Goal: Task Accomplishment & Management: Complete application form

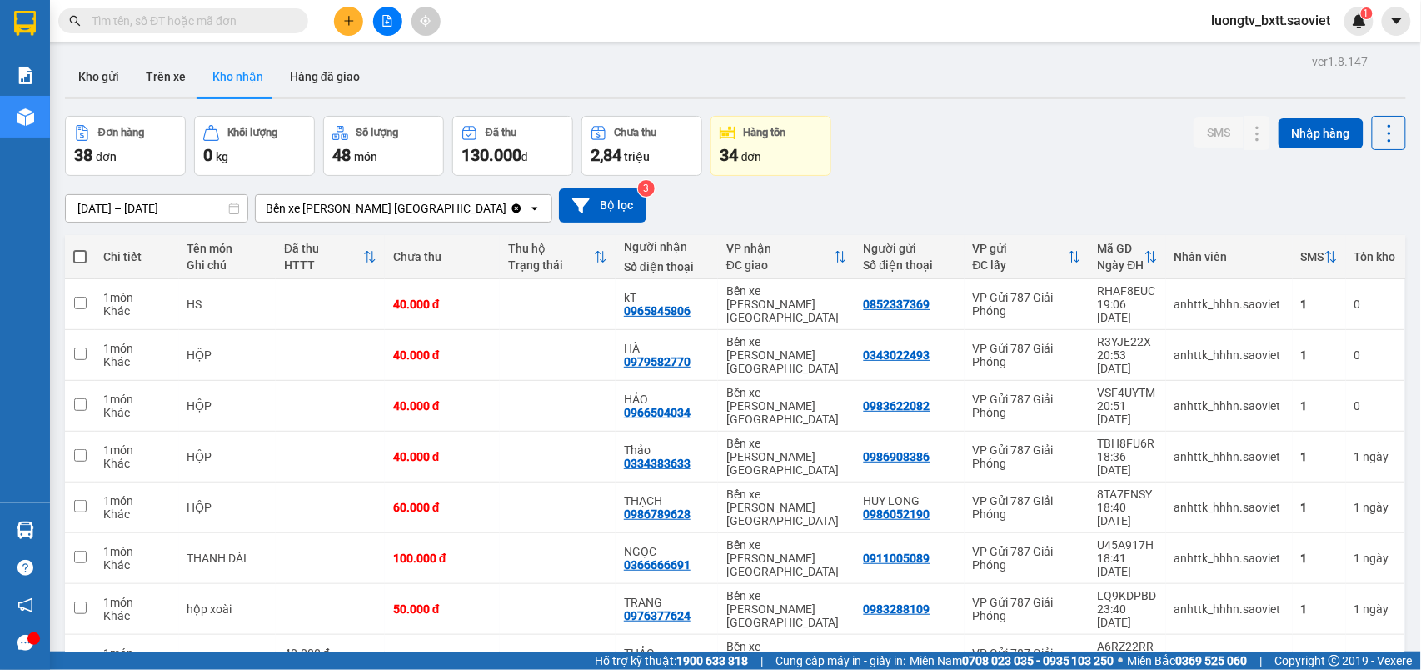
click at [257, 22] on input "text" at bounding box center [190, 21] width 197 height 18
click at [215, 17] on input "text" at bounding box center [190, 21] width 197 height 18
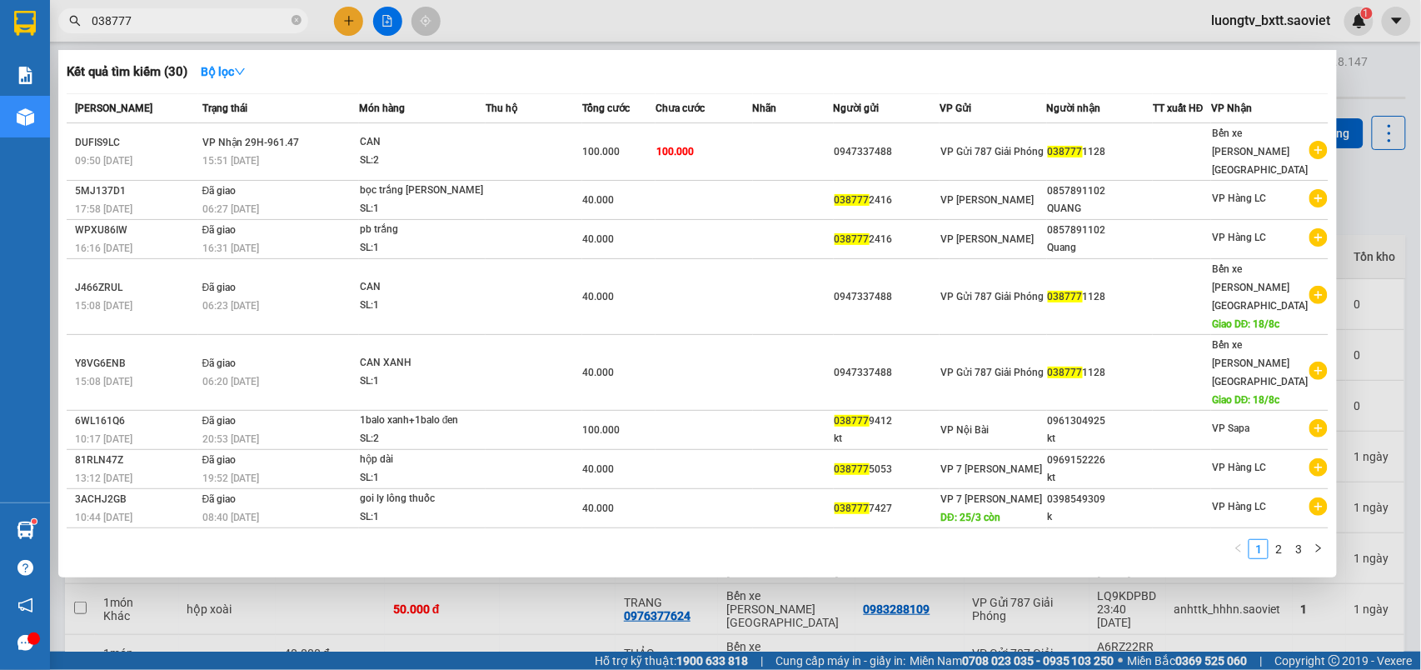
type input "038777"
click at [294, 21] on icon "close-circle" at bounding box center [296, 20] width 10 height 10
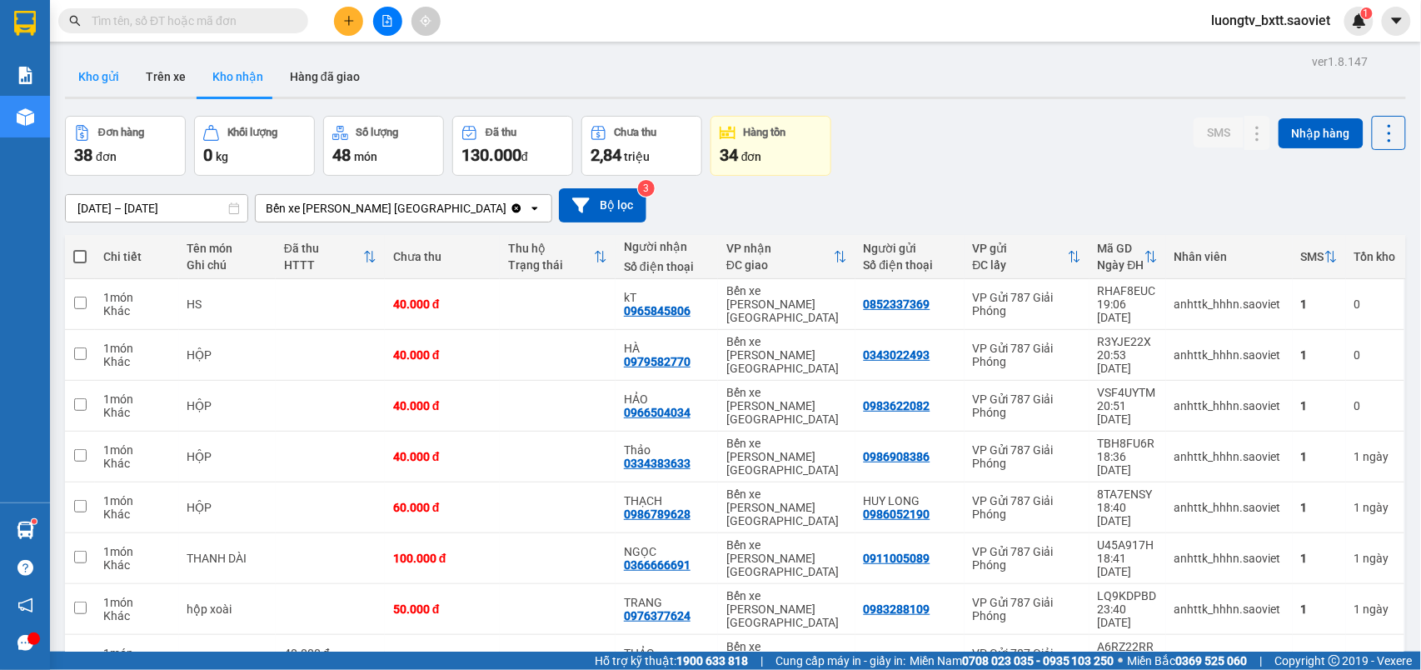
click at [103, 74] on button "Kho gửi" at bounding box center [98, 77] width 67 height 40
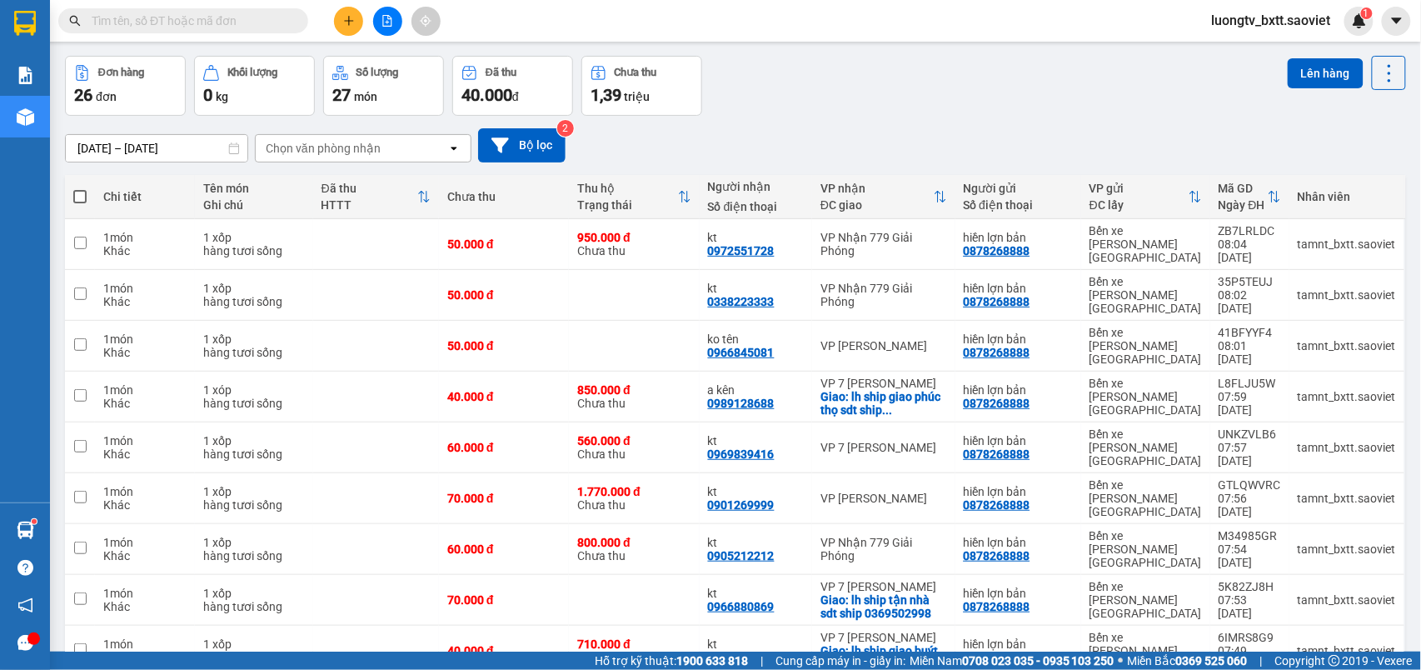
scroll to position [115, 0]
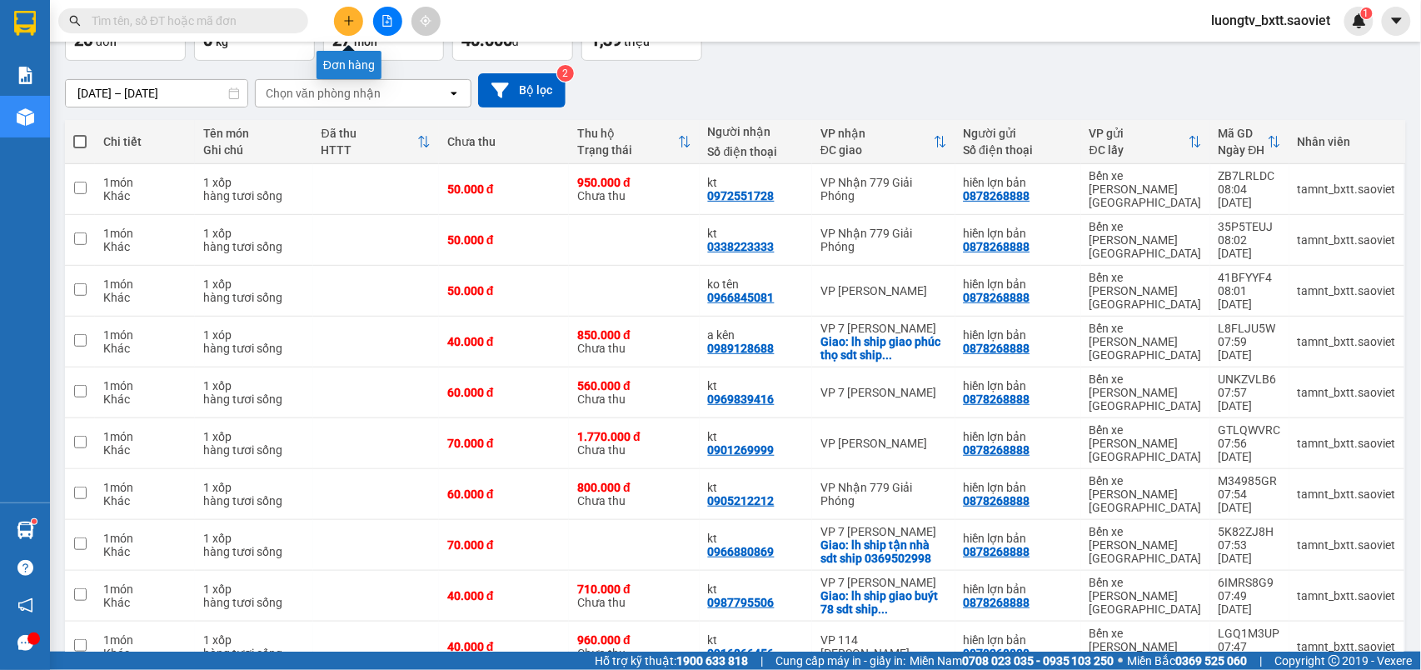
click at [355, 21] on button at bounding box center [348, 21] width 29 height 29
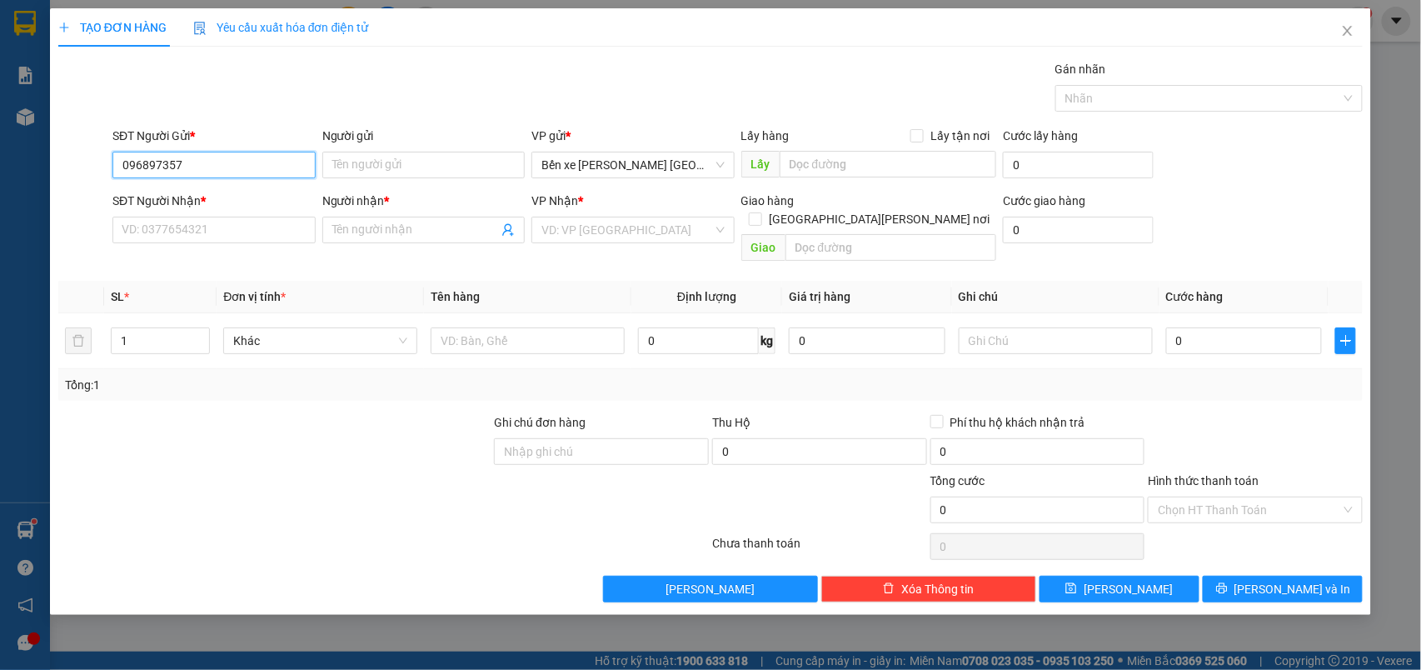
type input "0968973575"
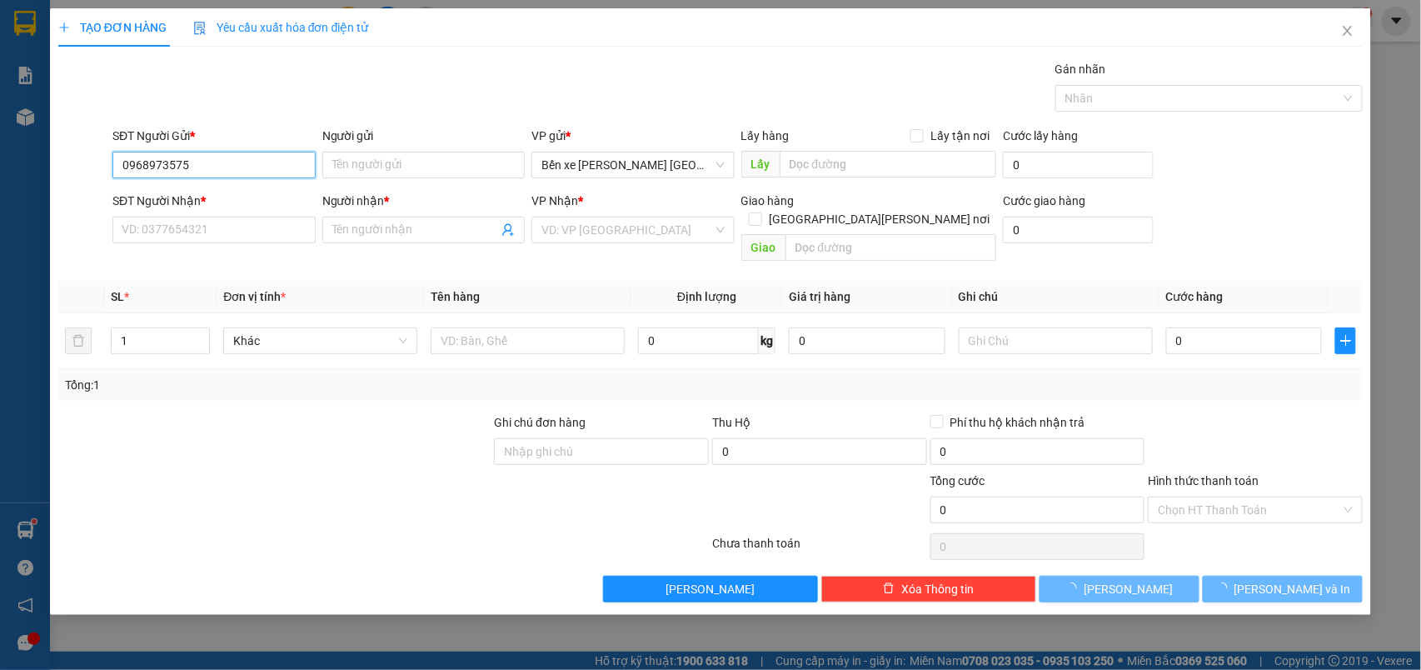
drag, startPoint x: 251, startPoint y: 165, endPoint x: 273, endPoint y: 158, distance: 22.7
click at [263, 162] on input "0968973575" at bounding box center [213, 165] width 203 height 27
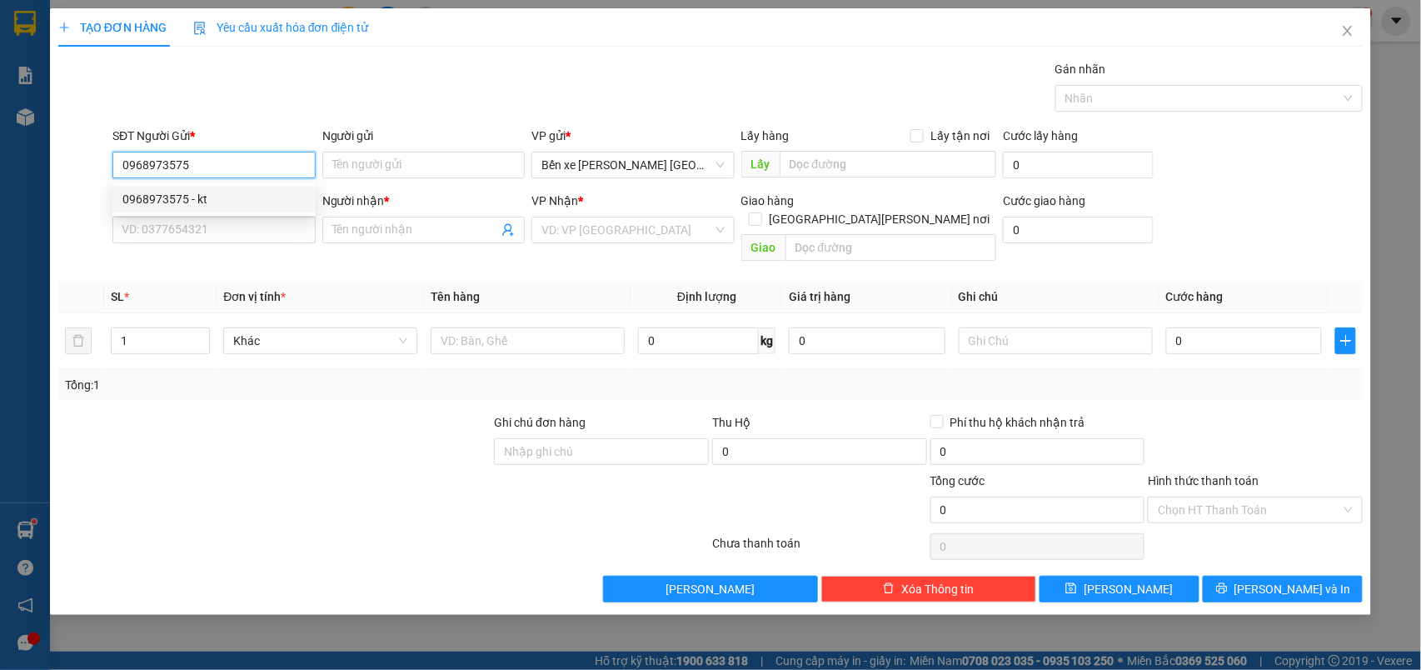
click at [227, 187] on div "0968973575 - kt" at bounding box center [213, 199] width 203 height 27
type input "kt"
type input "0917081856"
type input "KT"
type input "0968973575"
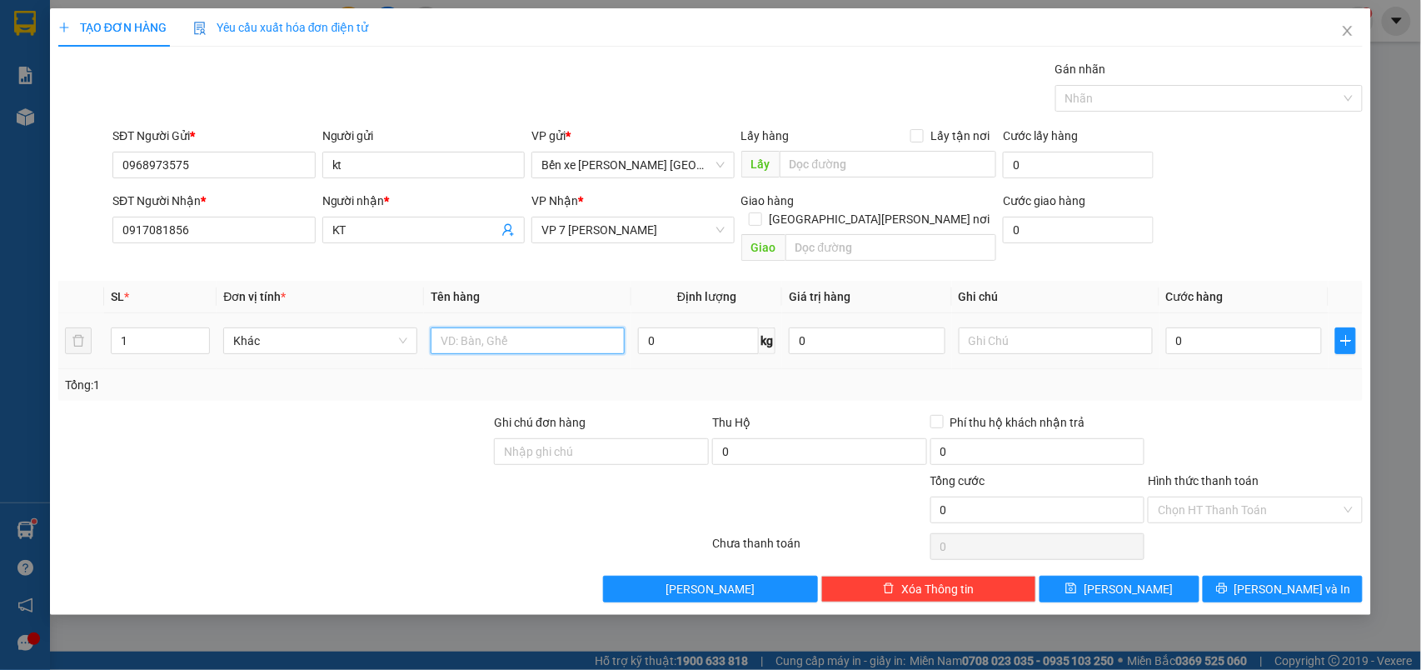
click at [506, 328] on input "text" at bounding box center [528, 340] width 194 height 27
type input "xóp mẫu máu"
click at [1223, 327] on input "0" at bounding box center [1244, 340] width 157 height 27
type input "4"
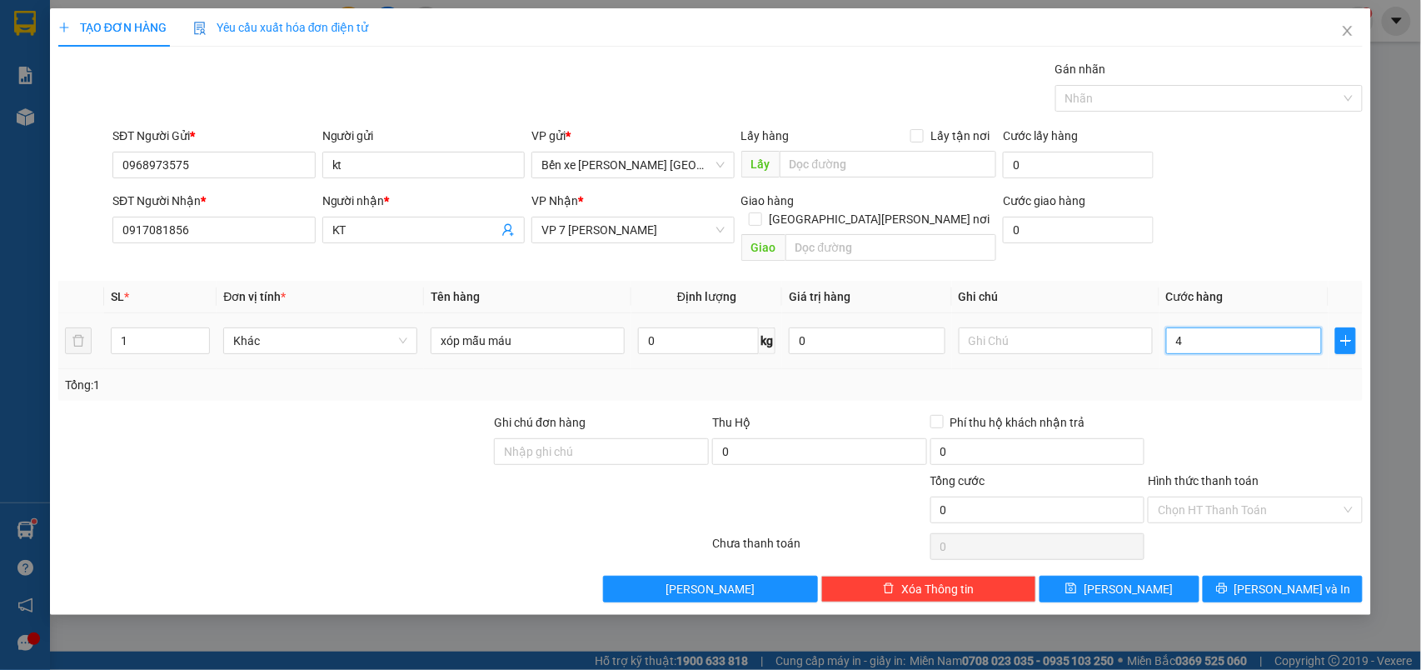
type input "4"
type input "40"
type input "40.000"
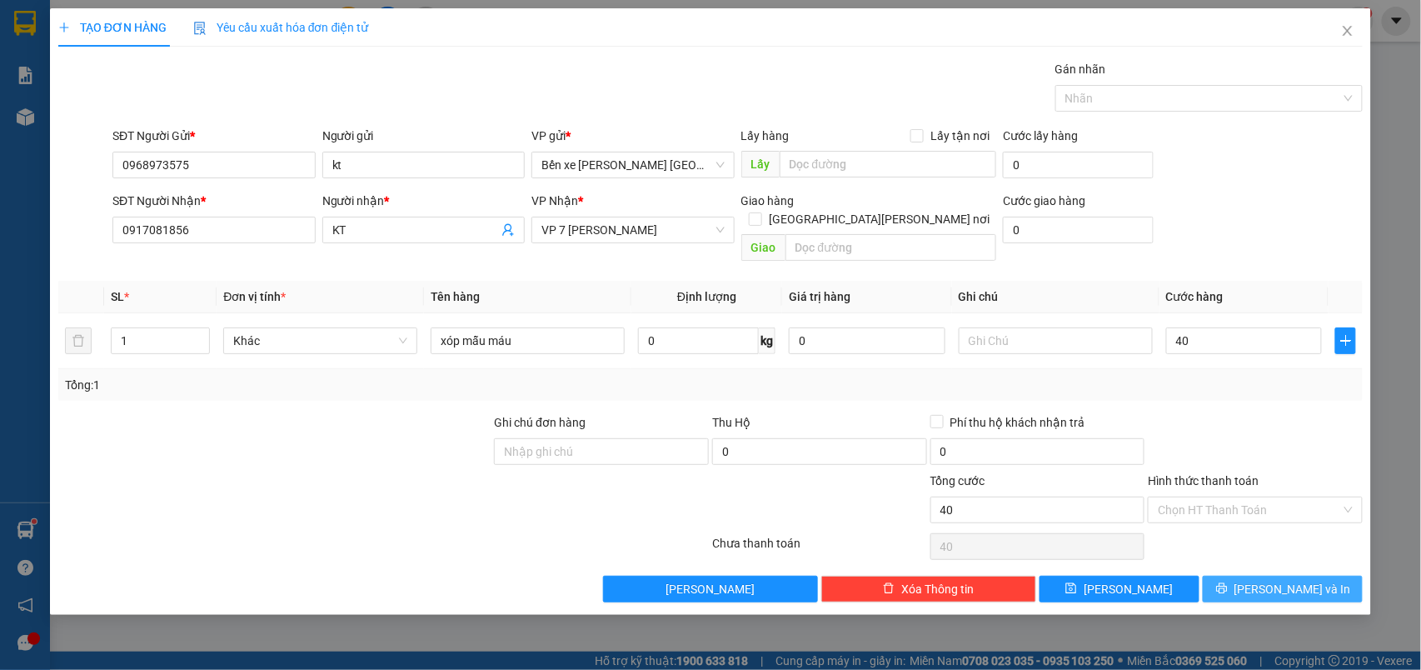
type input "40.000"
click at [1310, 580] on span "[PERSON_NAME] và In" at bounding box center [1292, 589] width 117 height 18
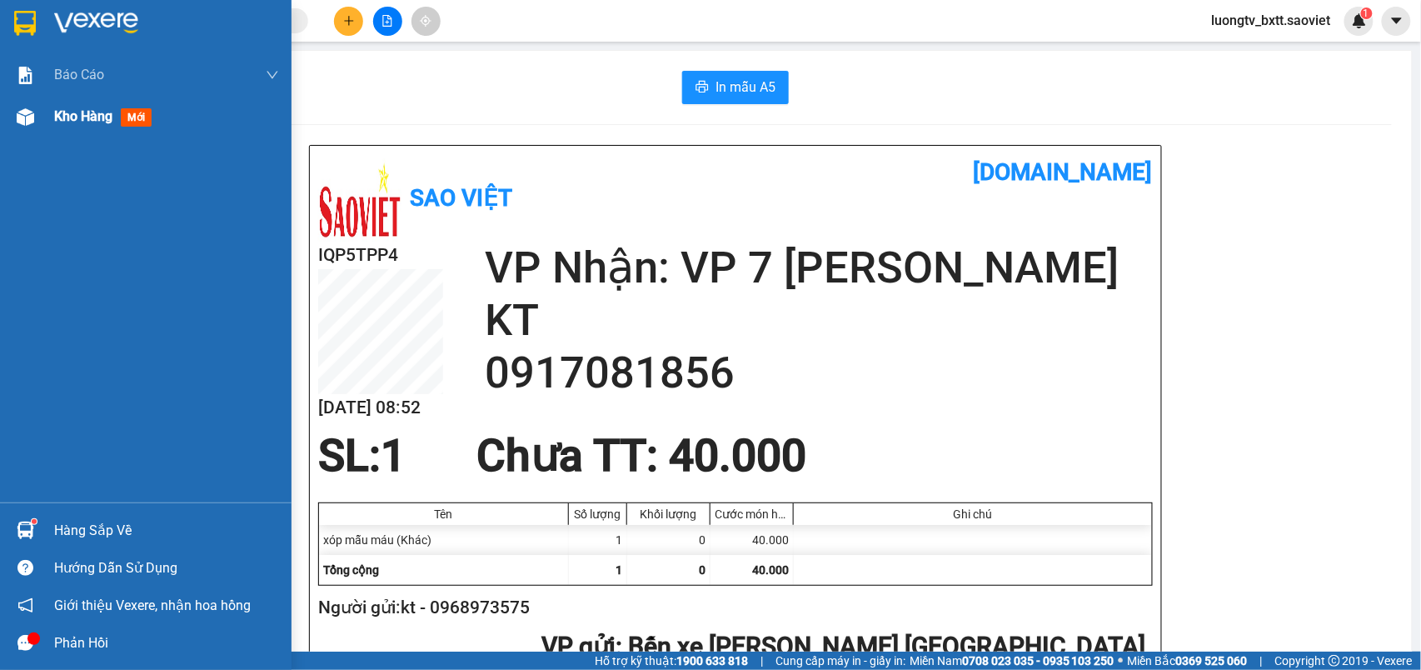
click at [87, 114] on span "Kho hàng" at bounding box center [83, 116] width 58 height 16
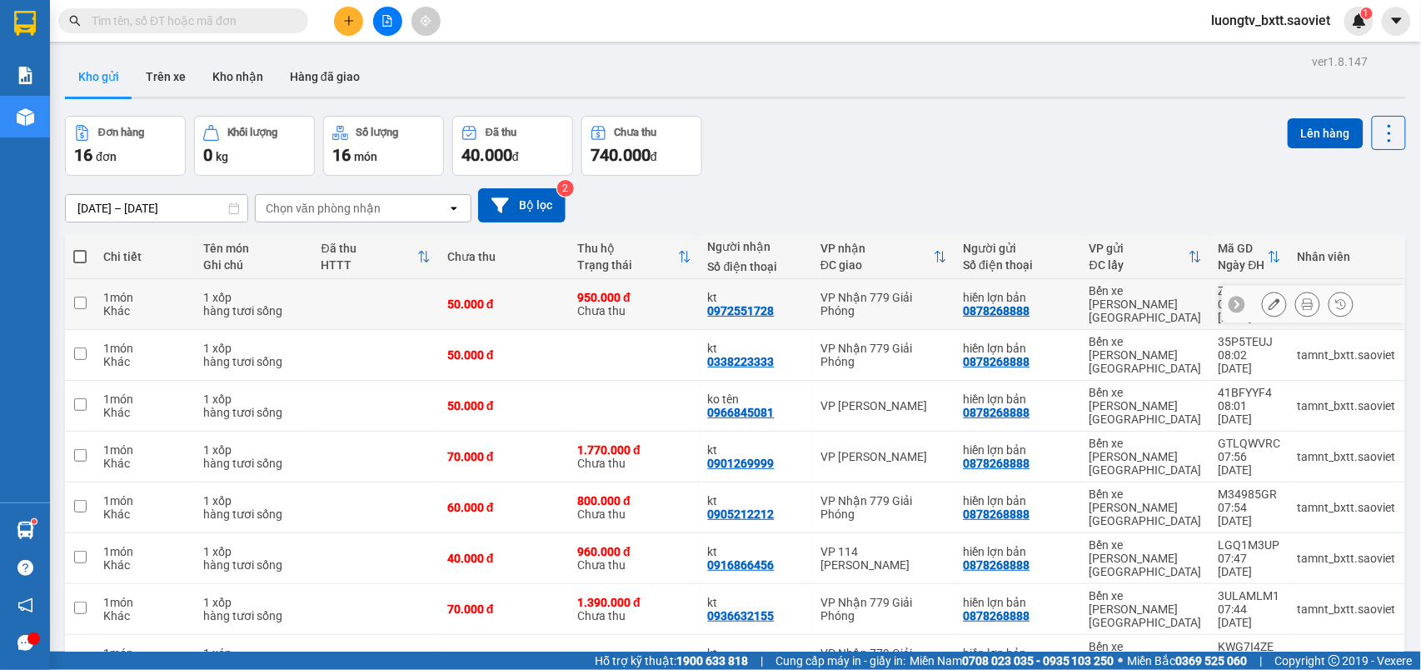
click at [643, 291] on div "950.000 đ" at bounding box center [633, 297] width 113 height 13
checkbox input "true"
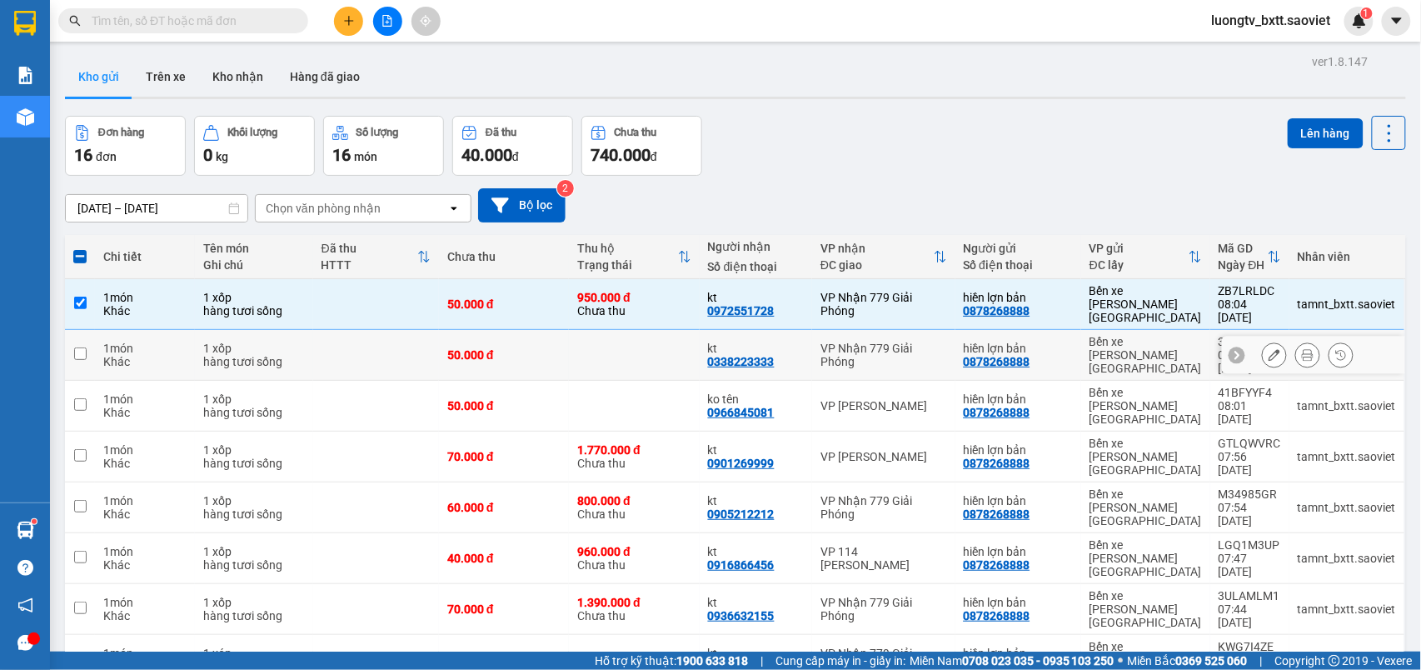
click at [640, 330] on td at bounding box center [634, 355] width 130 height 51
checkbox input "true"
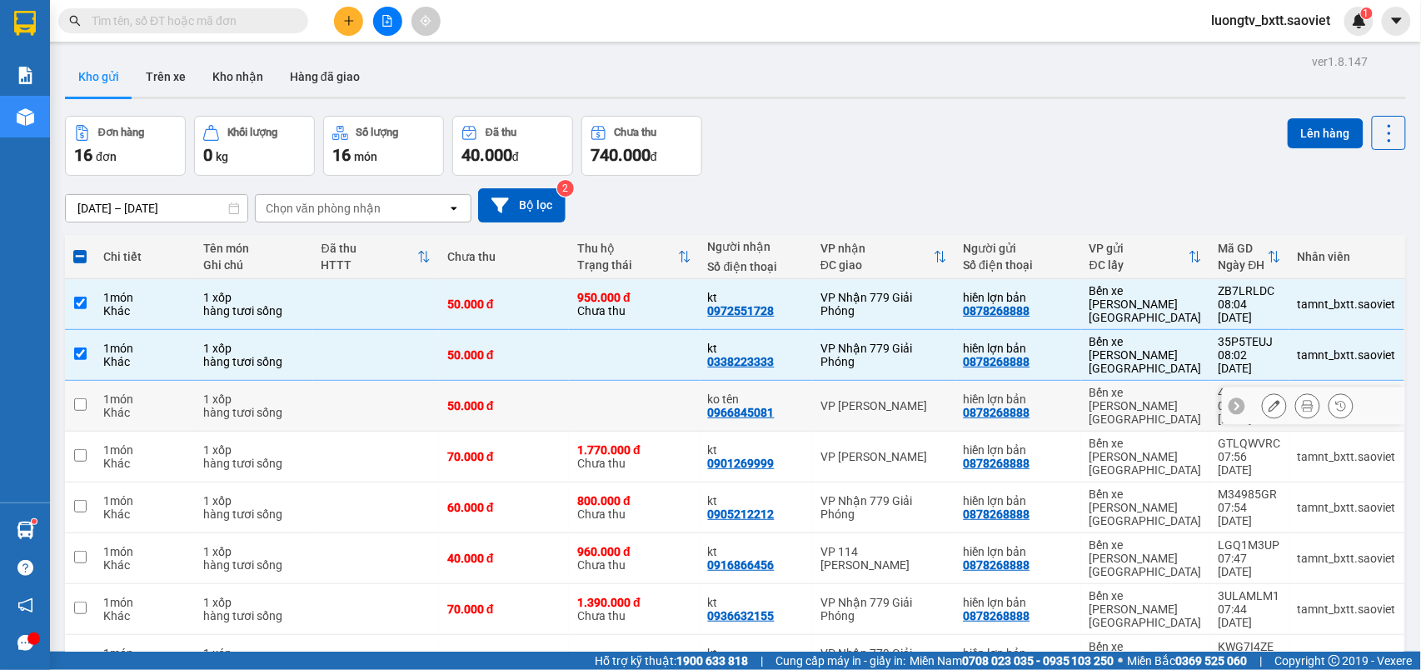
click at [640, 381] on td at bounding box center [634, 406] width 130 height 51
checkbox input "true"
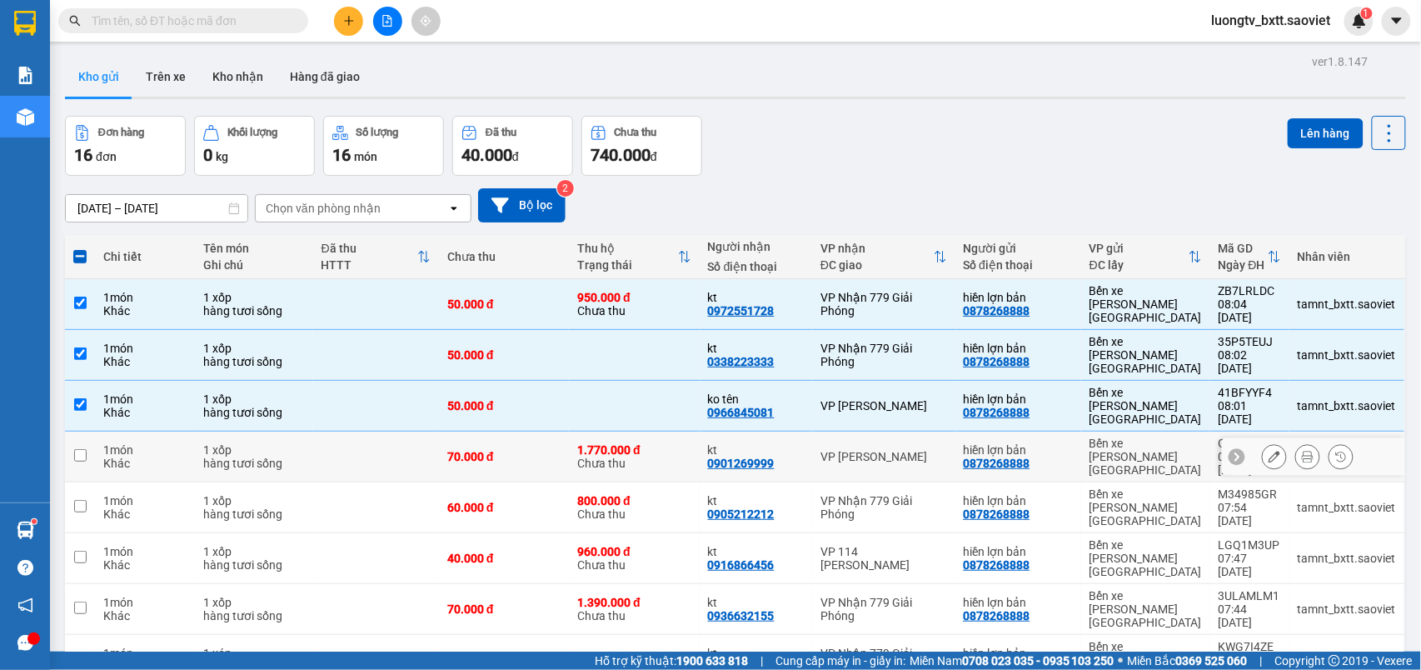
click at [634, 443] on div "1.770.000 đ" at bounding box center [633, 449] width 113 height 13
checkbox input "true"
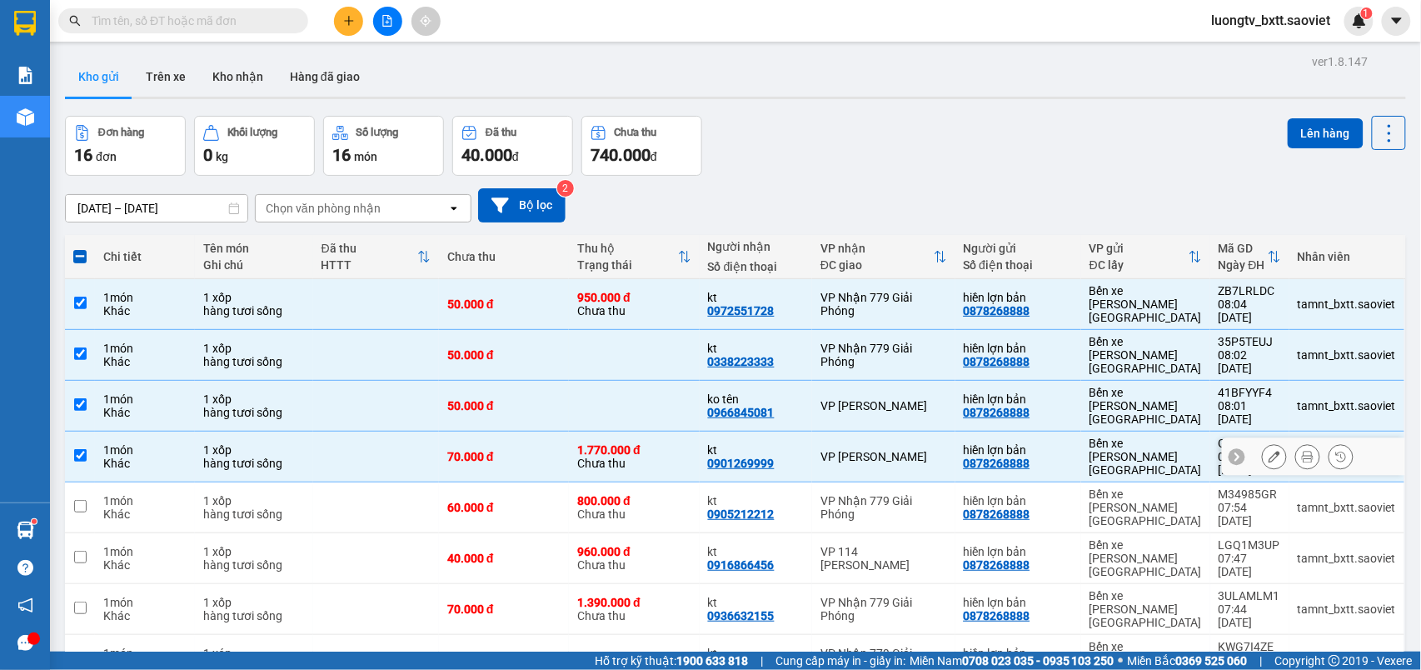
scroll to position [77, 0]
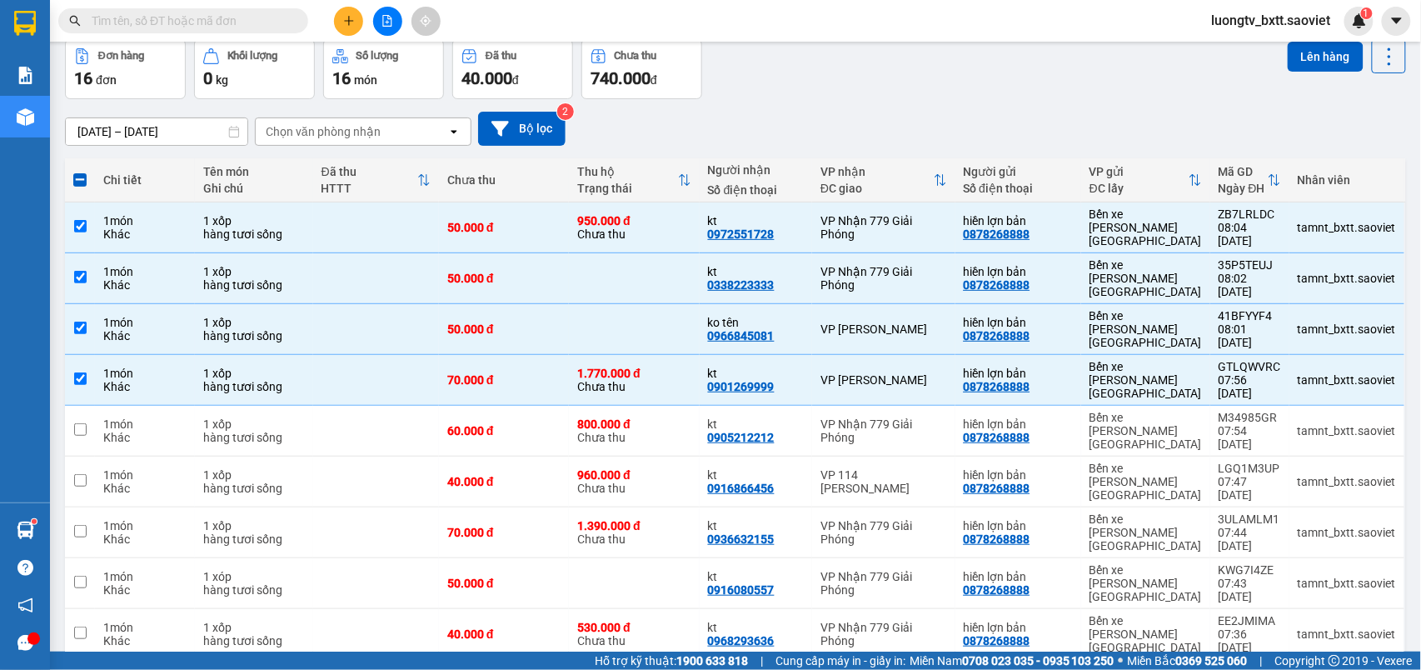
click at [83, 174] on span at bounding box center [79, 179] width 13 height 13
click at [80, 172] on input "checkbox" at bounding box center [80, 172] width 0 height 0
checkbox input "true"
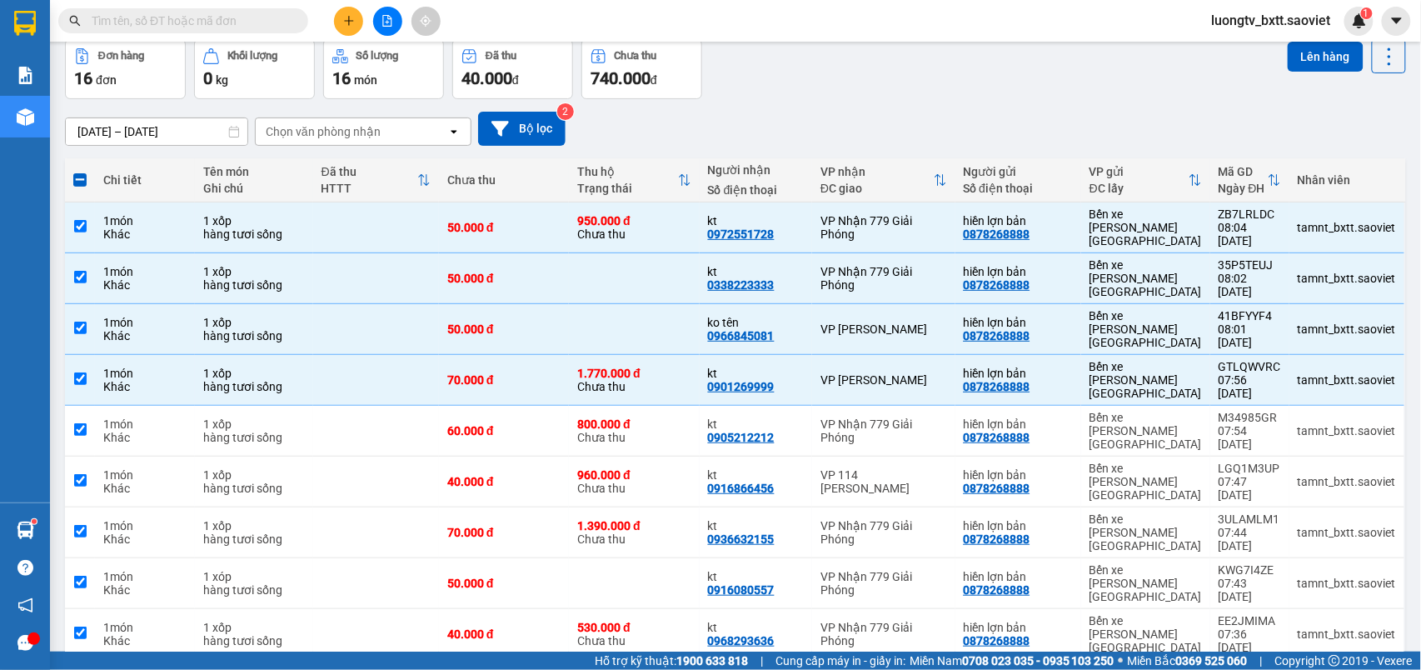
checkbox input "true"
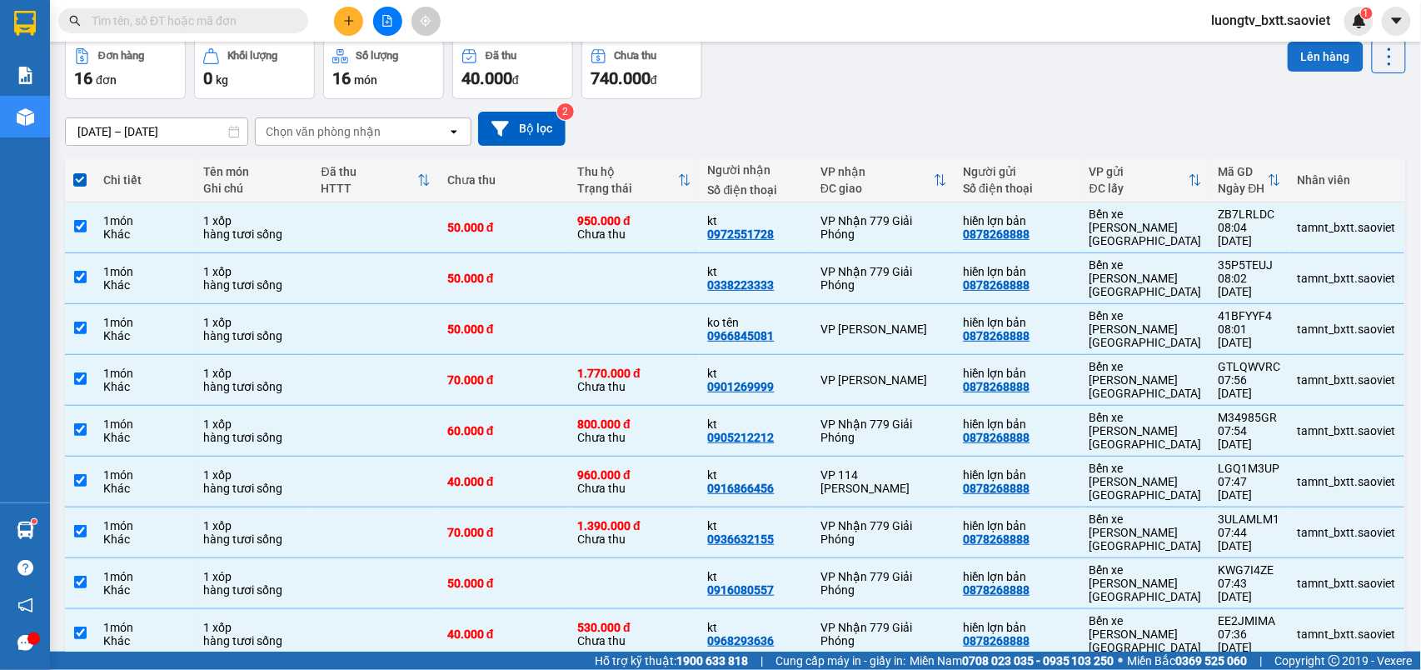
click at [1300, 51] on button "Lên hàng" at bounding box center [1325, 57] width 76 height 30
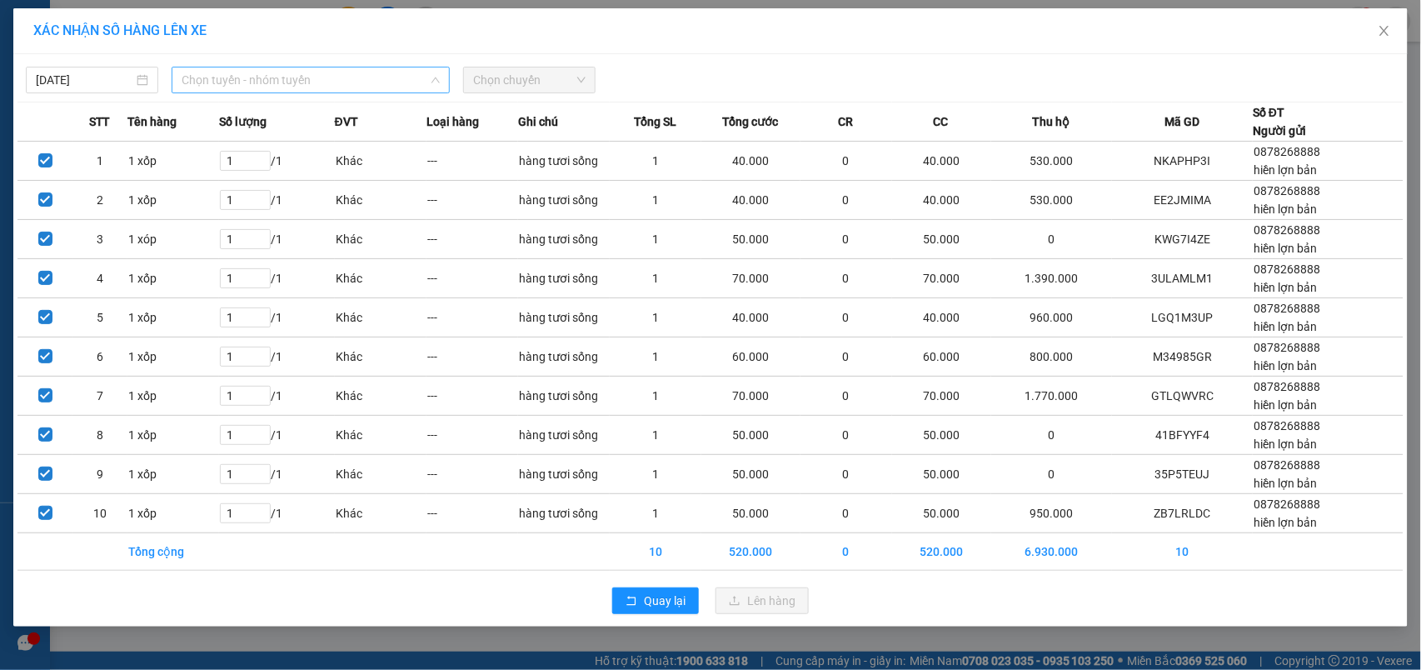
click at [336, 73] on span "Chọn tuyến - nhóm tuyến" at bounding box center [311, 79] width 258 height 25
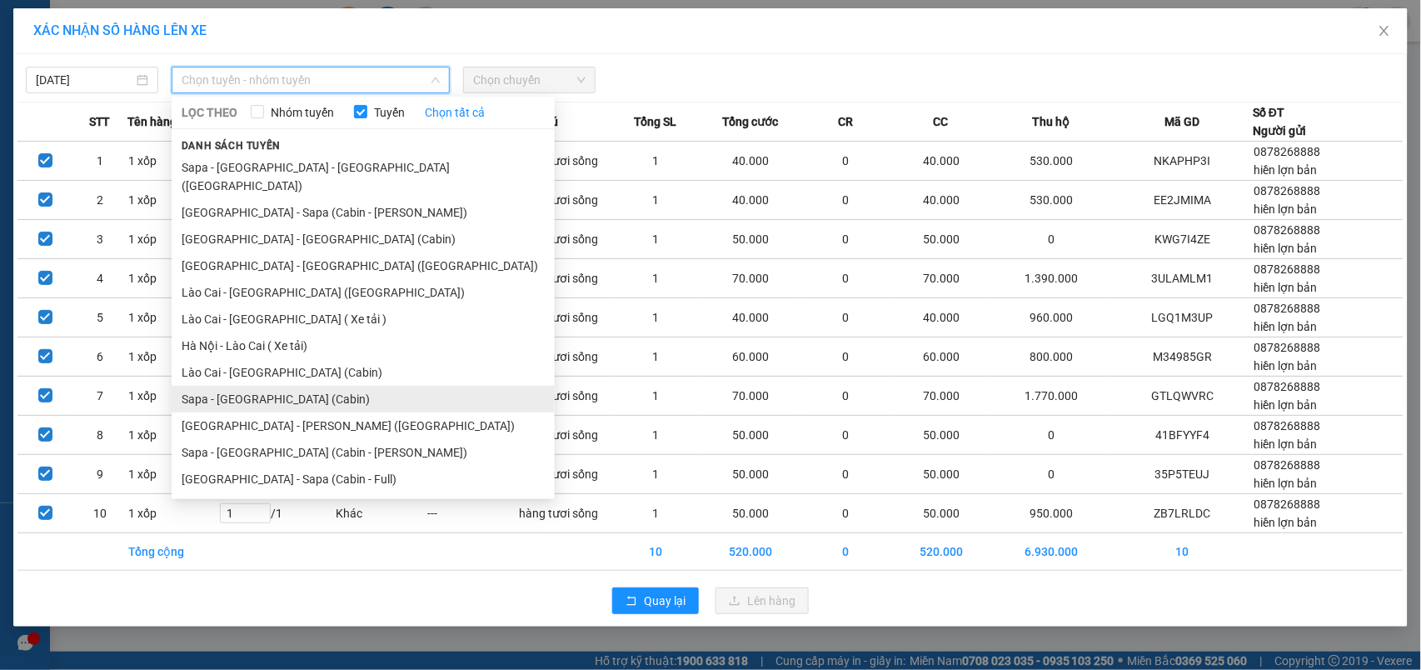
click at [271, 390] on li "Sapa - [GEOGRAPHIC_DATA] (Cabin)" at bounding box center [363, 399] width 383 height 27
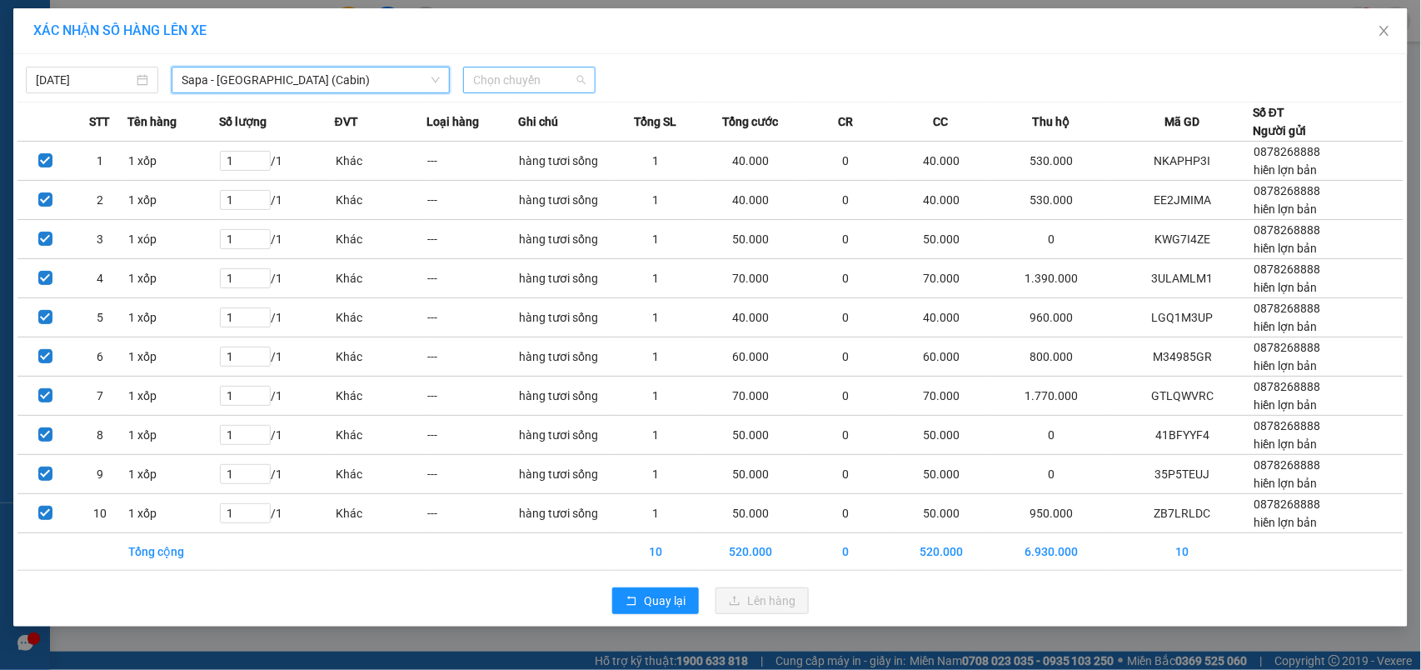
click at [553, 80] on span "Chọn chuyến" at bounding box center [529, 79] width 112 height 25
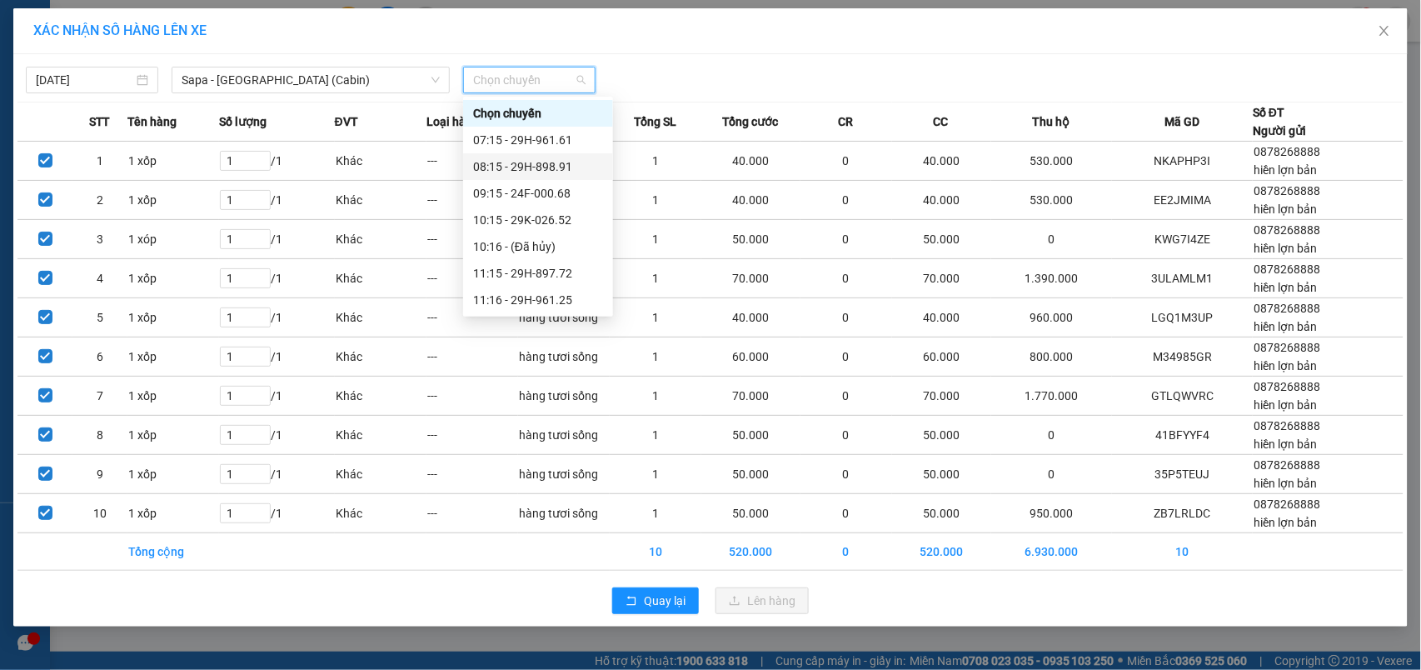
click at [524, 164] on div "08:15 - 29H-898.91" at bounding box center [538, 166] width 130 height 18
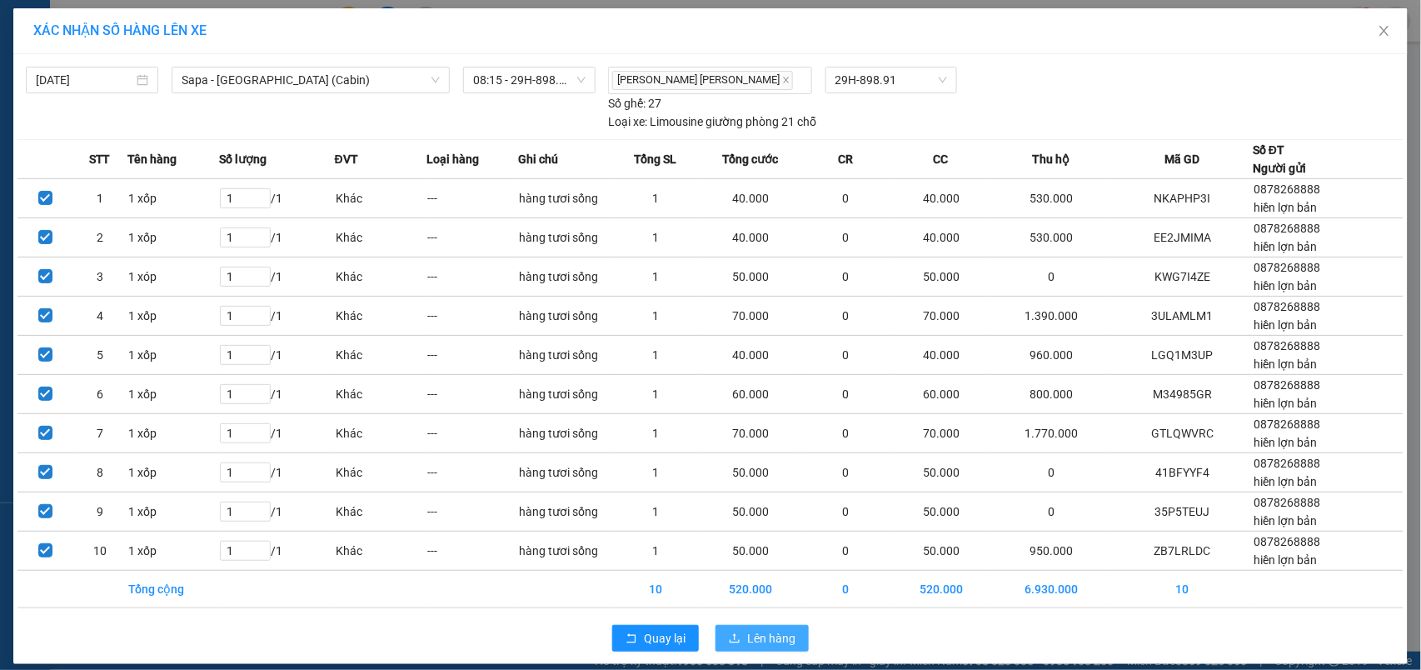
click at [741, 630] on button "Lên hàng" at bounding box center [761, 638] width 93 height 27
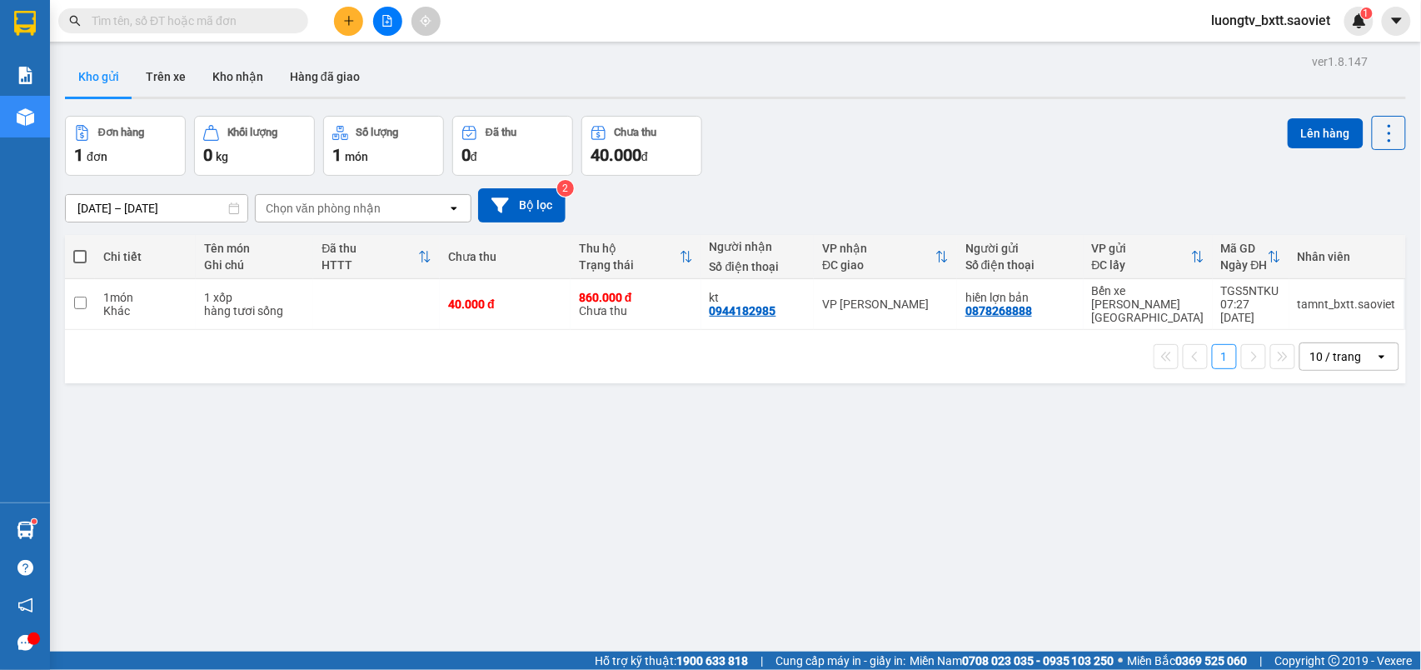
click at [354, 278] on th "Đã thu HTTT" at bounding box center [376, 257] width 127 height 44
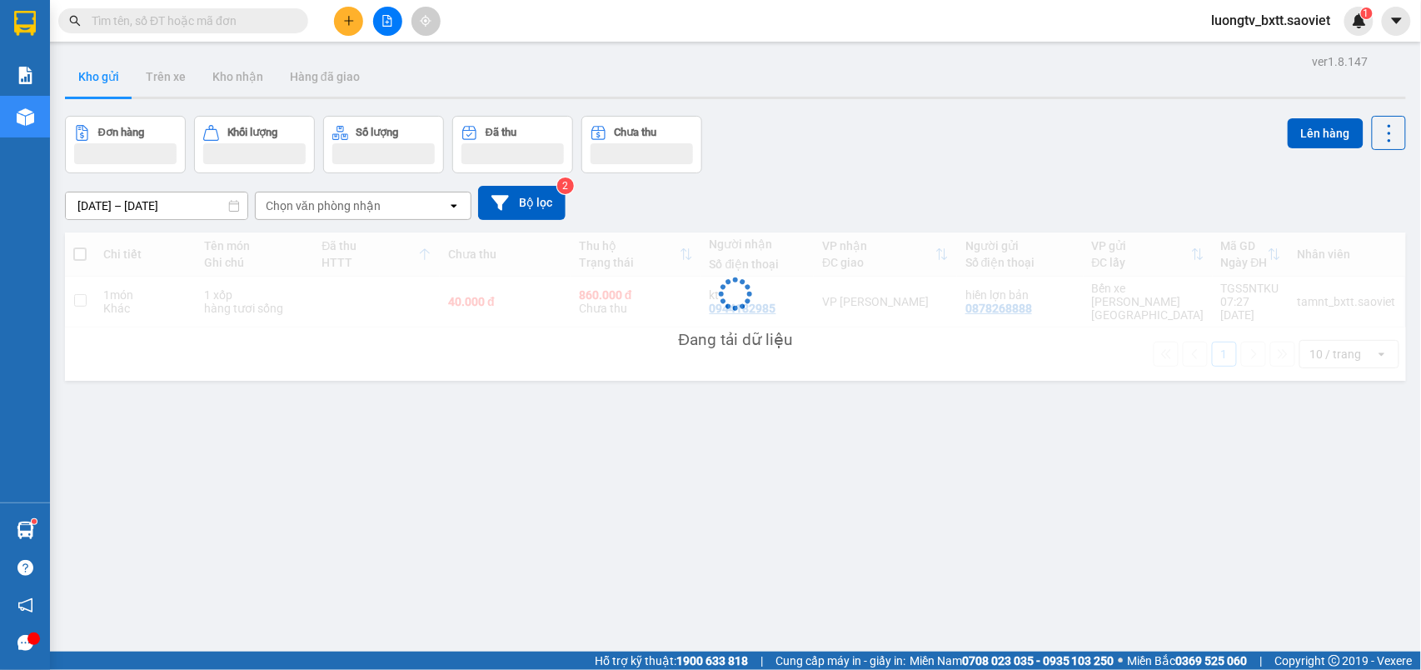
click at [356, 296] on div "Đang tải dữ liệu" at bounding box center [735, 306] width 1341 height 148
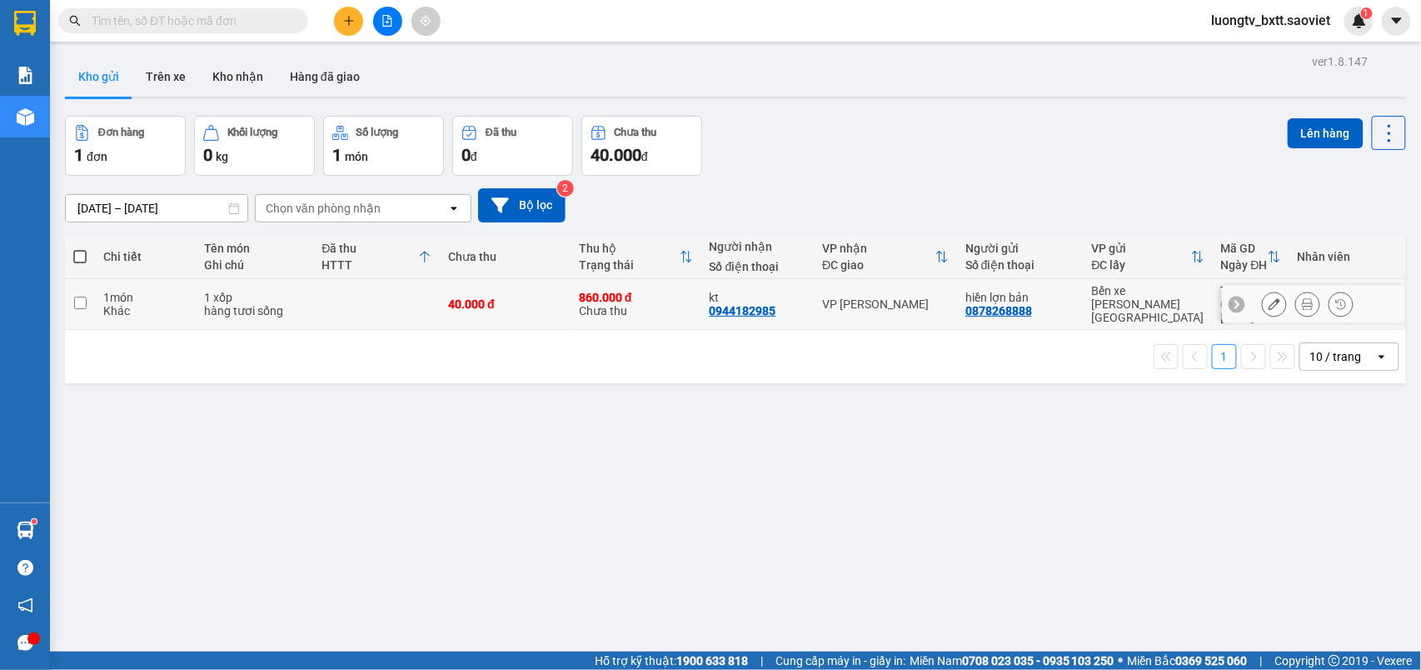
click at [394, 297] on td at bounding box center [376, 304] width 127 height 51
checkbox input "true"
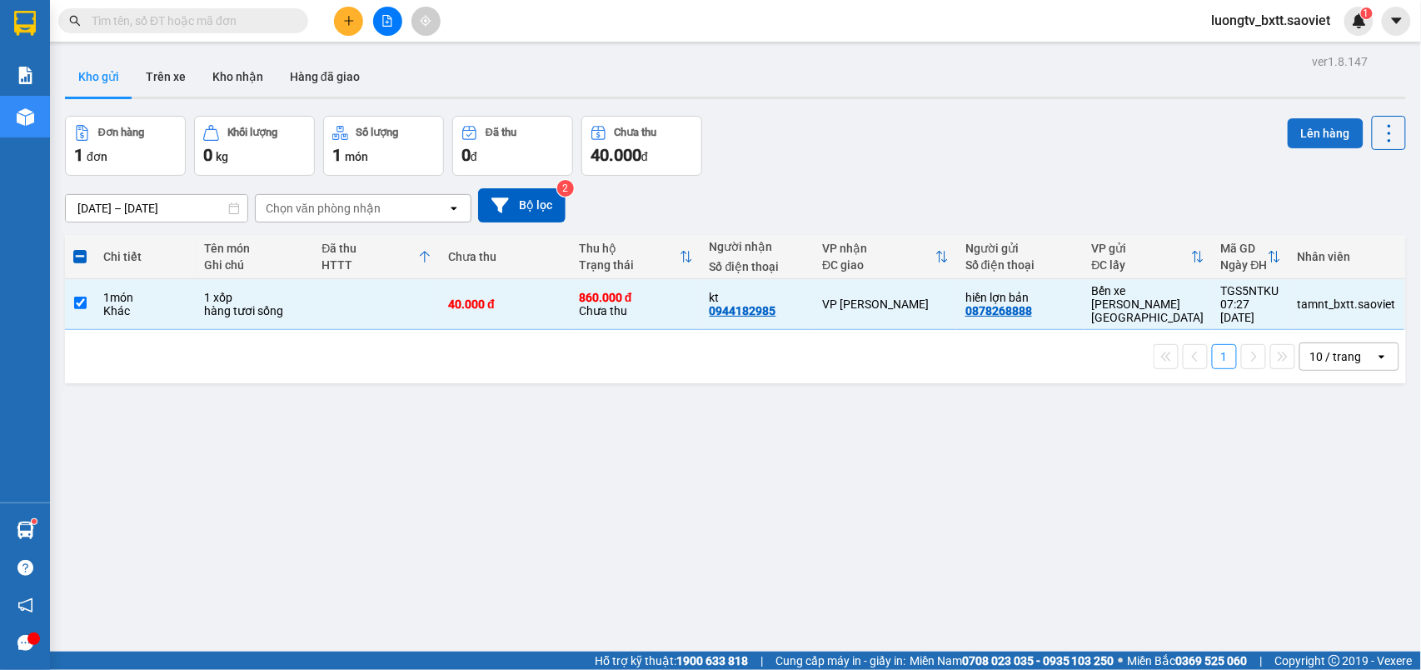
click at [1296, 137] on button "Lên hàng" at bounding box center [1325, 133] width 76 height 30
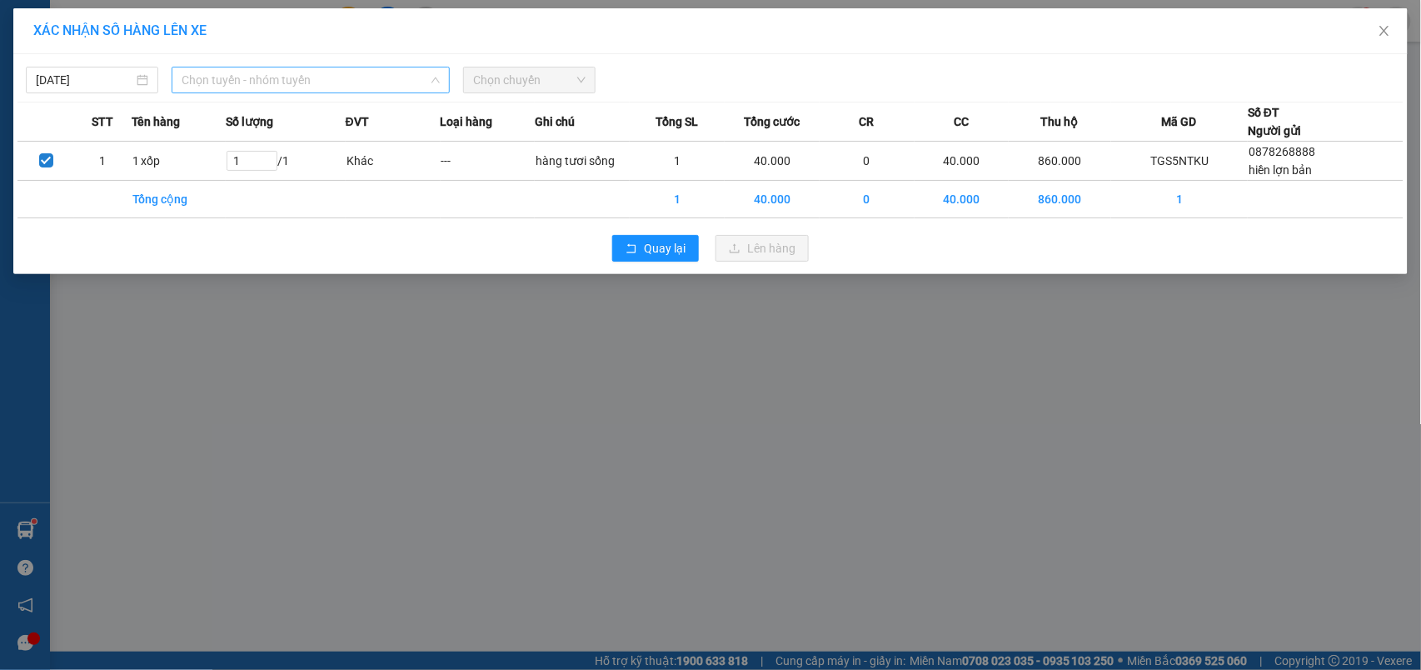
click at [336, 77] on span "Chọn tuyến - nhóm tuyến" at bounding box center [311, 79] width 258 height 25
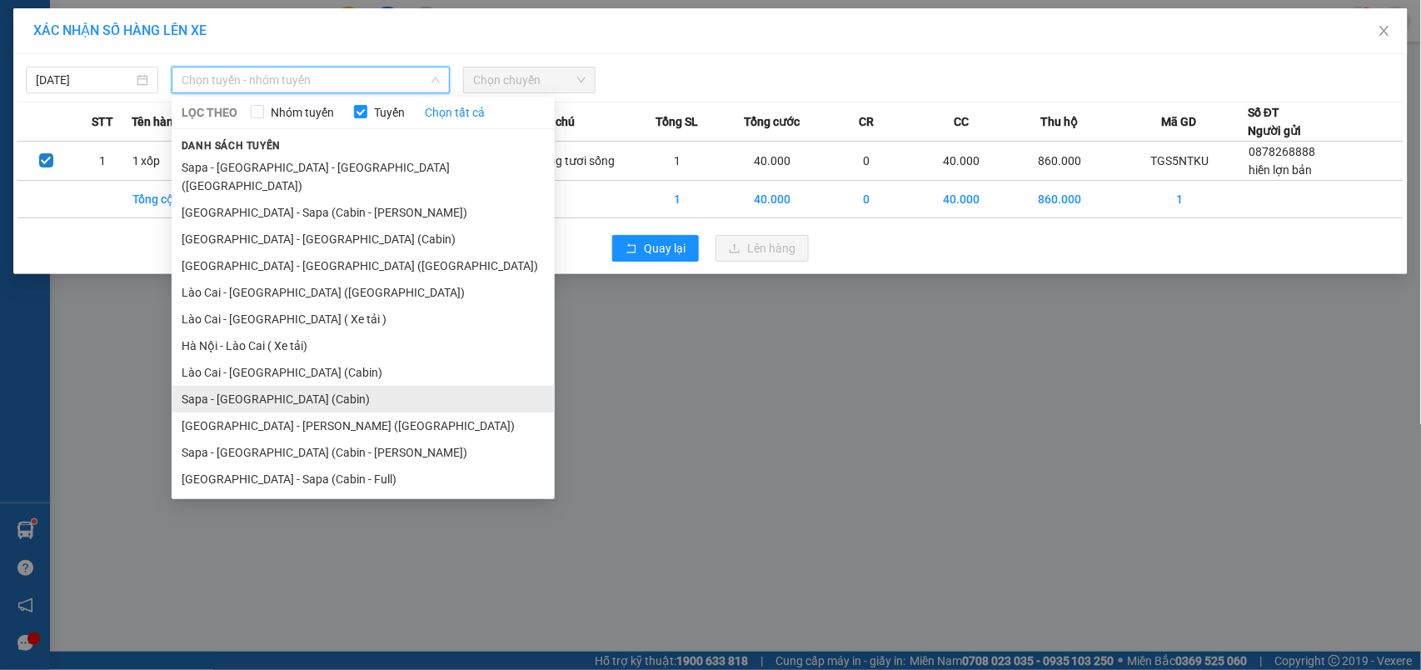
click at [265, 386] on li "Sapa - [GEOGRAPHIC_DATA] (Cabin)" at bounding box center [363, 399] width 383 height 27
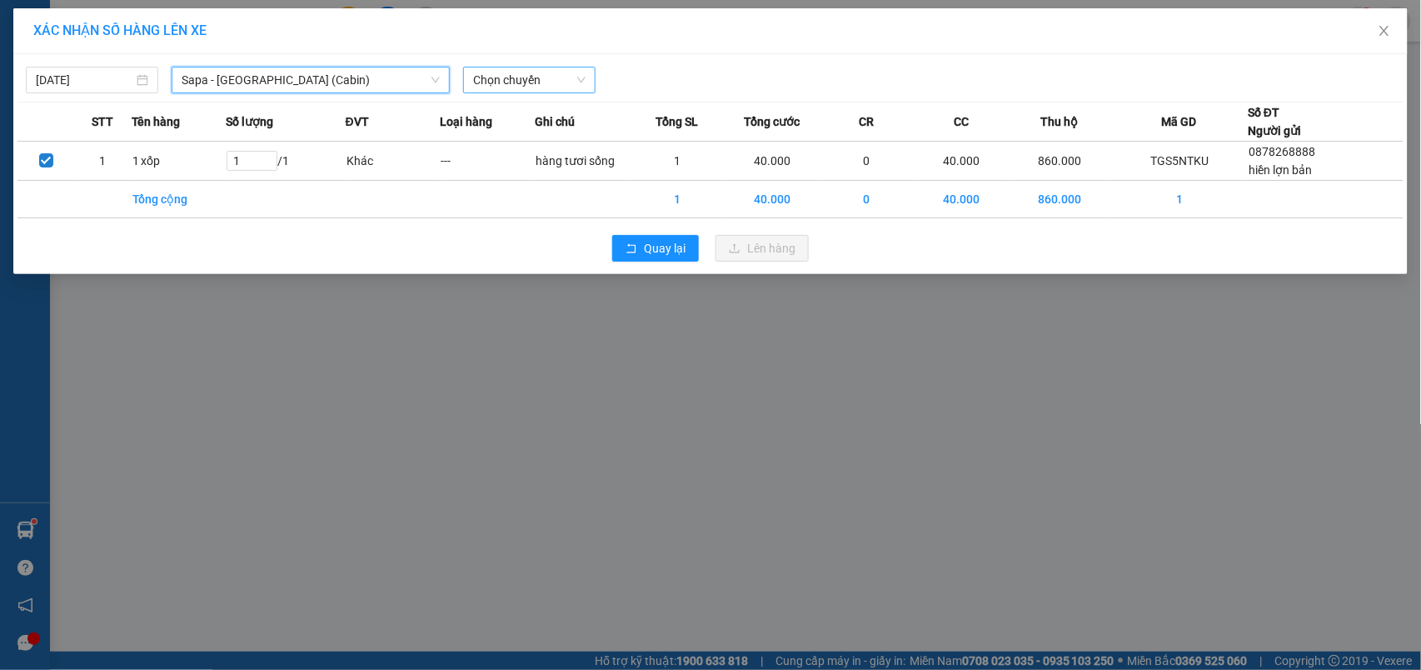
click at [521, 83] on span "Chọn chuyến" at bounding box center [529, 79] width 112 height 25
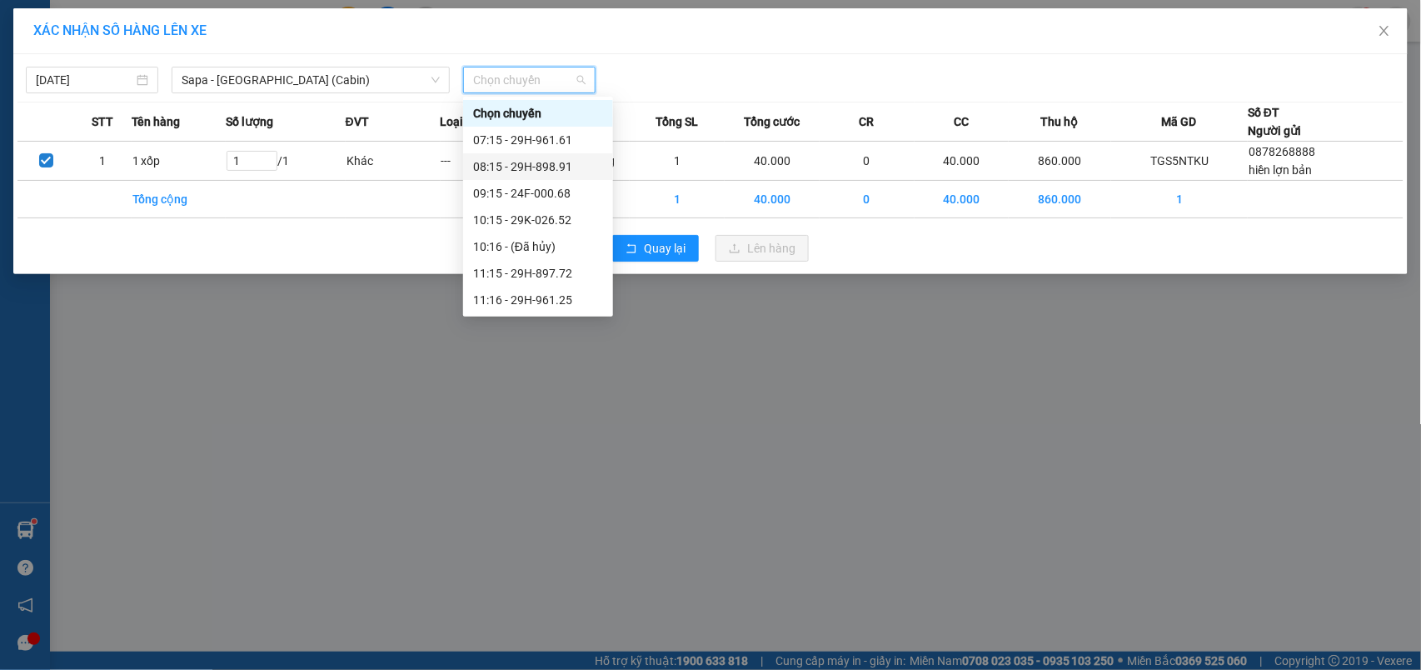
click at [550, 160] on div "08:15 - 29H-898.91" at bounding box center [538, 166] width 130 height 18
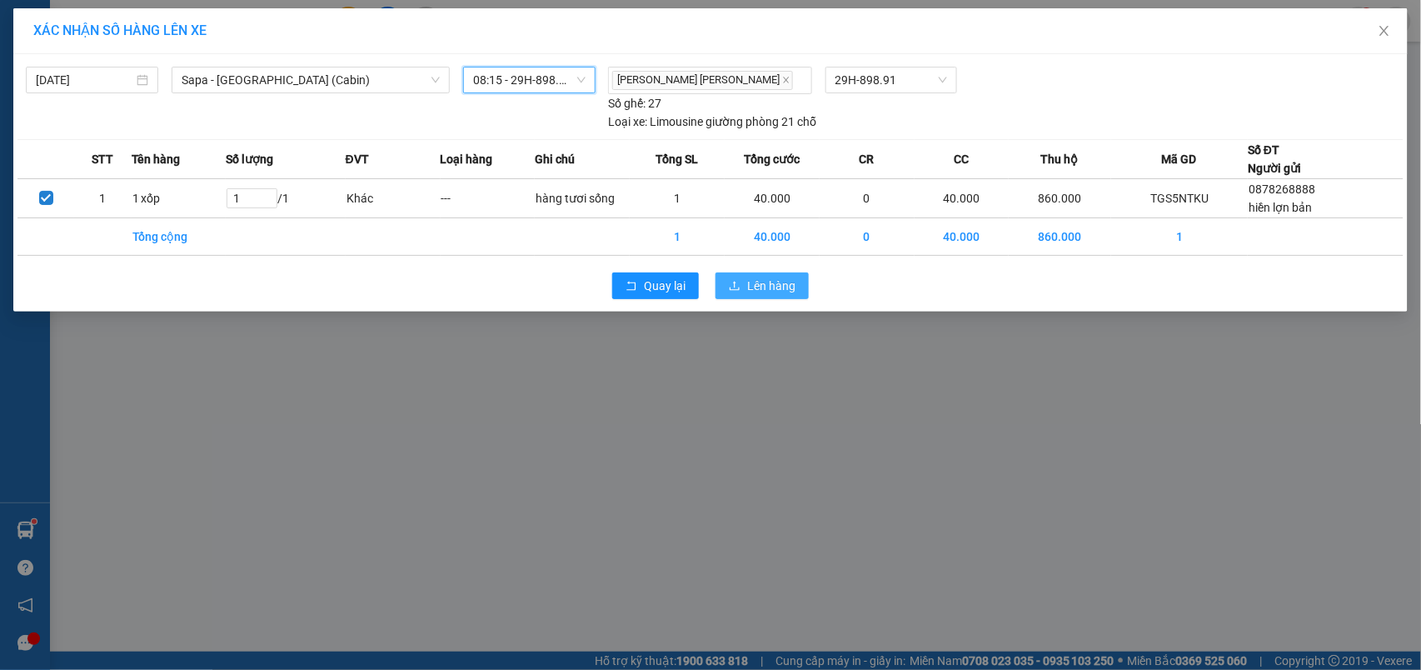
click at [767, 294] on span "Lên hàng" at bounding box center [771, 285] width 48 height 18
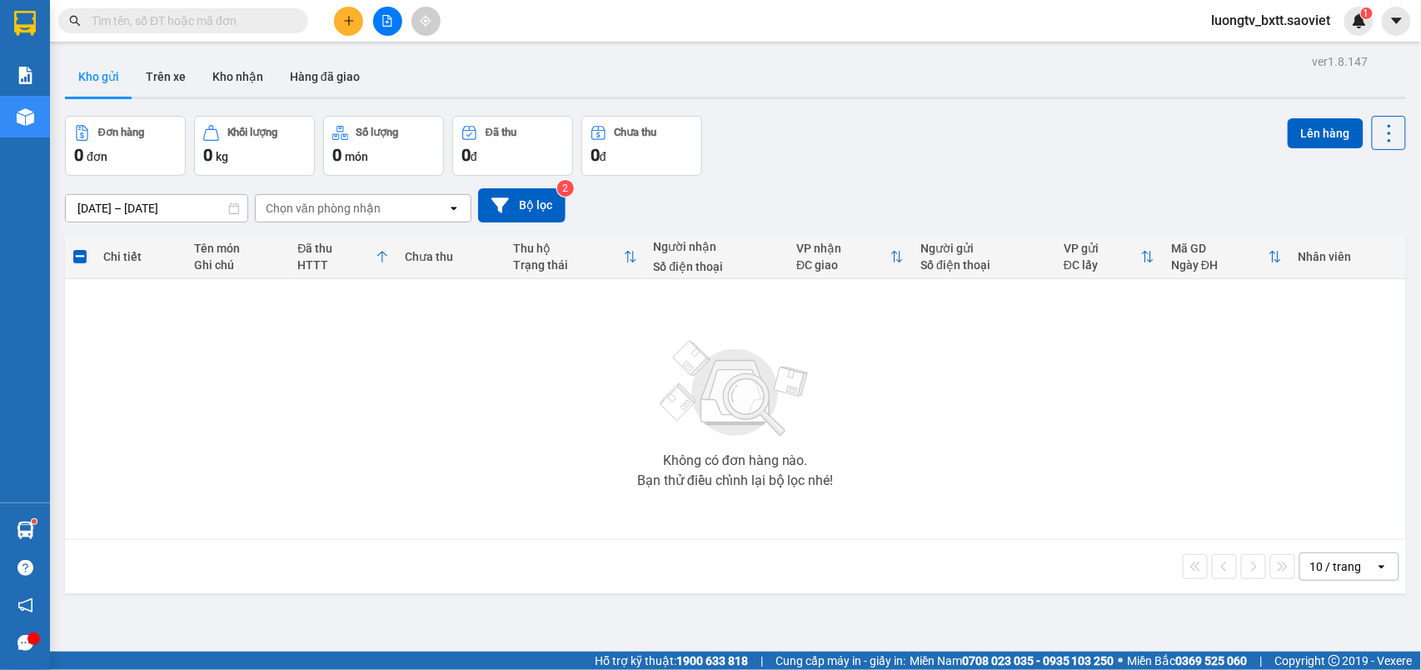
click at [265, 23] on input "text" at bounding box center [190, 21] width 197 height 18
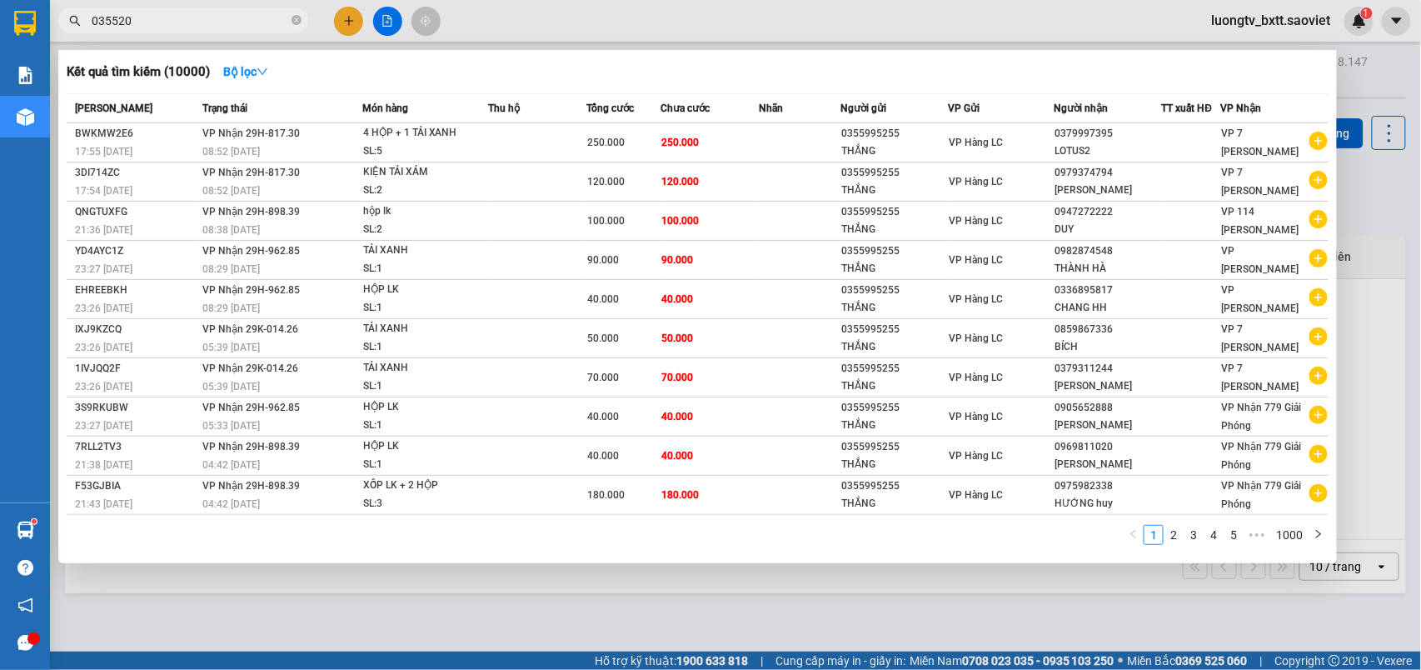
type input "0355205"
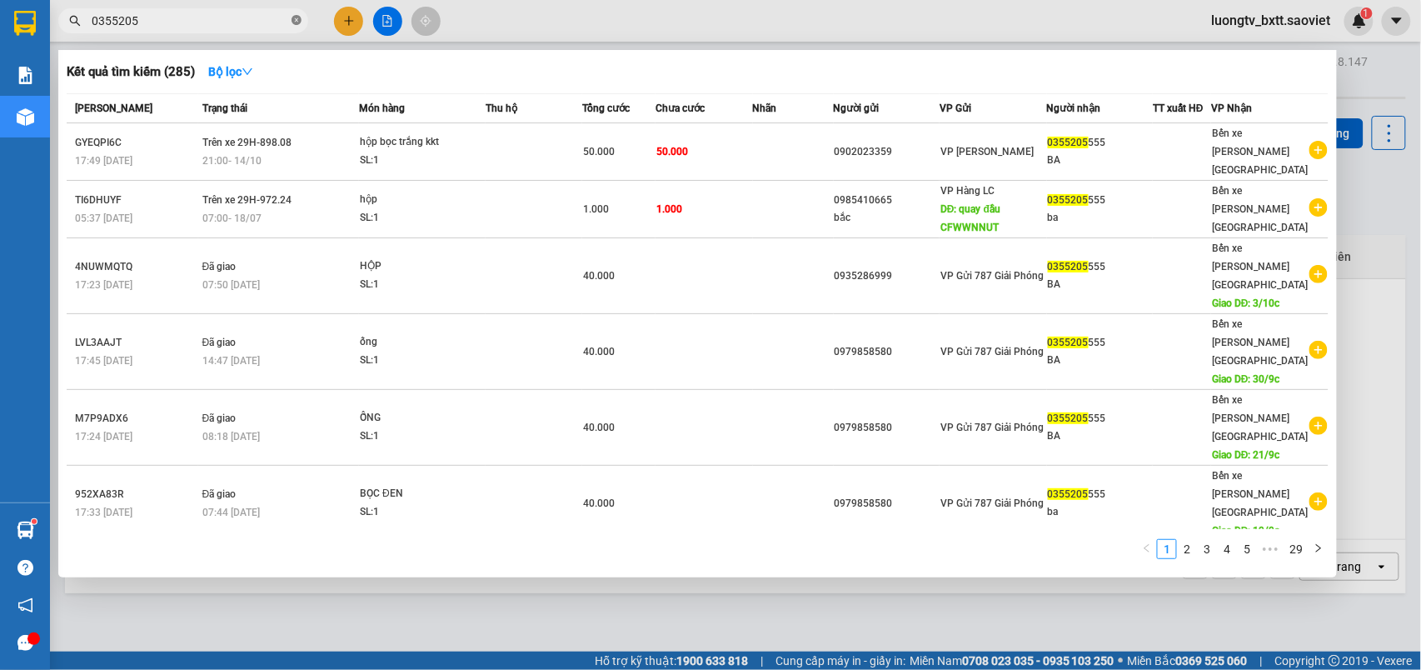
click at [301, 20] on icon "close-circle" at bounding box center [296, 20] width 10 height 10
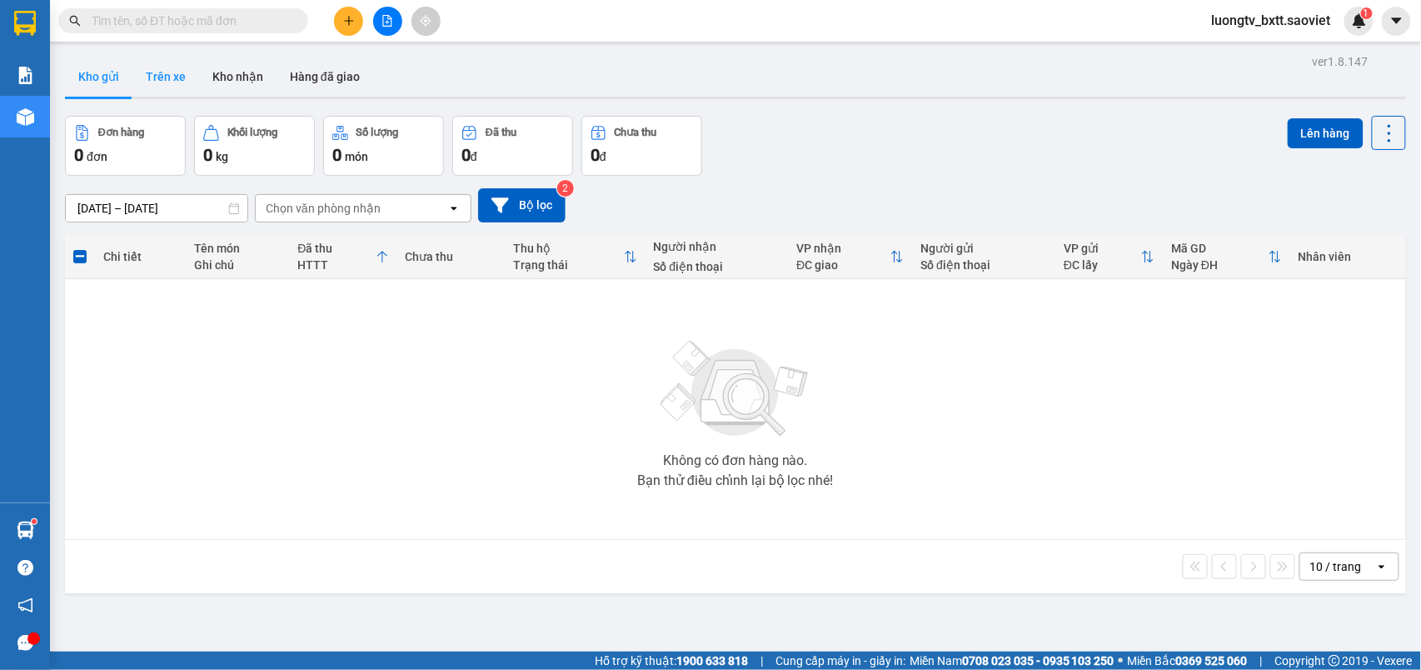
click at [181, 71] on button "Trên xe" at bounding box center [165, 77] width 67 height 40
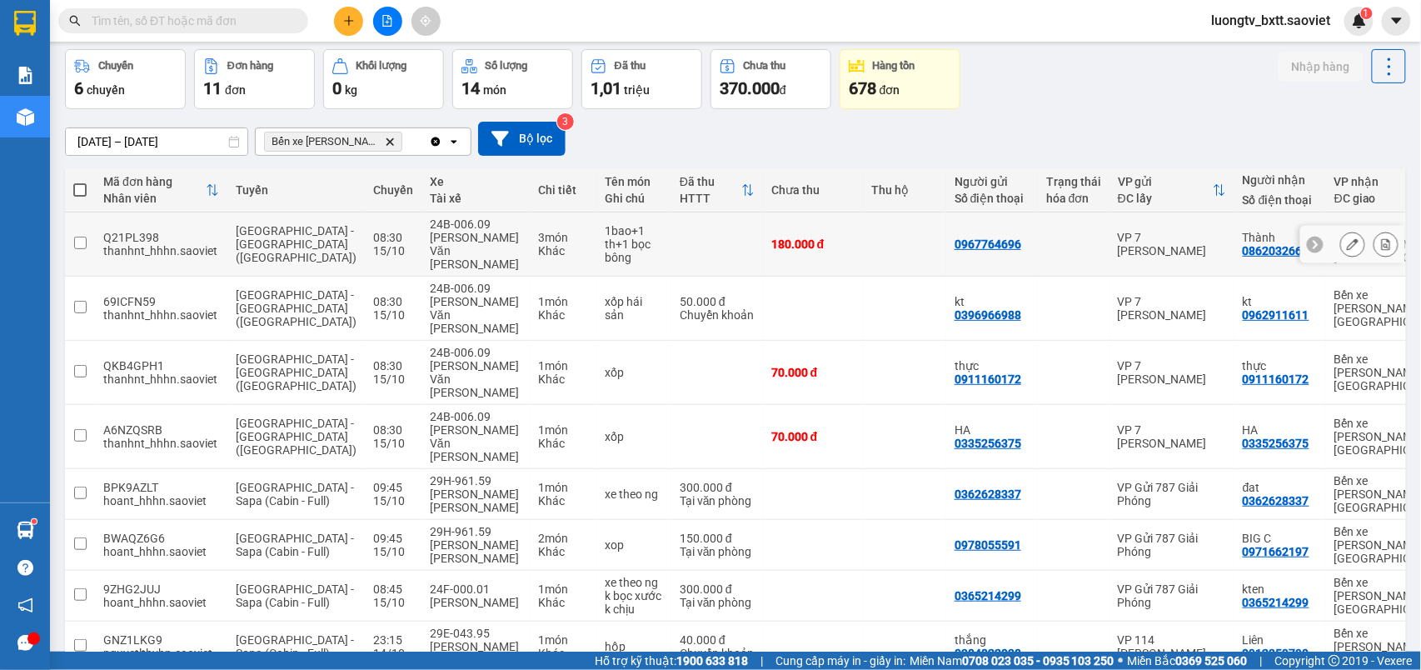
scroll to position [202, 0]
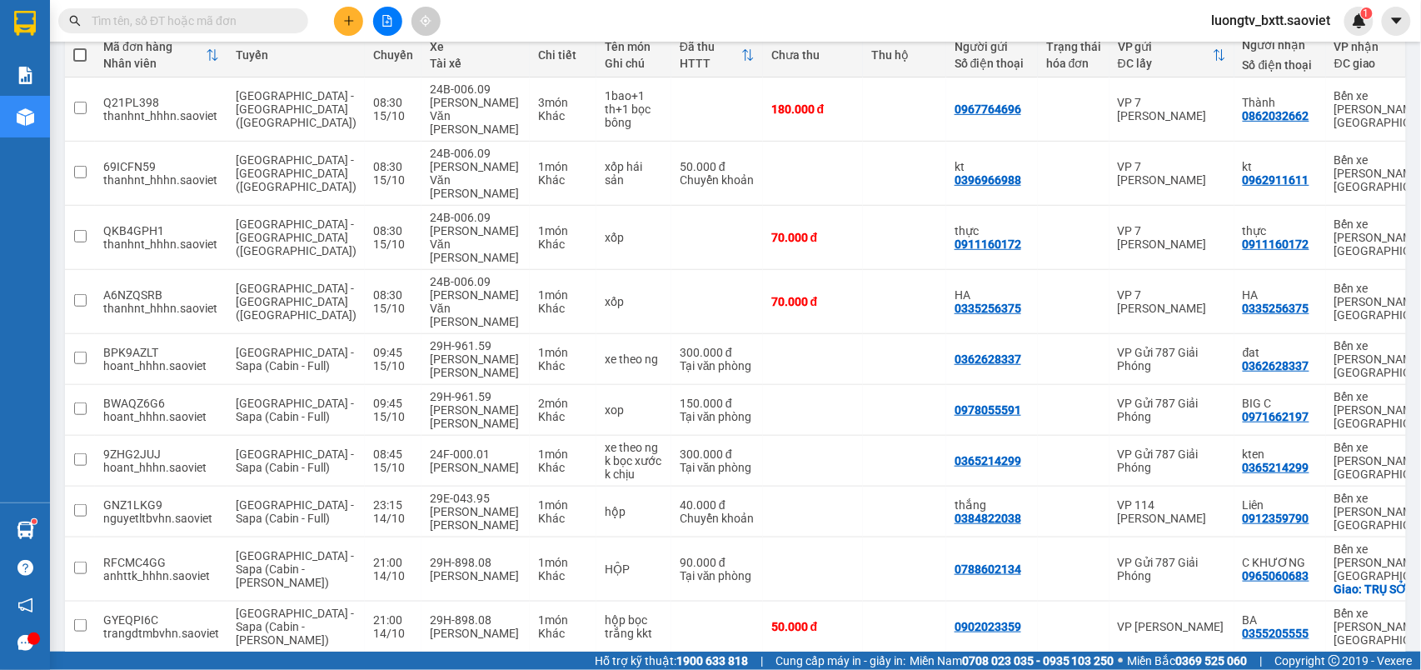
click at [1216, 666] on button "2" at bounding box center [1224, 678] width 25 height 25
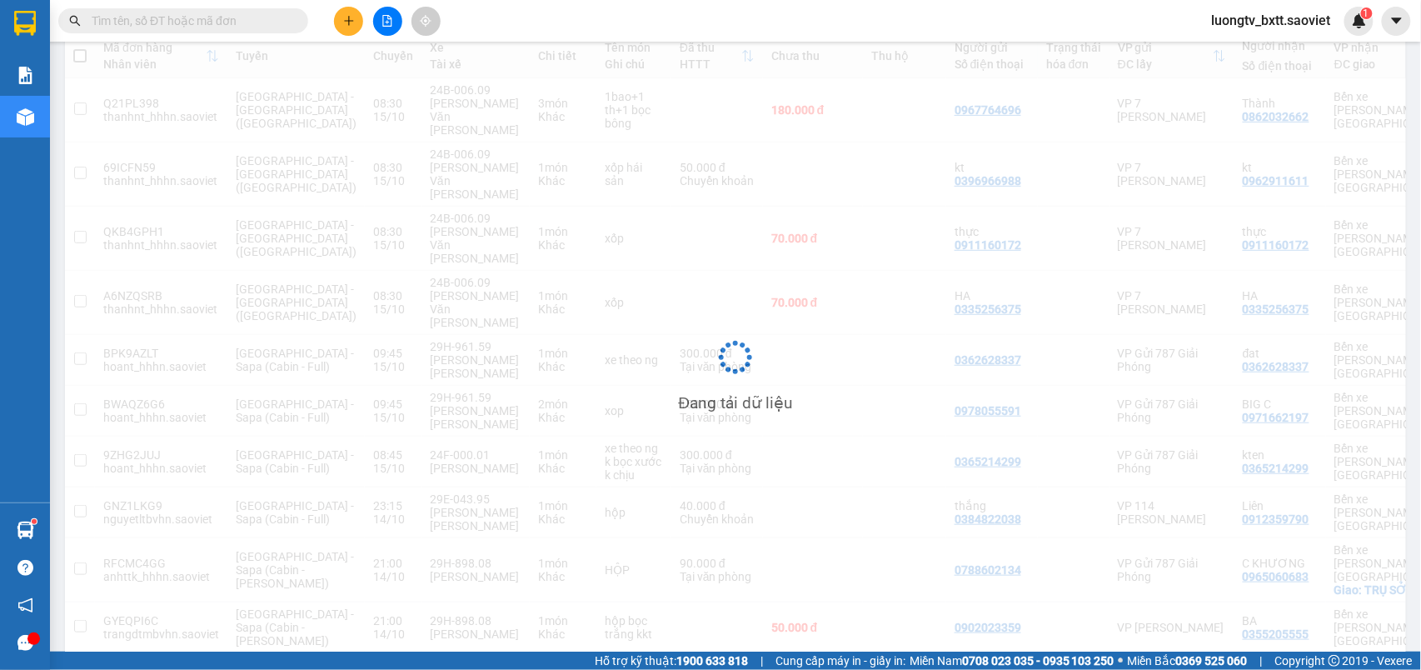
scroll to position [77, 0]
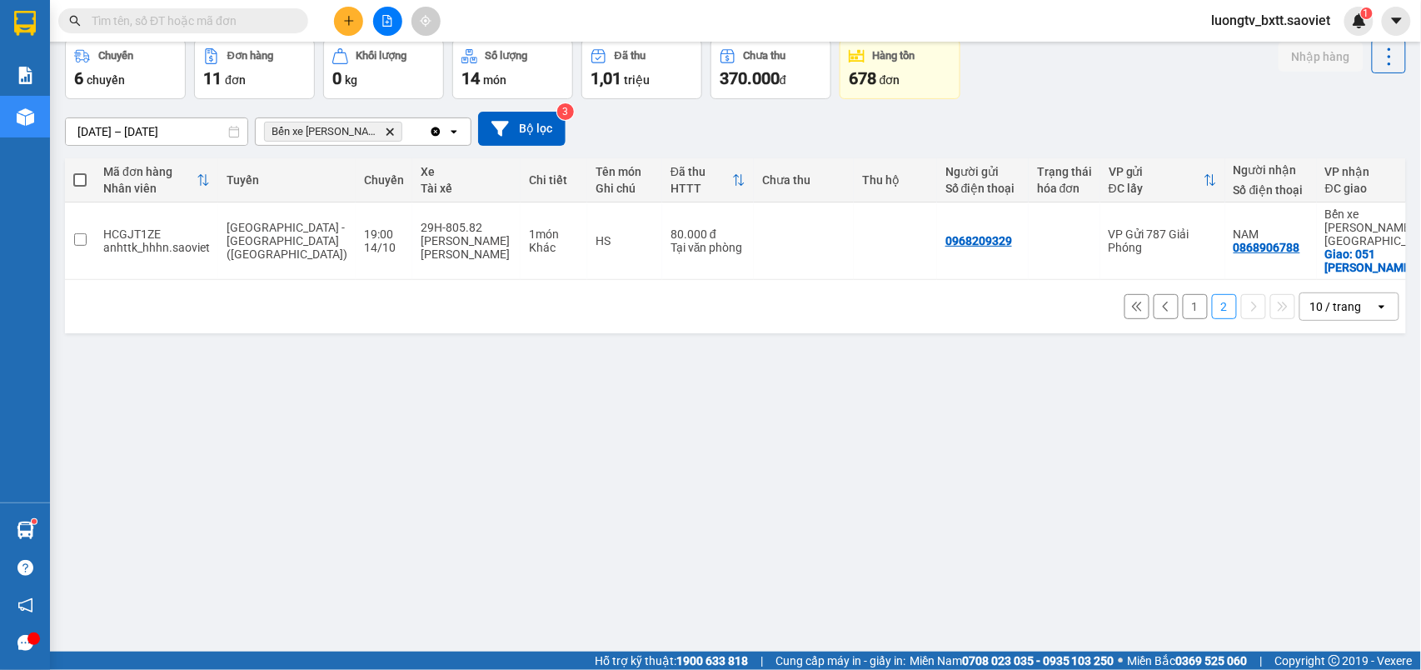
click at [1182, 303] on button "1" at bounding box center [1194, 306] width 25 height 25
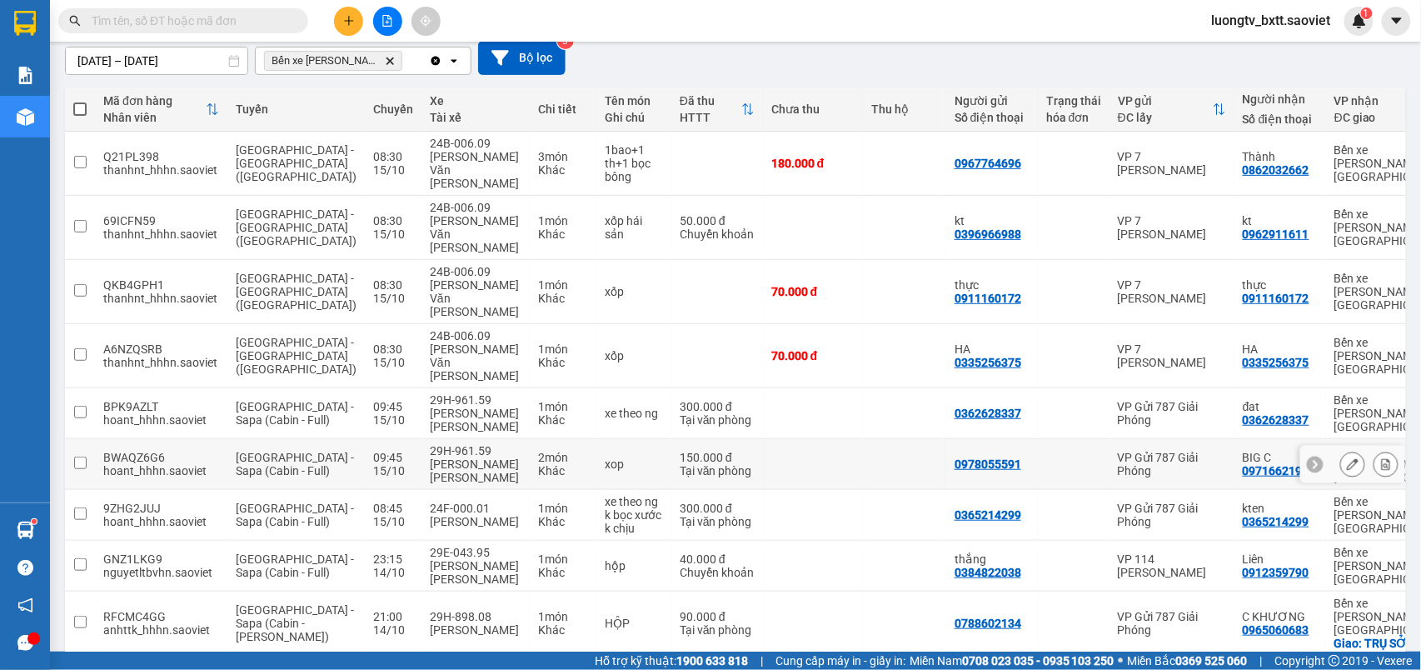
scroll to position [202, 0]
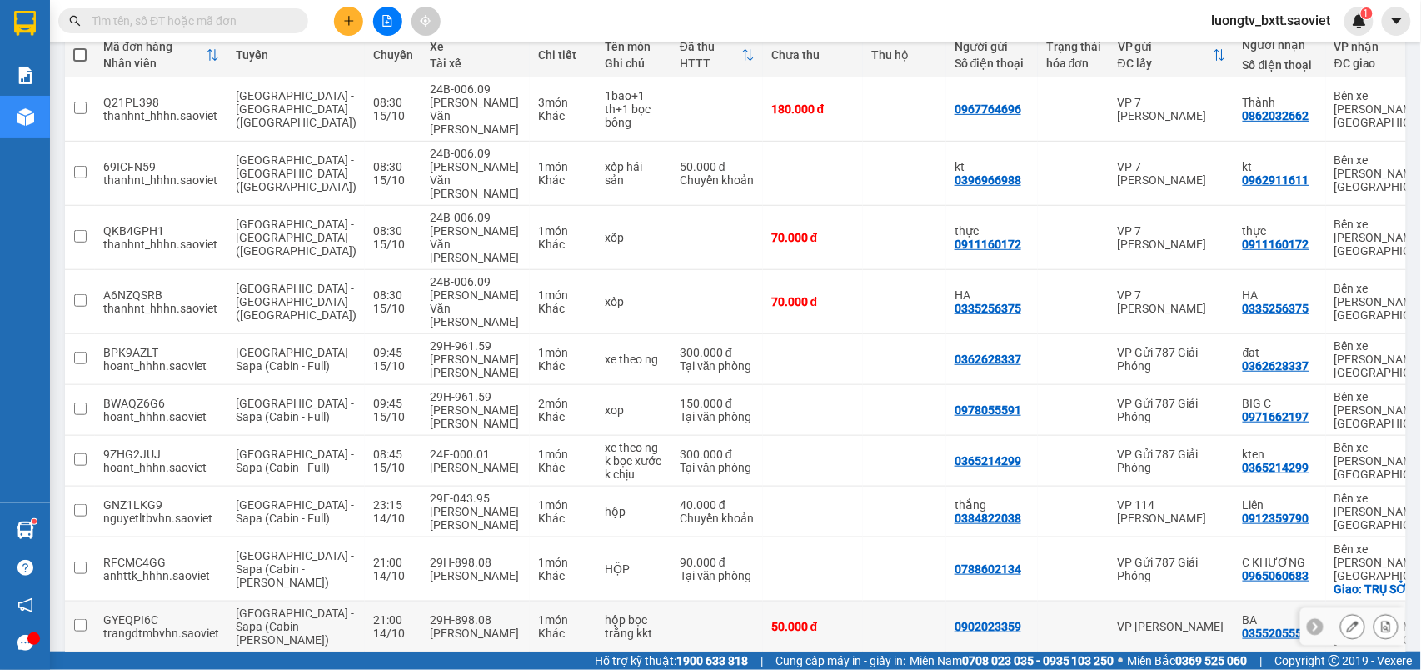
click at [1046, 620] on div at bounding box center [1073, 626] width 55 height 13
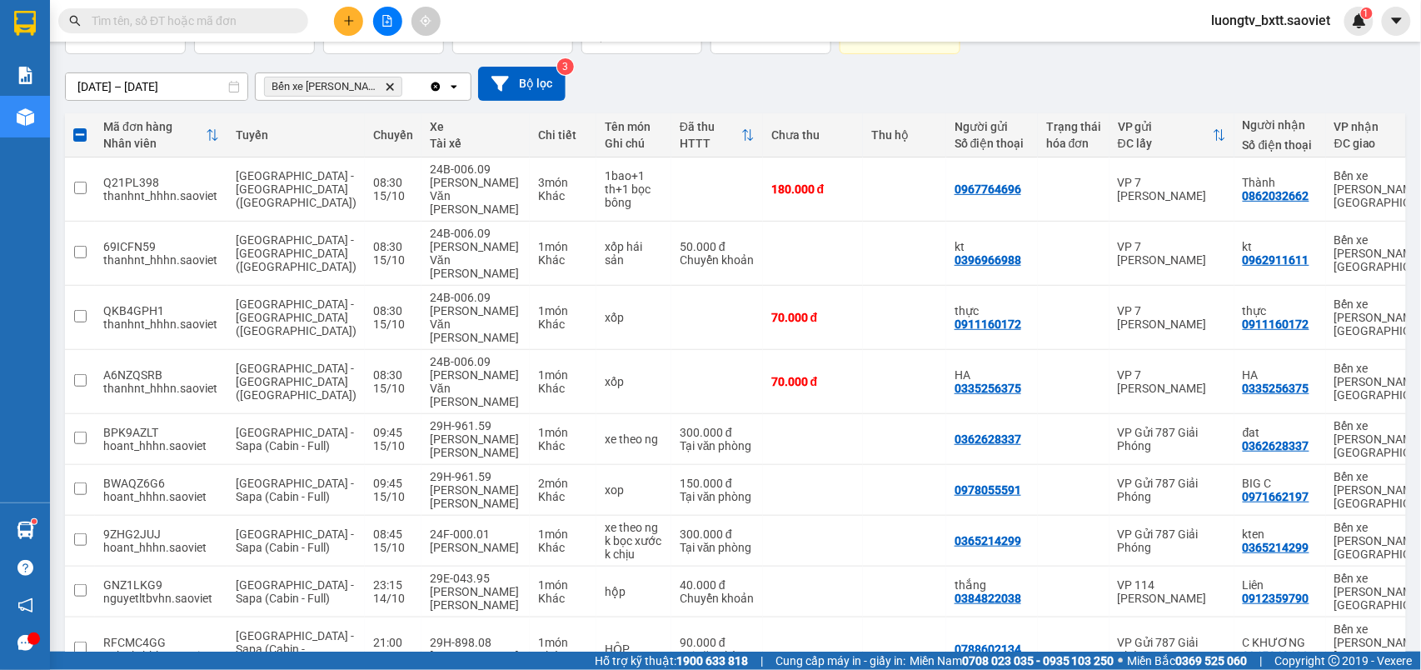
scroll to position [0, 0]
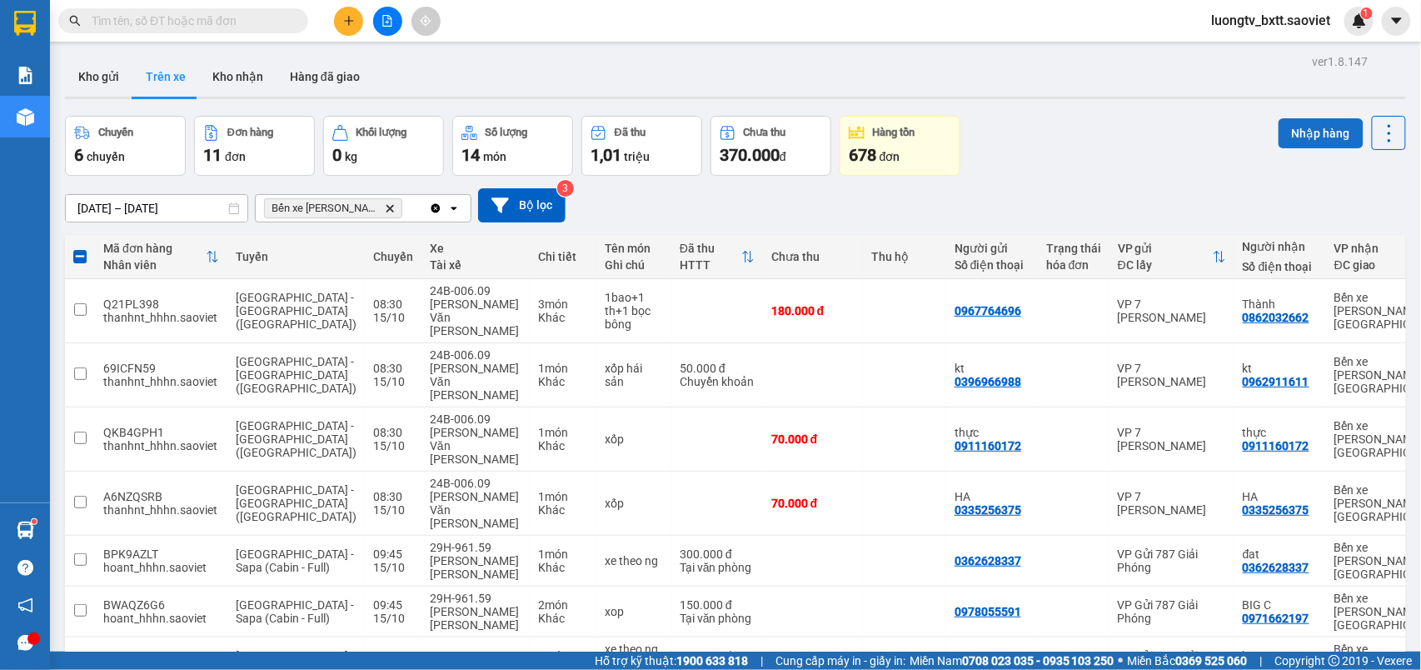
click at [1278, 125] on button "Nhập hàng" at bounding box center [1320, 133] width 85 height 30
checkbox input "false"
click at [273, 24] on input "text" at bounding box center [190, 21] width 197 height 18
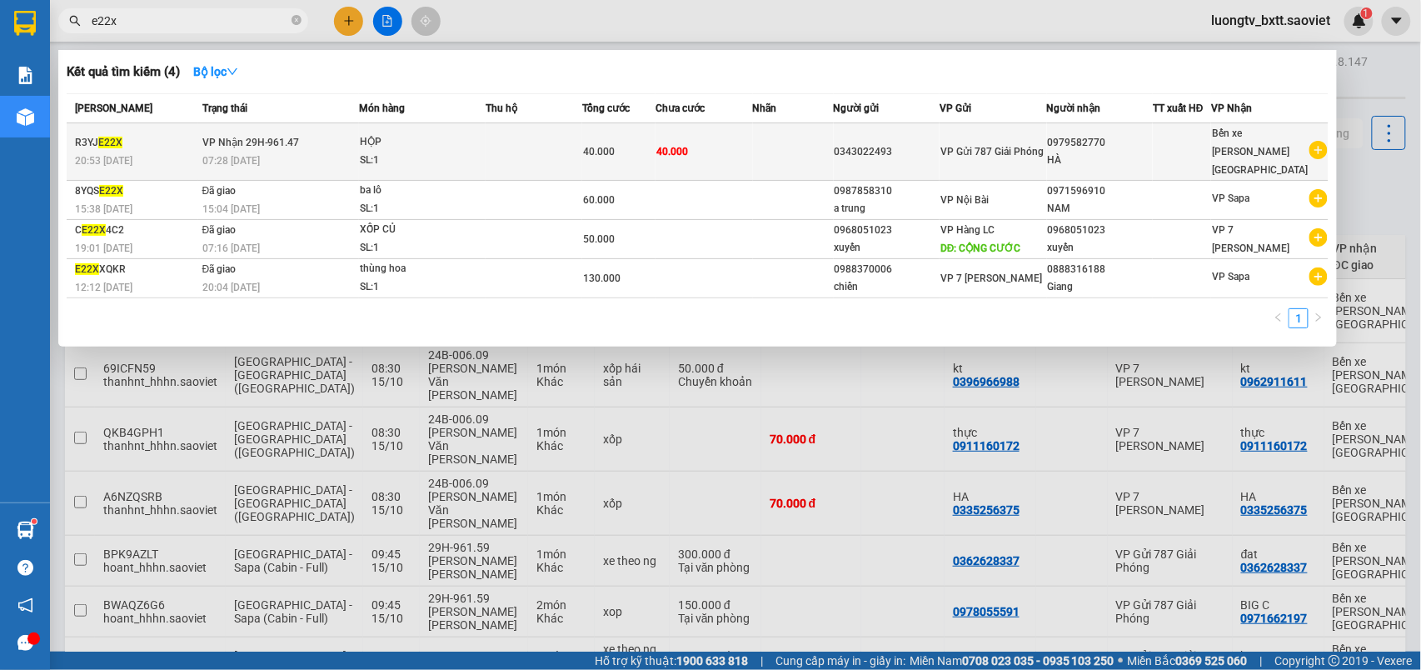
type input "e22x"
click at [490, 141] on td at bounding box center [533, 151] width 97 height 57
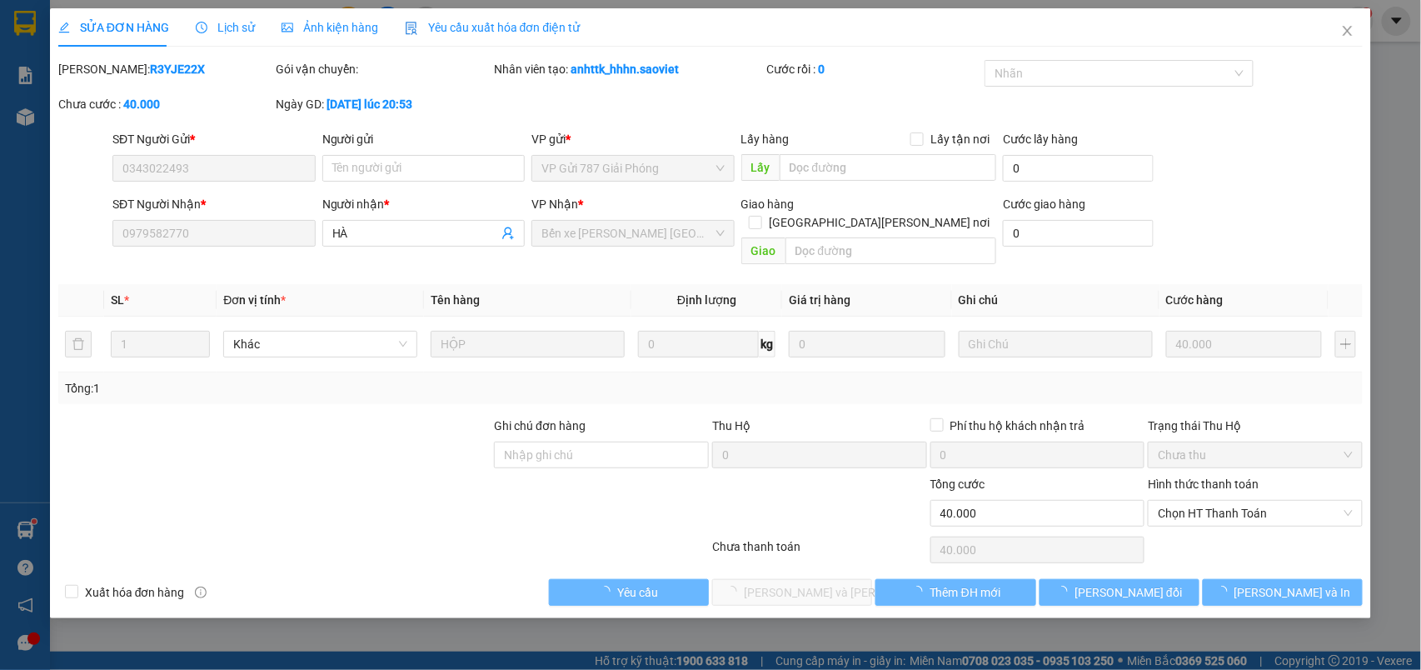
type input "0343022493"
type input "0979582770"
type input "HÀ"
type input "0"
type input "40.000"
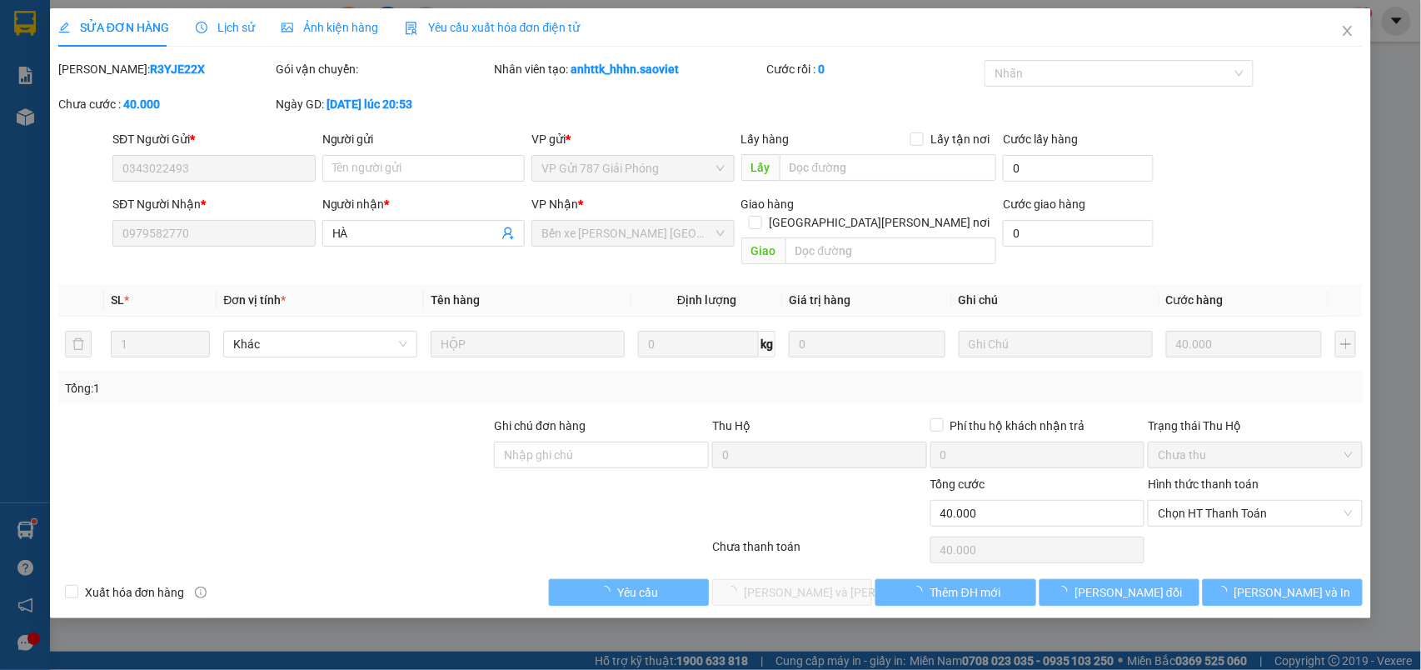
type input "40.000"
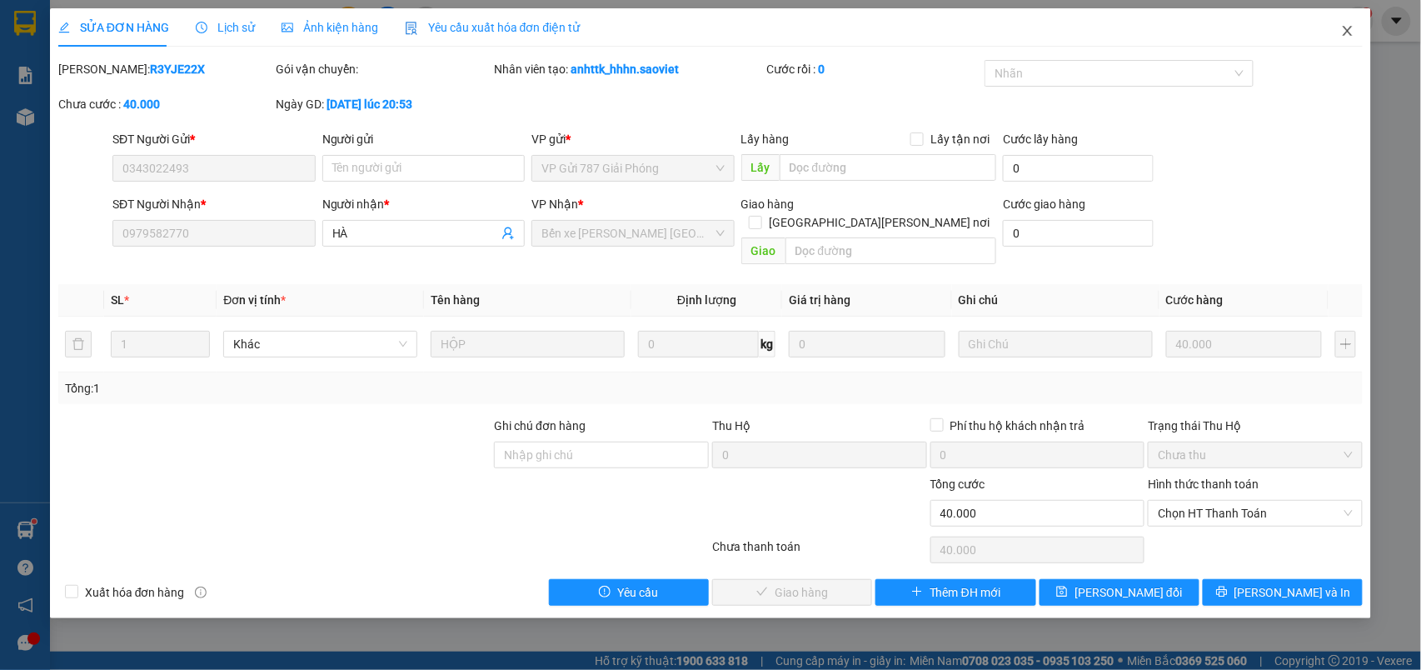
click at [1353, 31] on icon "close" at bounding box center [1347, 30] width 13 height 13
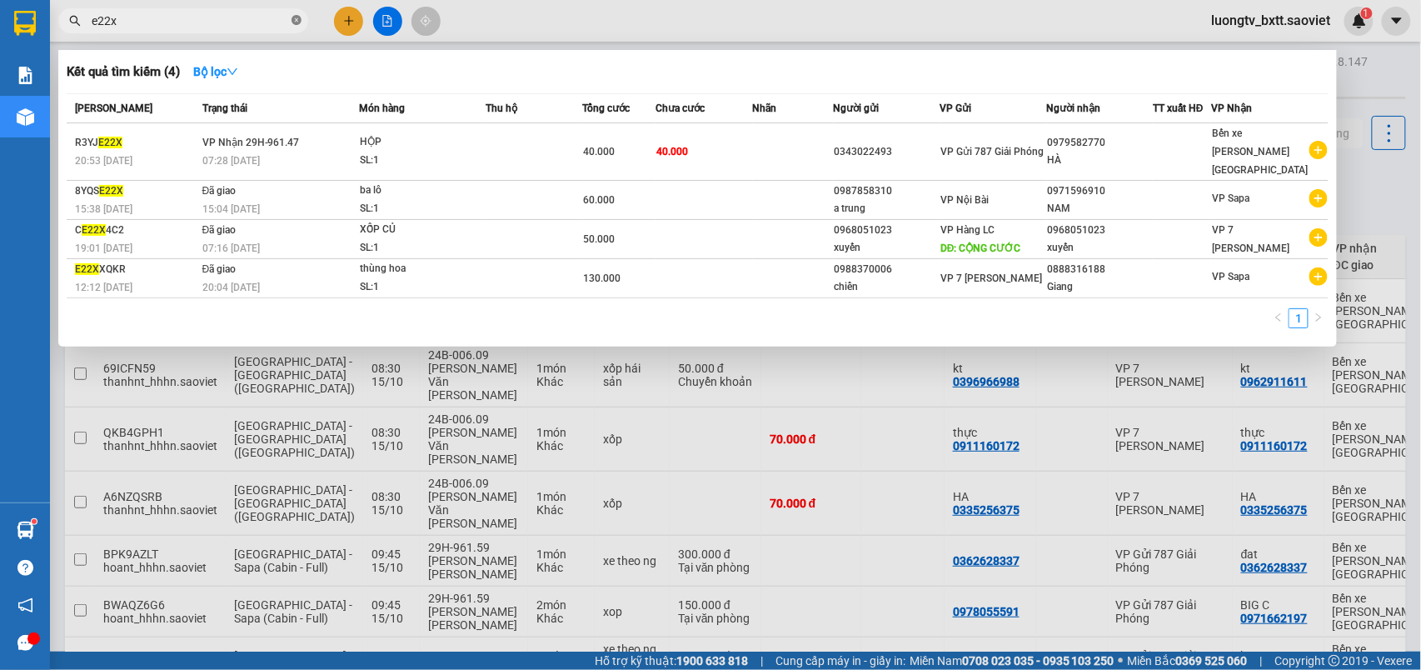
click at [298, 20] on icon "close-circle" at bounding box center [296, 20] width 10 height 10
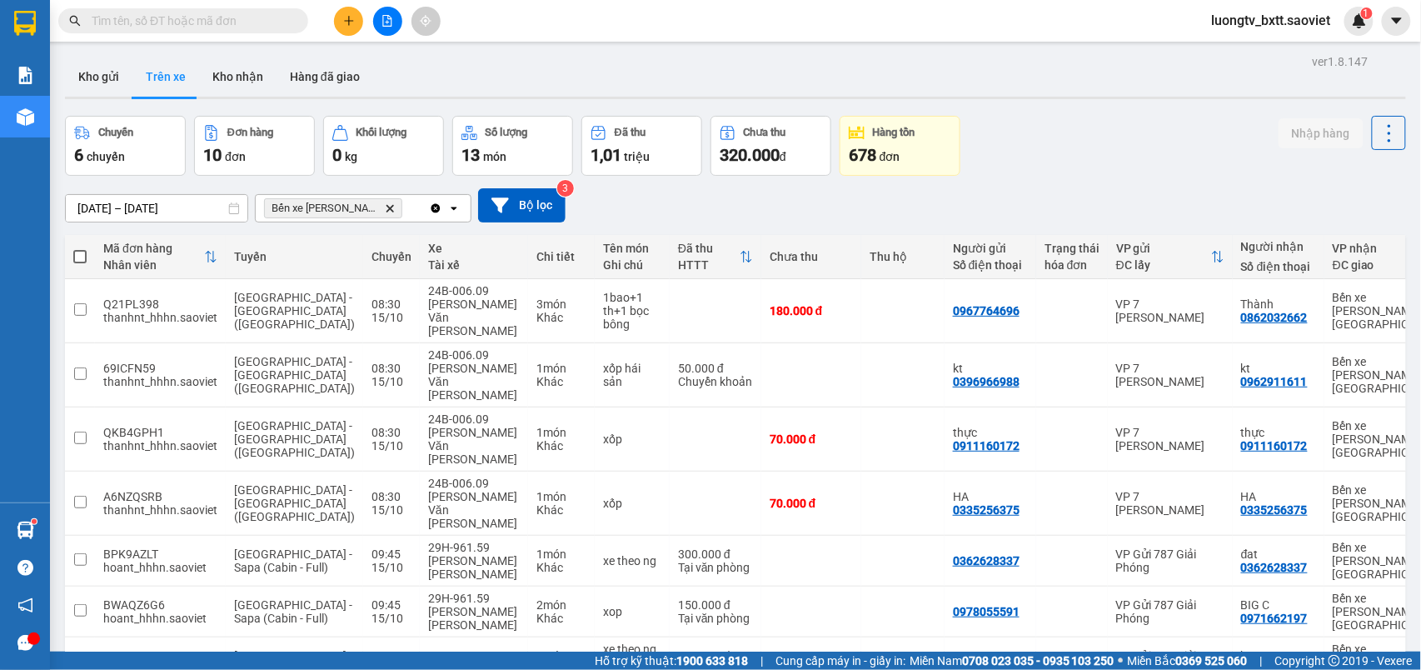
click at [258, 22] on input "text" at bounding box center [190, 21] width 197 height 18
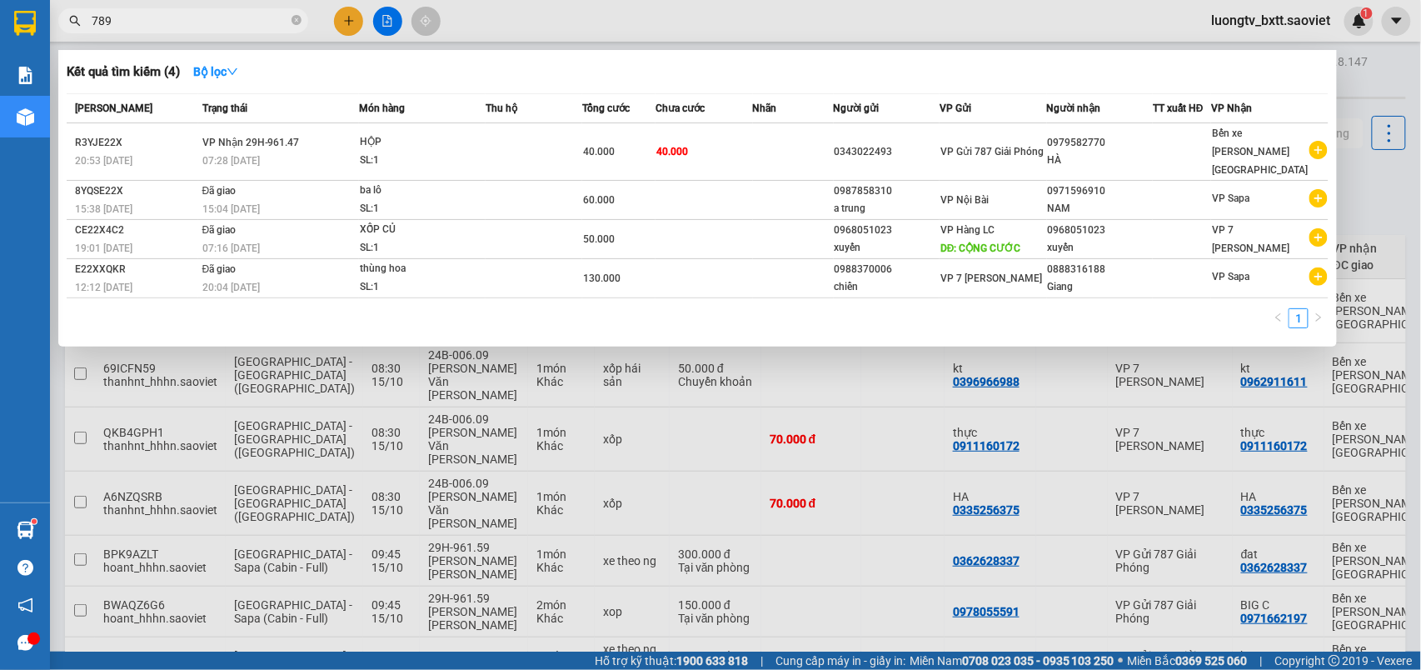
type input "7899"
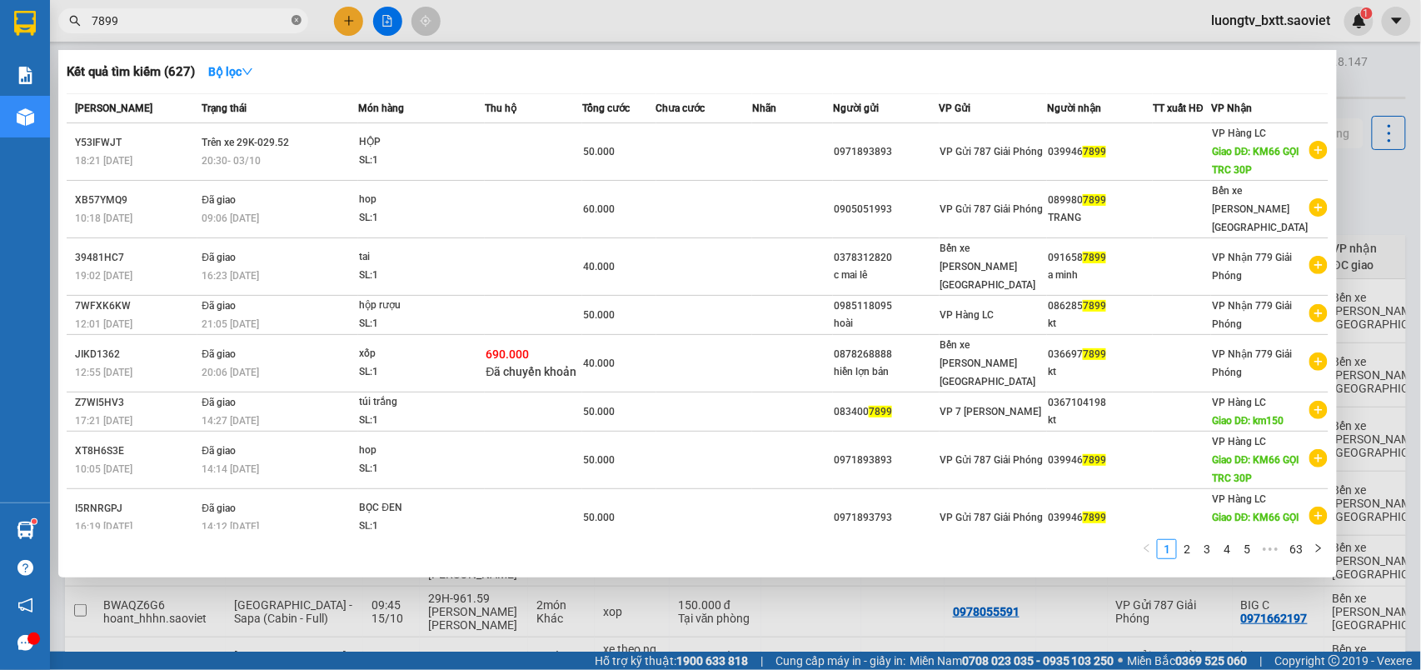
click at [293, 24] on icon "close-circle" at bounding box center [296, 20] width 10 height 10
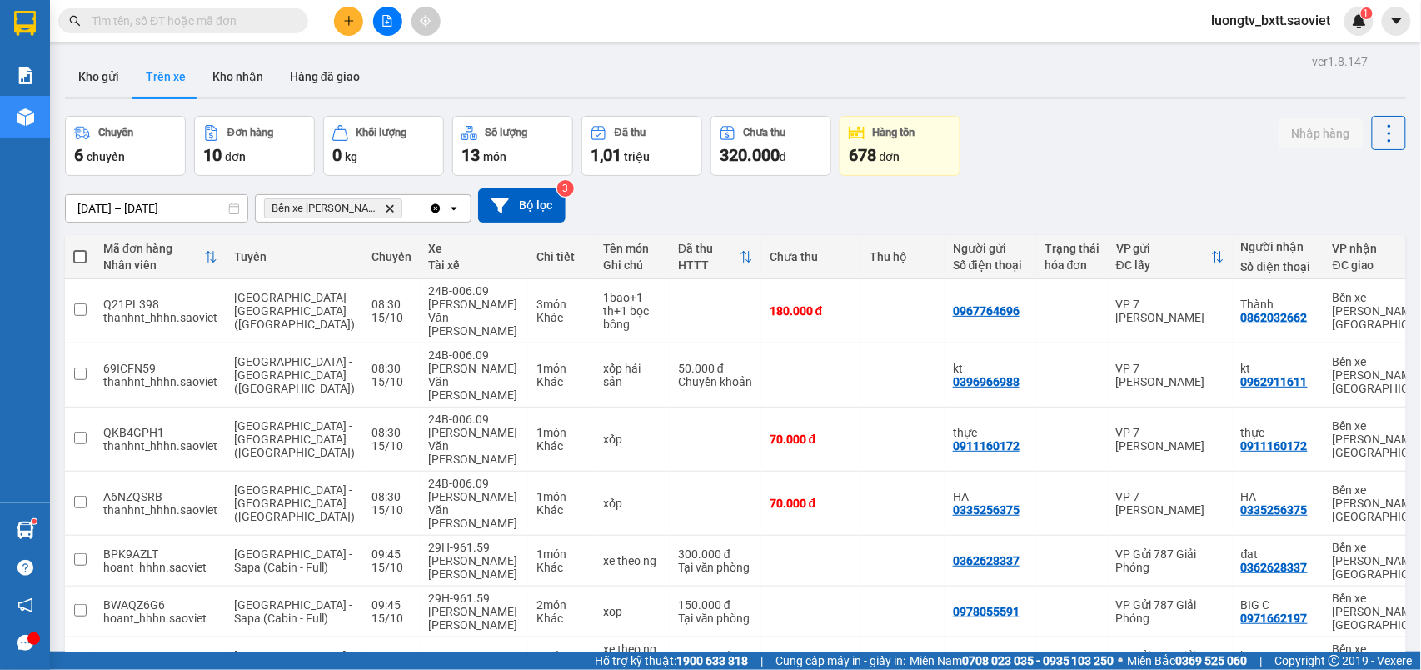
click at [1034, 138] on div "Chuyến 6 chuyến Đơn hàng 10 đơn [PERSON_NAME] 0 kg Số [PERSON_NAME] 13 món Đã t…" at bounding box center [735, 146] width 1341 height 60
click at [1159, 147] on div "Chuyến 6 chuyến Đơn hàng 10 đơn [PERSON_NAME] 0 kg Số [PERSON_NAME] 13 món Đã t…" at bounding box center [735, 146] width 1341 height 60
click at [1071, 142] on div "Chuyến 6 chuyến Đơn hàng 10 đơn [PERSON_NAME] 0 kg Số [PERSON_NAME] 13 món Đã t…" at bounding box center [735, 146] width 1341 height 60
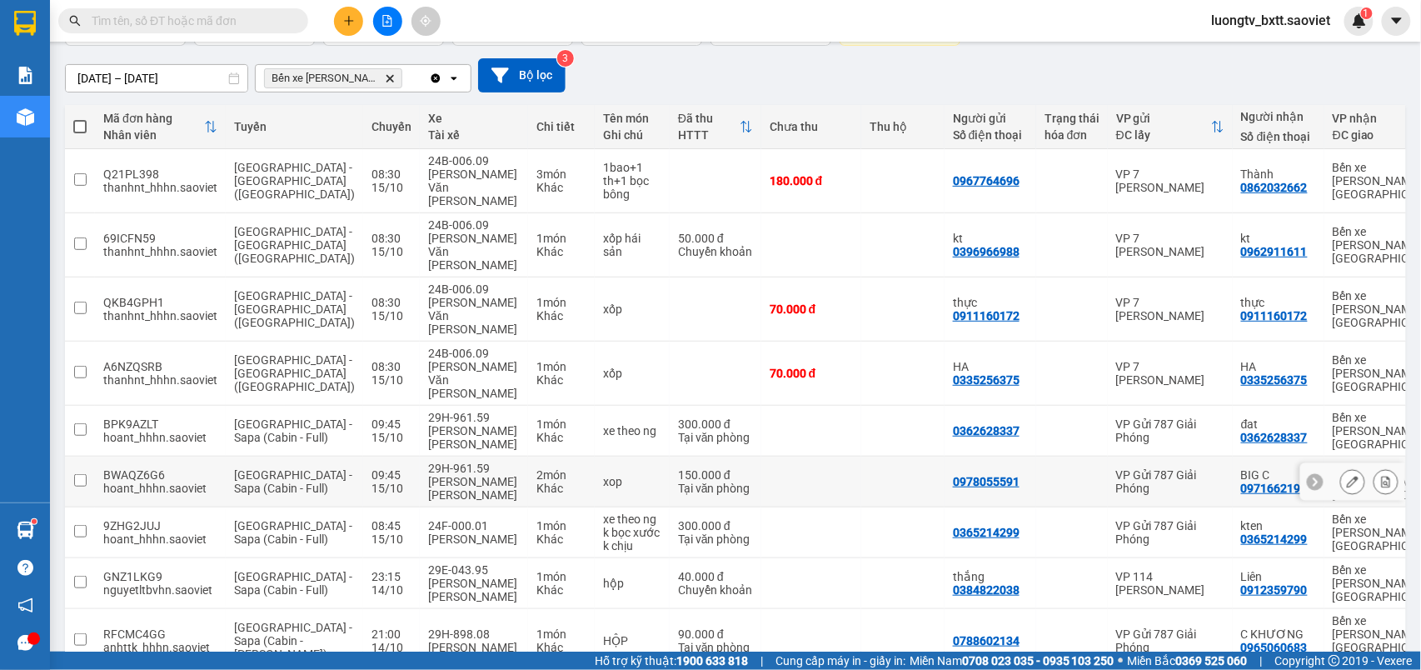
scroll to position [202, 0]
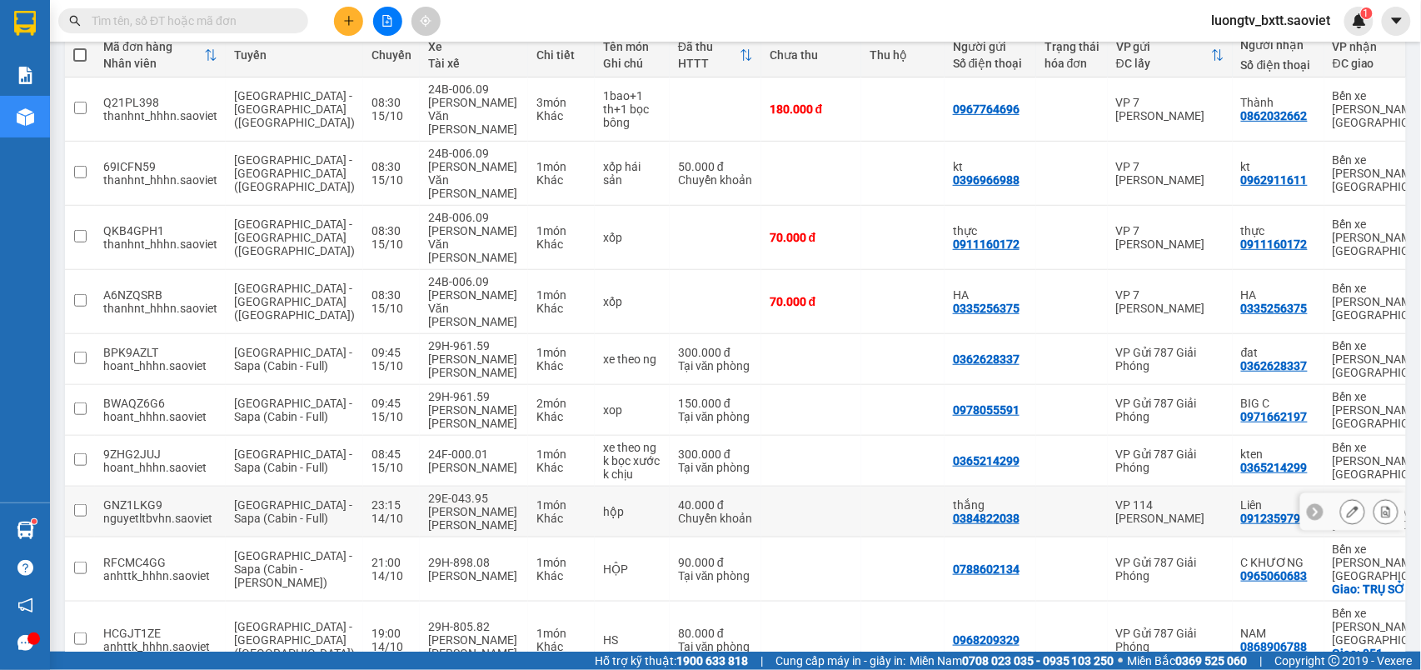
click at [764, 486] on td at bounding box center [811, 511] width 100 height 51
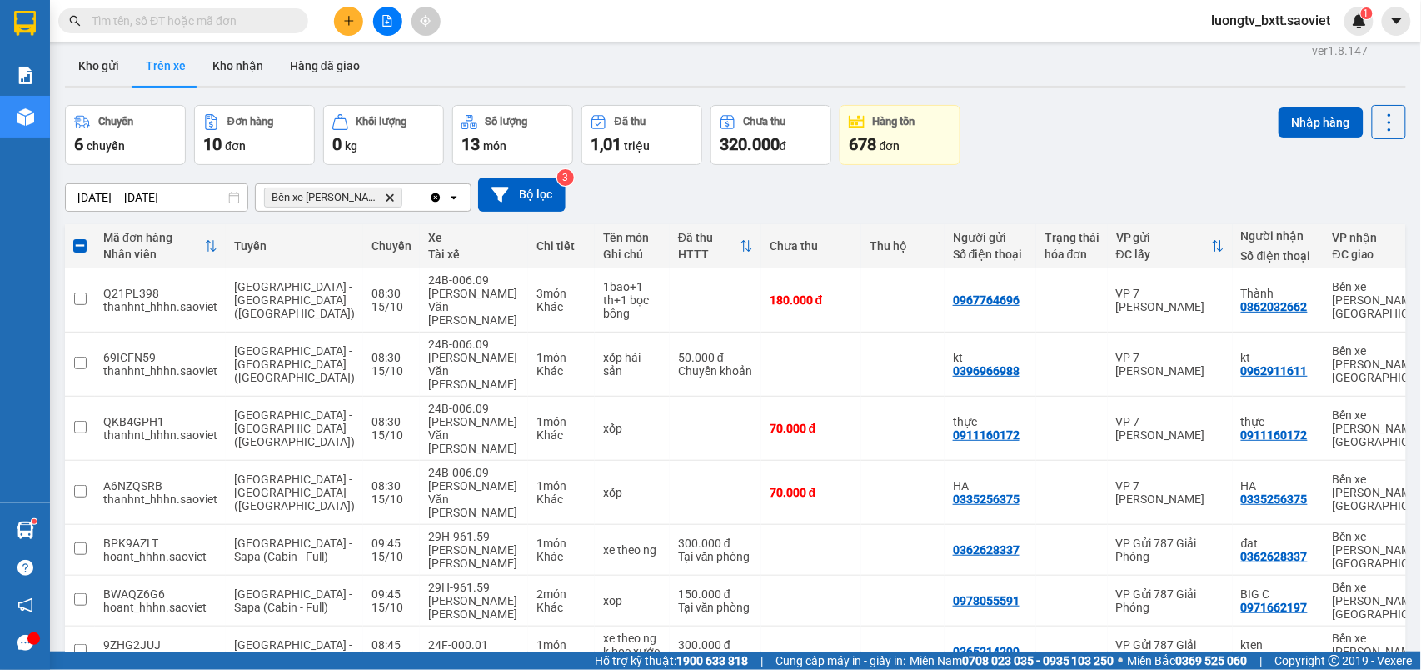
scroll to position [0, 0]
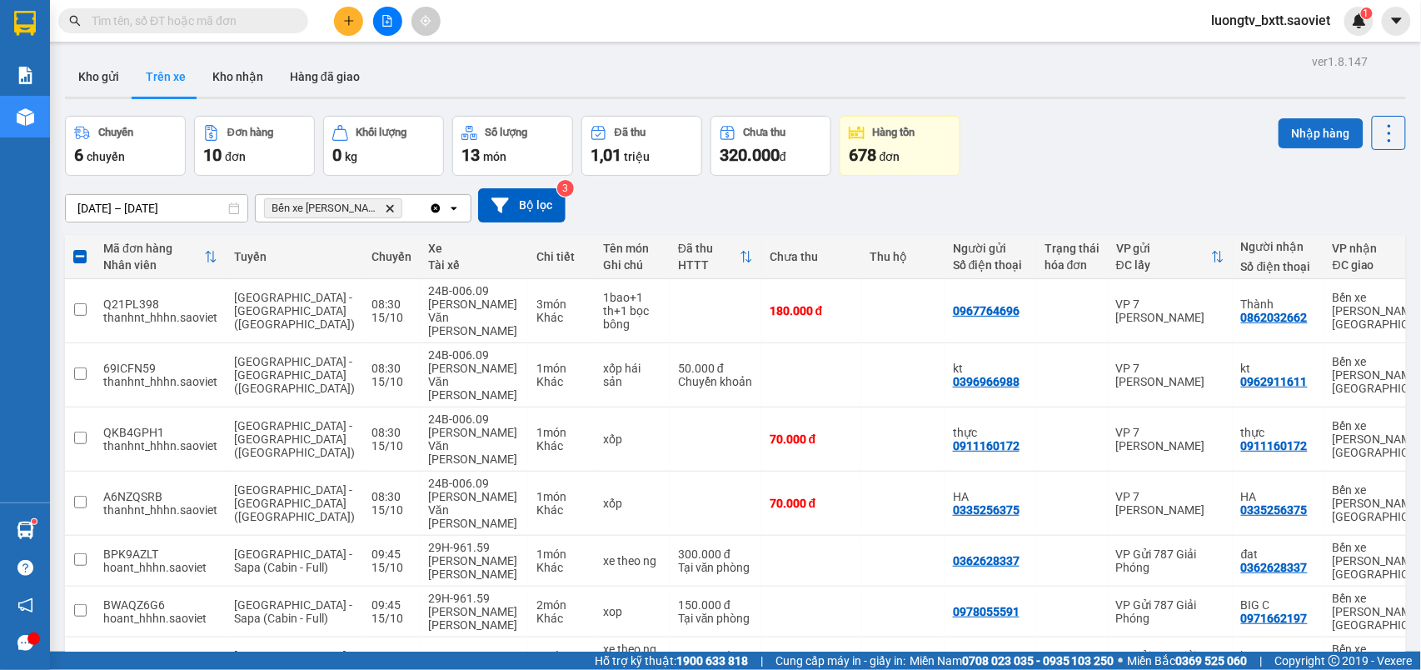
click at [1294, 135] on button "Nhập hàng" at bounding box center [1320, 133] width 85 height 30
checkbox input "false"
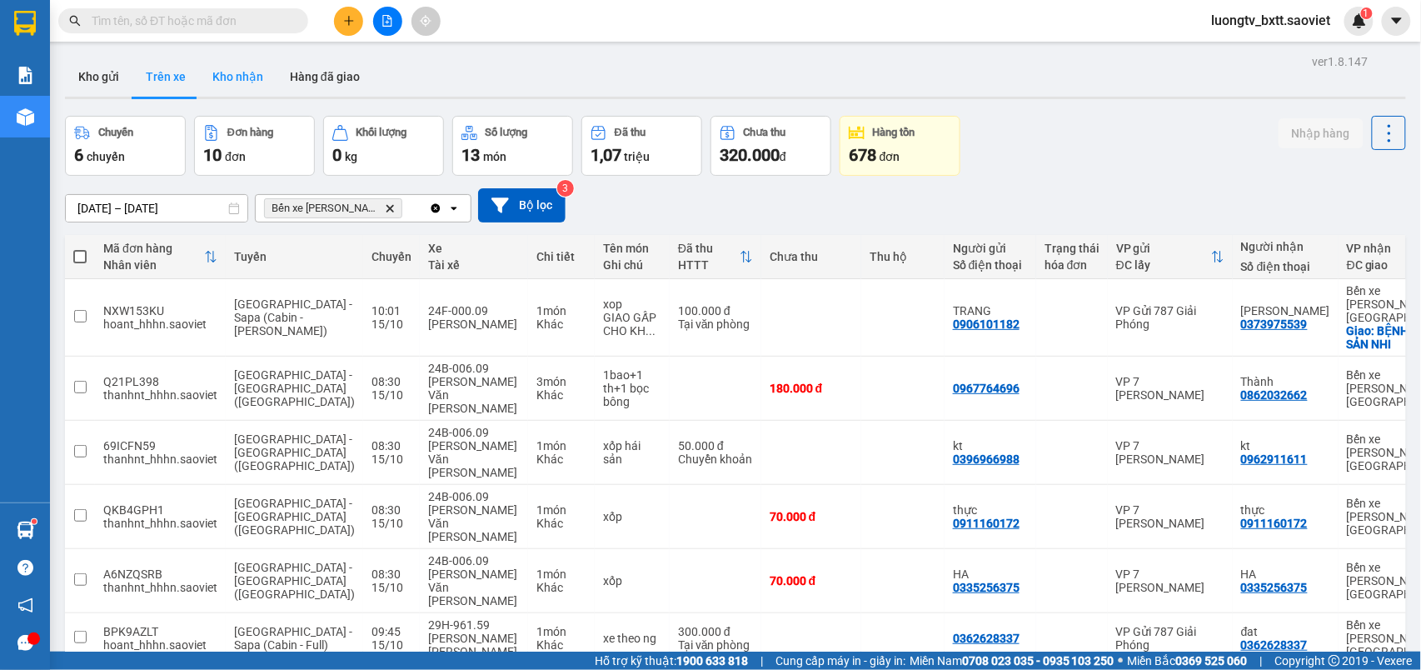
click at [230, 78] on button "Kho nhận" at bounding box center [237, 77] width 77 height 40
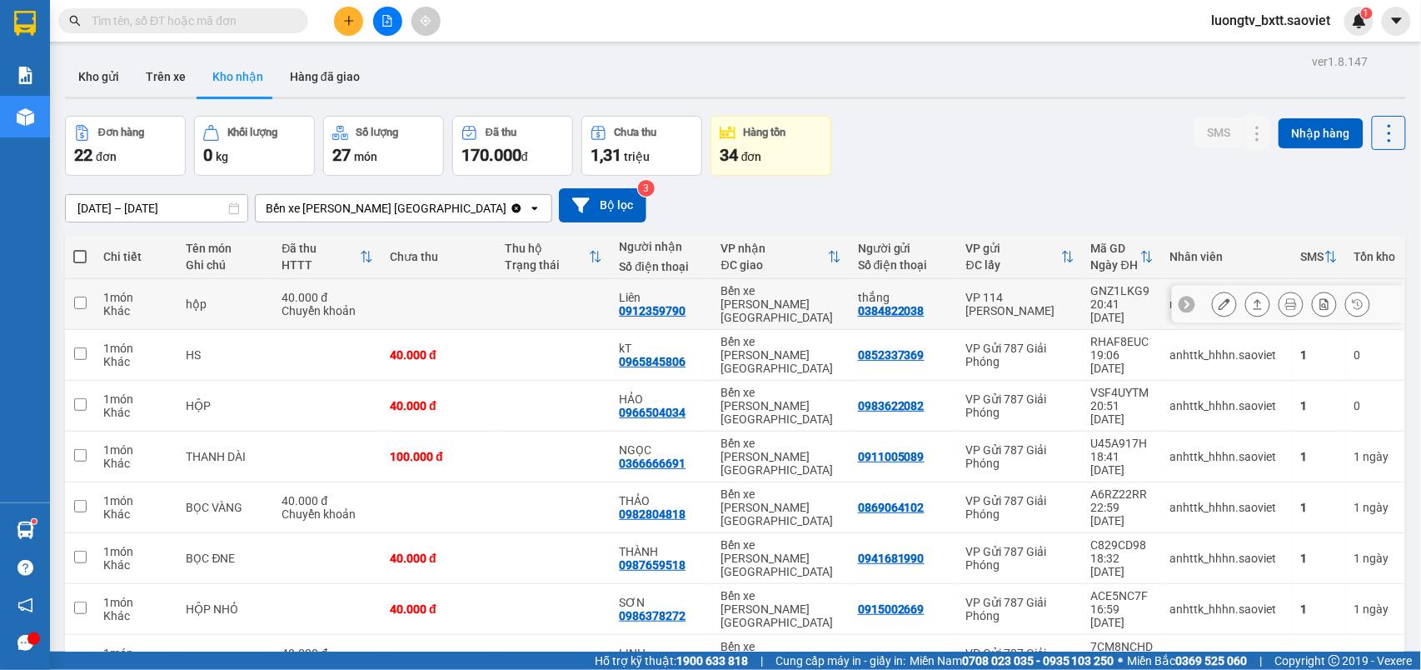
click at [803, 293] on div "Bến xe [PERSON_NAME] [GEOGRAPHIC_DATA]" at bounding box center [781, 304] width 120 height 40
checkbox input "true"
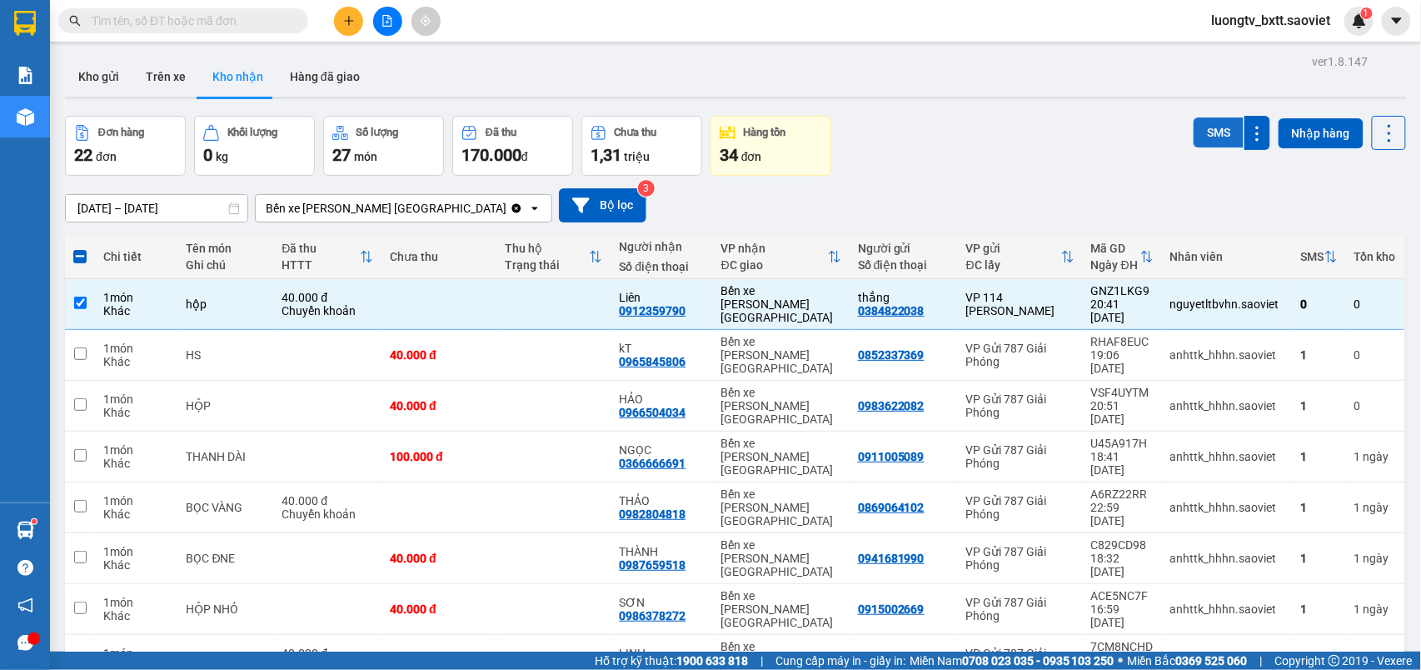
click at [1193, 137] on button "SMS" at bounding box center [1218, 132] width 50 height 30
click at [161, 84] on button "Trên xe" at bounding box center [165, 77] width 67 height 40
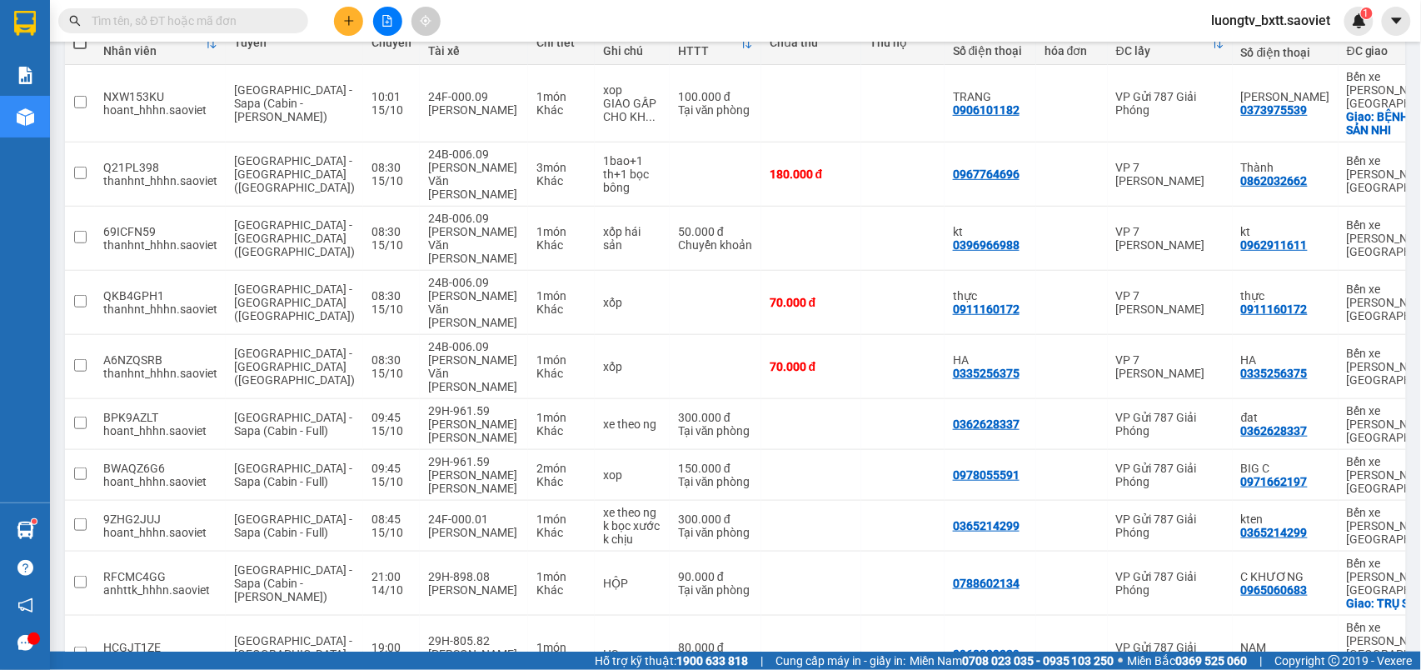
scroll to position [215, 0]
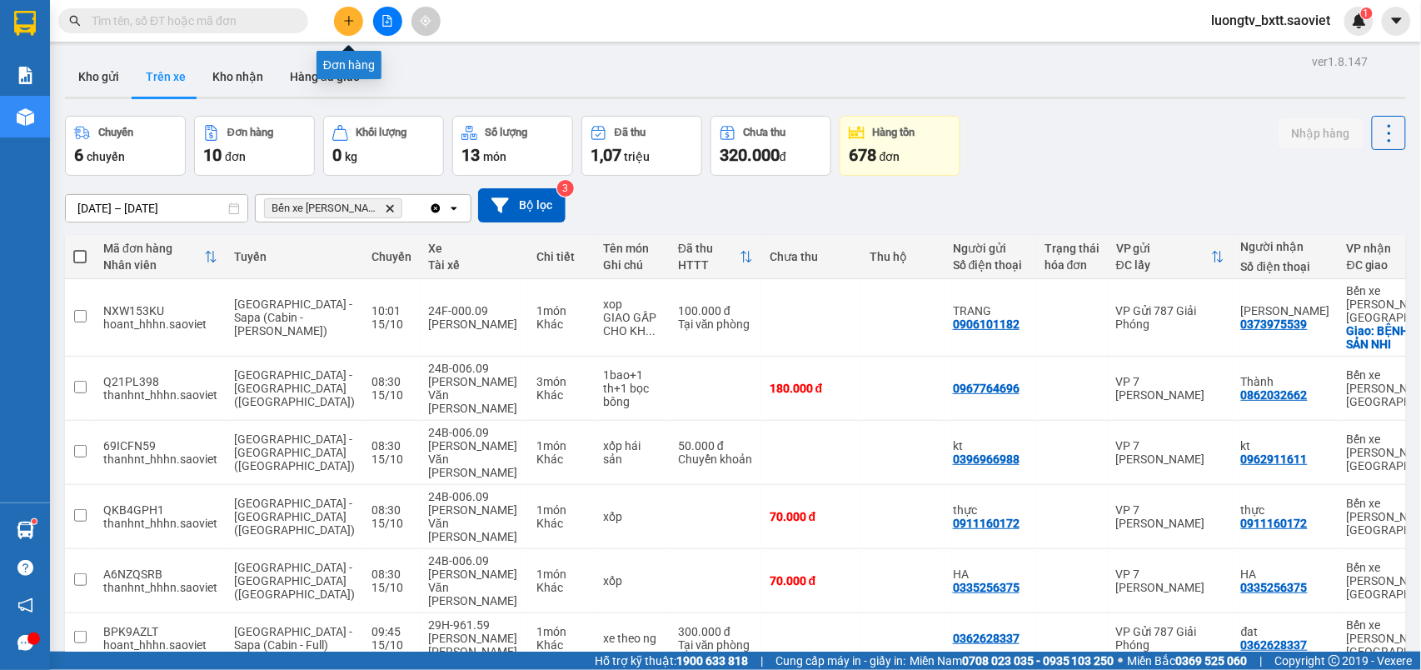
click at [347, 11] on button at bounding box center [348, 21] width 29 height 29
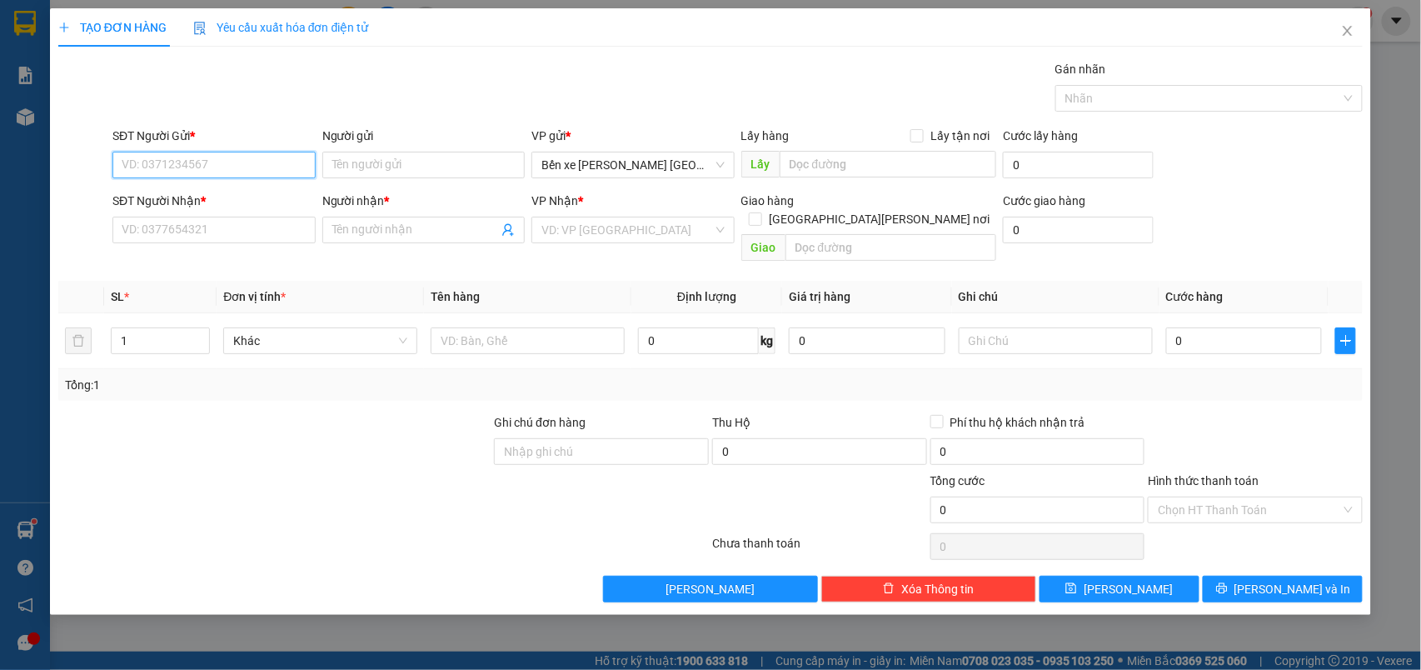
click at [251, 170] on input "SĐT Người Gửi *" at bounding box center [213, 165] width 203 height 27
type input "0966067259"
click at [221, 198] on div "0966067259 - kt" at bounding box center [213, 199] width 183 height 18
type input "kt"
type input "0344533721"
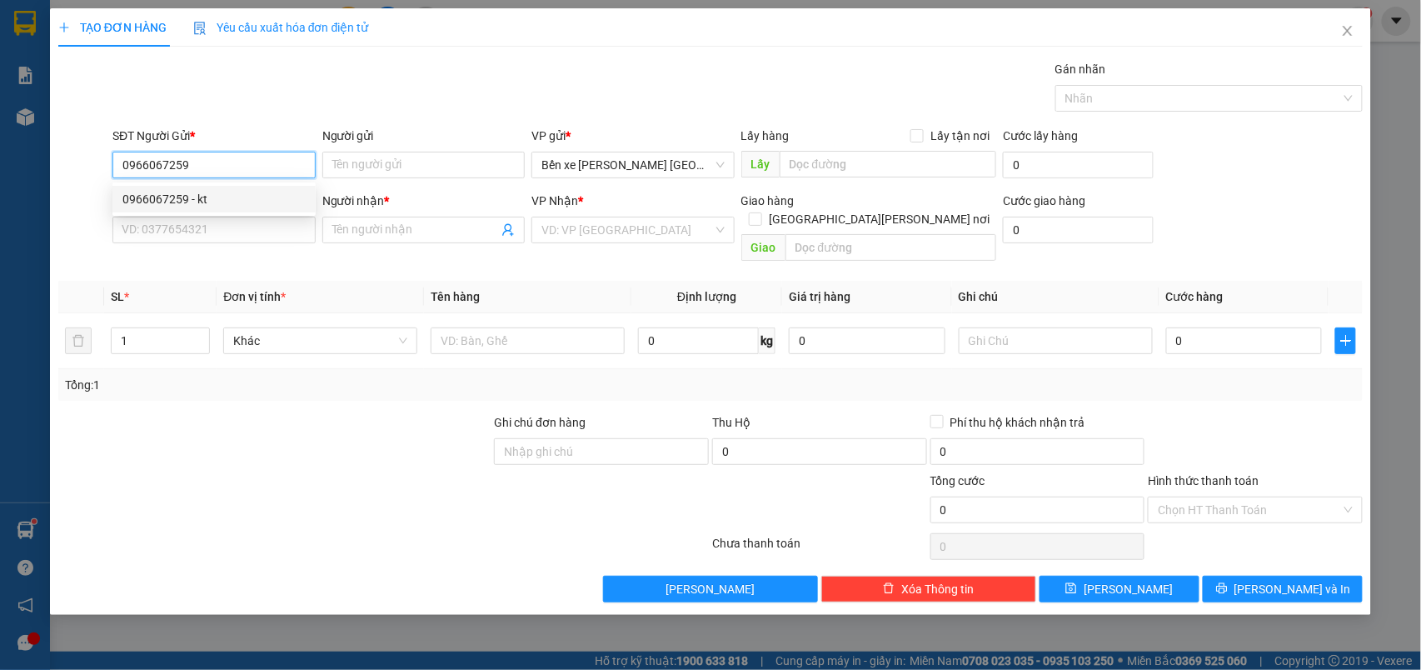
type input "kt"
type input "km98"
type input "0966067259"
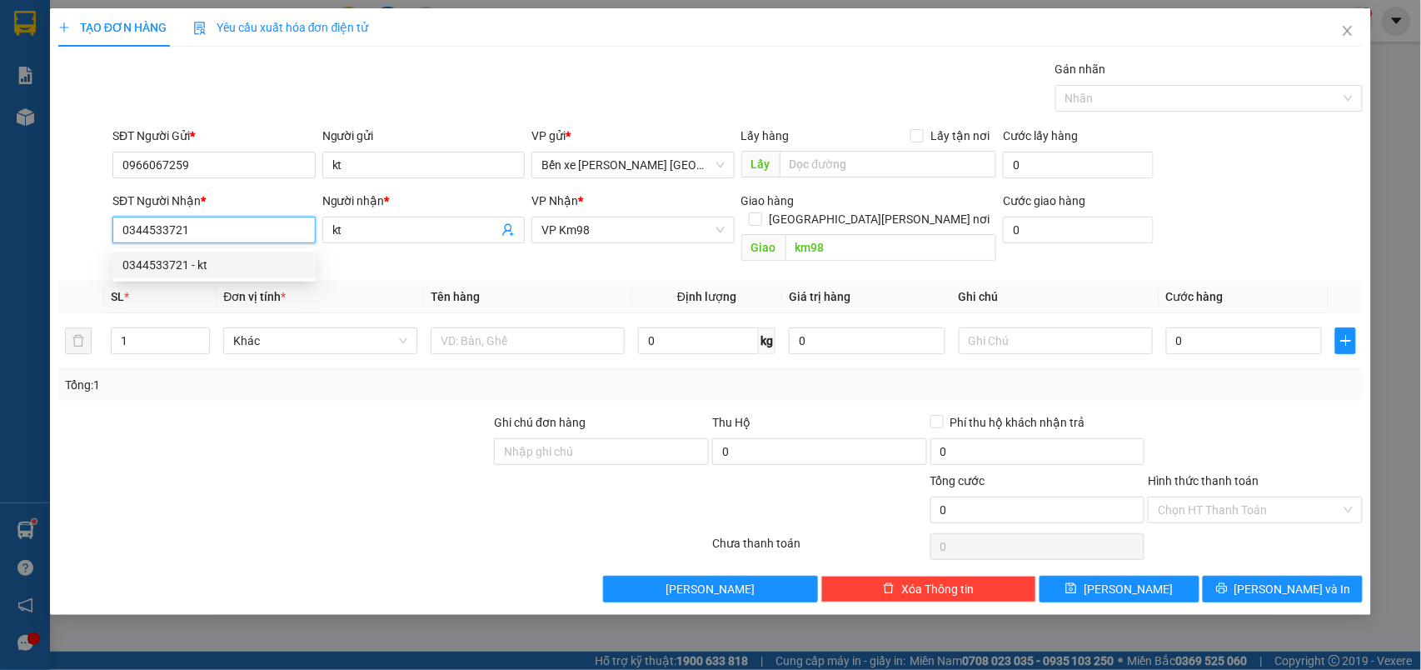
drag, startPoint x: 202, startPoint y: 227, endPoint x: 90, endPoint y: 224, distance: 111.6
click at [90, 224] on div "SĐT Người [PERSON_NAME] * 0344533721 Người [PERSON_NAME] * kt [PERSON_NAME] * V…" at bounding box center [711, 230] width 1308 height 77
type input "0972269598"
click at [157, 261] on div "0972269598 - KT" at bounding box center [213, 265] width 183 height 18
type input "KT"
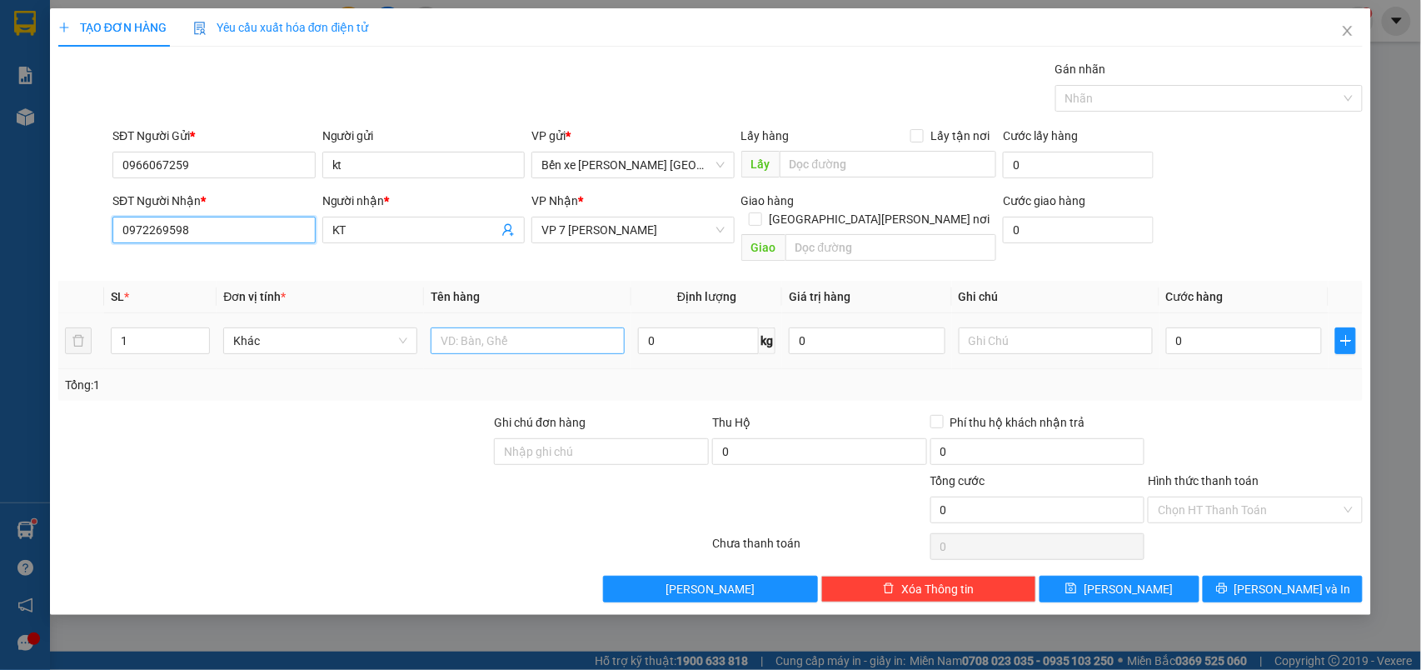
type input "0972269598"
click at [501, 327] on input "text" at bounding box center [528, 340] width 194 height 27
type input "xốp"
click at [1249, 327] on input "0" at bounding box center [1244, 340] width 157 height 27
type input "4"
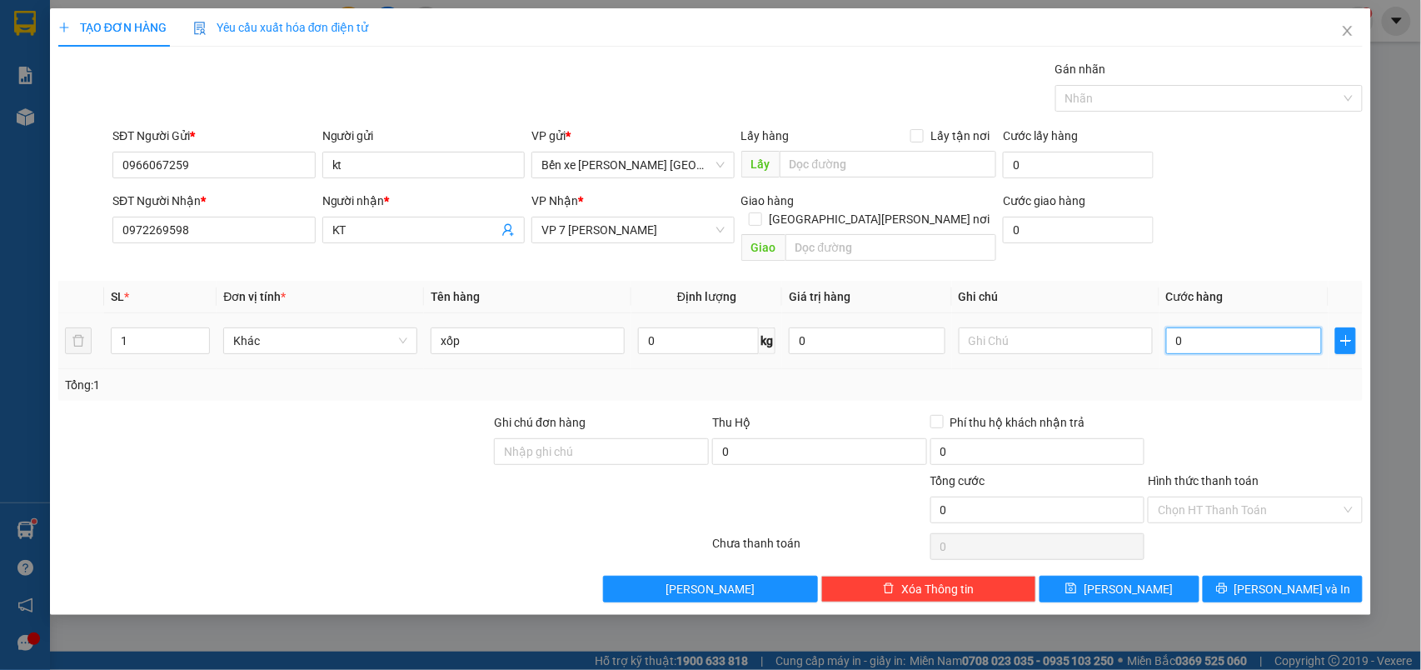
type input "4"
type input "40"
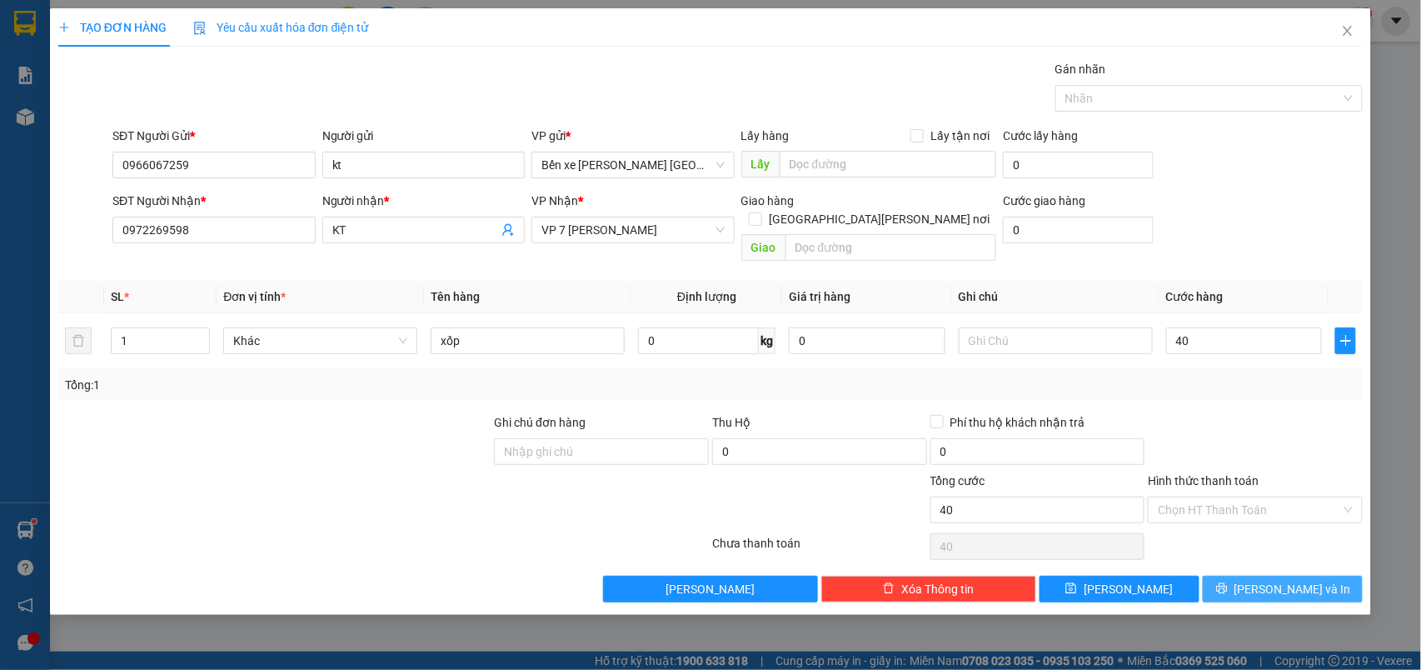
type input "40.000"
click at [1283, 581] on span "[PERSON_NAME] và In" at bounding box center [1292, 589] width 117 height 18
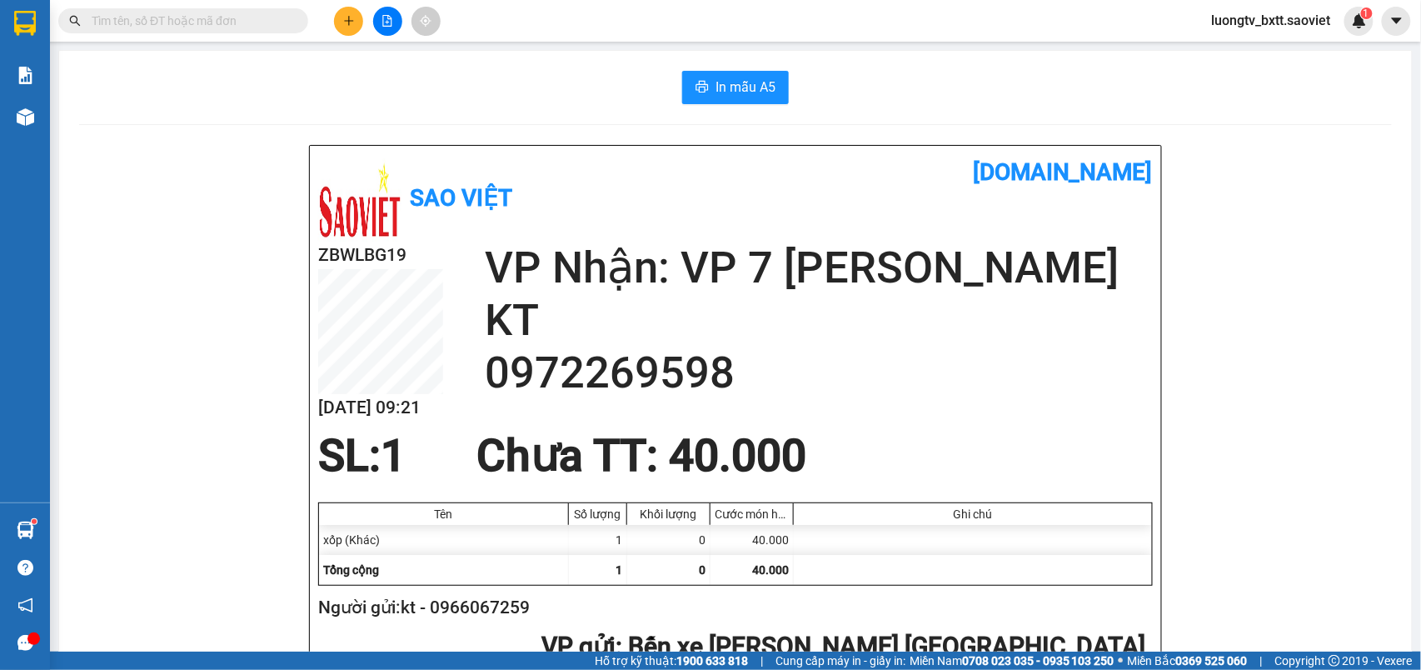
click at [577, 100] on div "In mẫu A5" at bounding box center [735, 87] width 1312 height 33
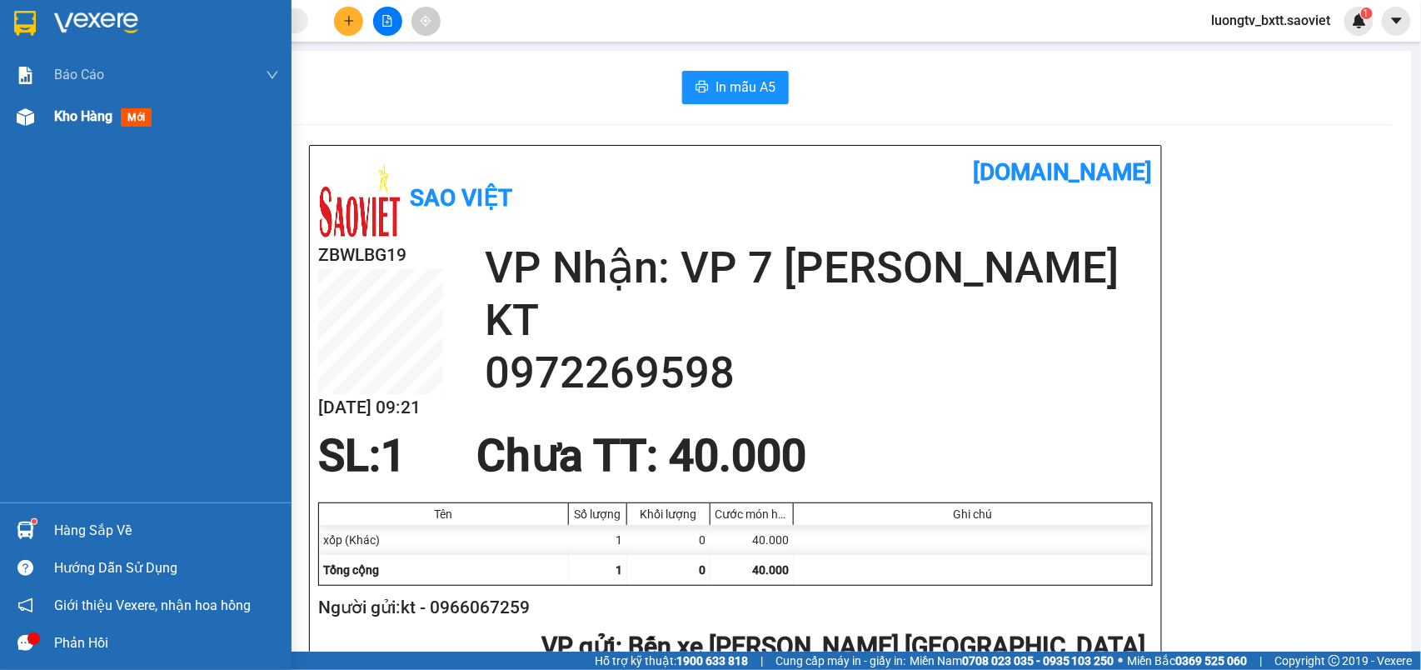
click at [60, 122] on span "Kho hàng" at bounding box center [83, 116] width 58 height 16
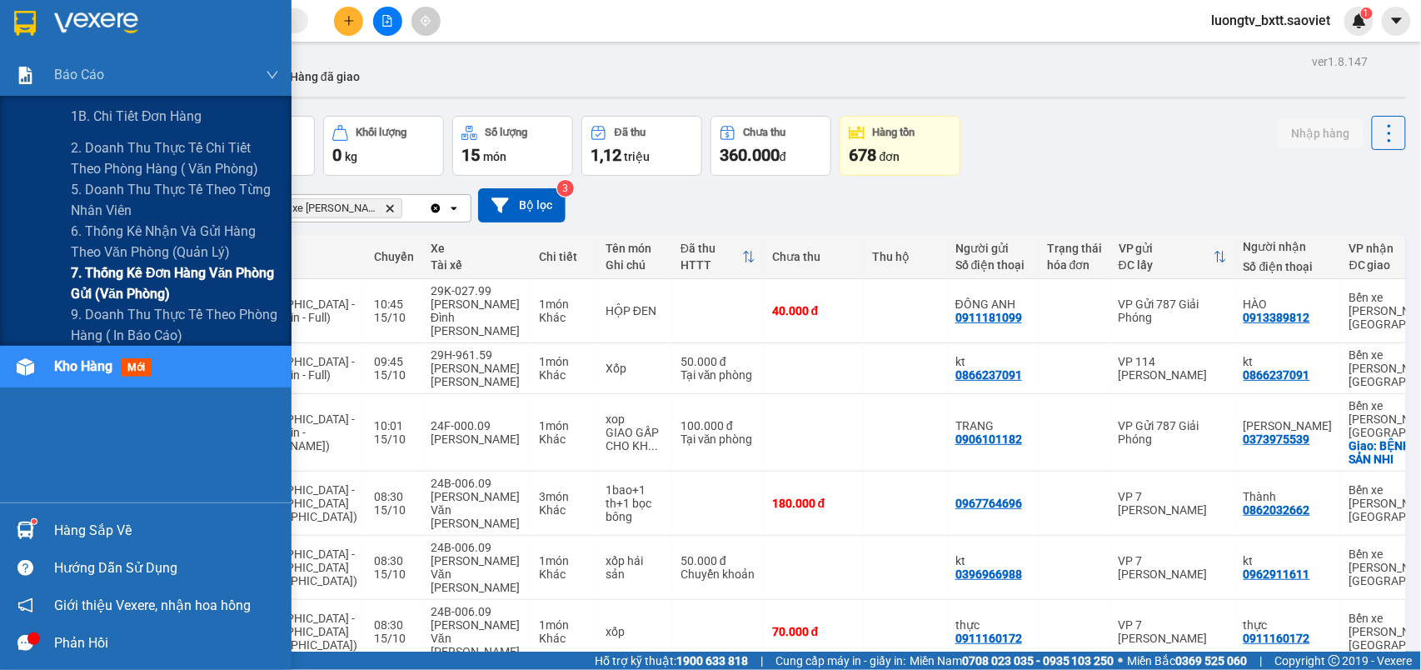
click at [95, 270] on span "7. Thống kê đơn hàng văn phòng gửi (văn phòng)" at bounding box center [175, 283] width 208 height 42
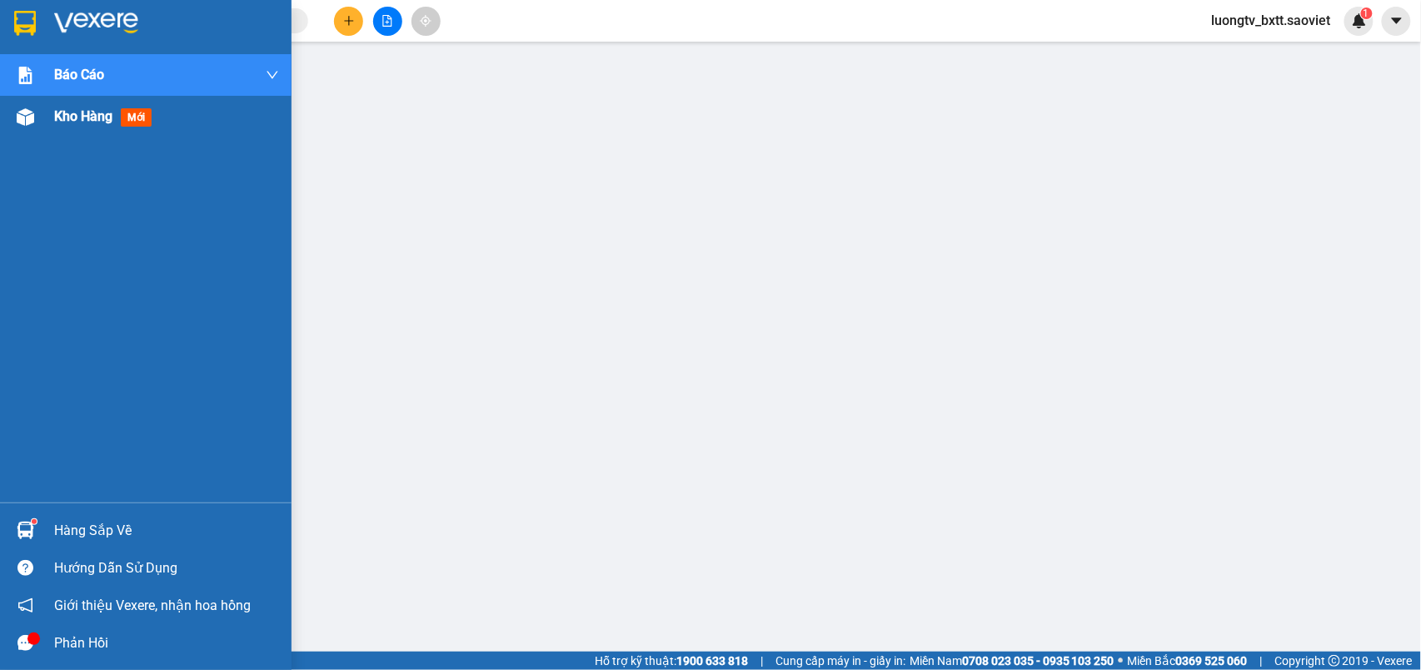
click at [78, 115] on span "Kho hàng" at bounding box center [83, 116] width 58 height 16
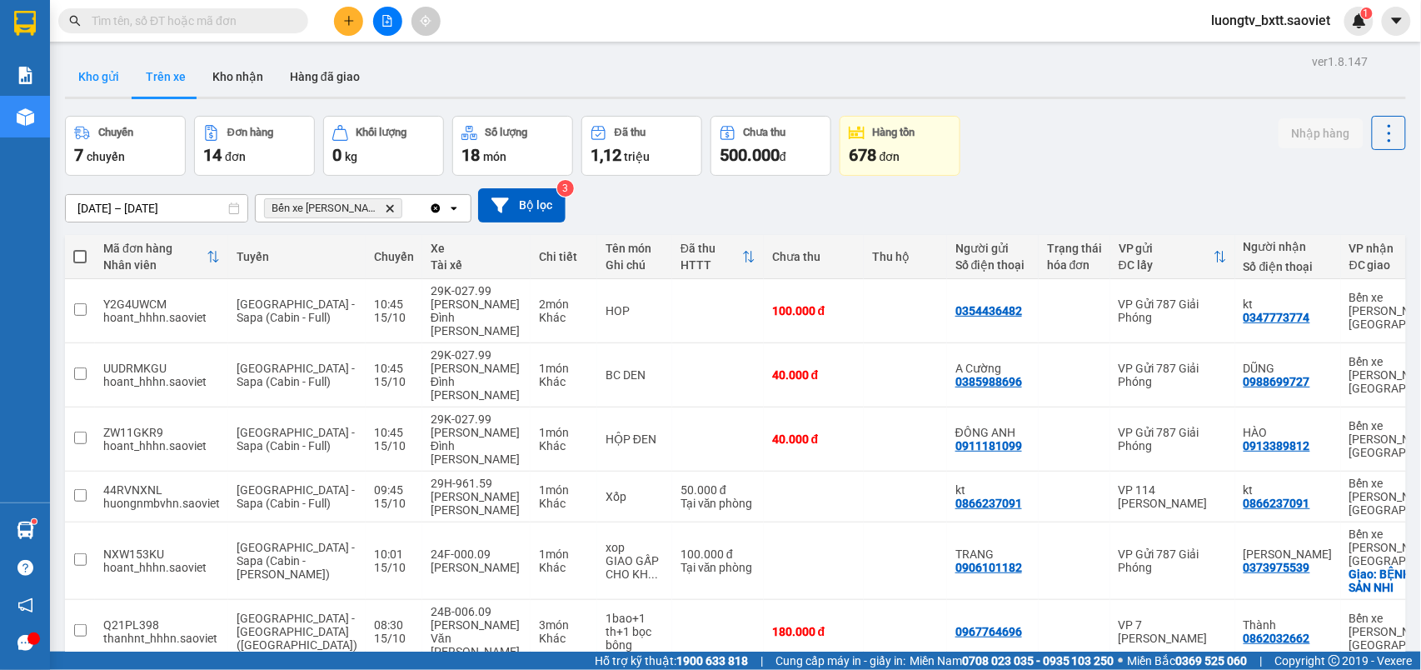
click at [90, 78] on button "Kho gửi" at bounding box center [98, 77] width 67 height 40
